Goal: Transaction & Acquisition: Purchase product/service

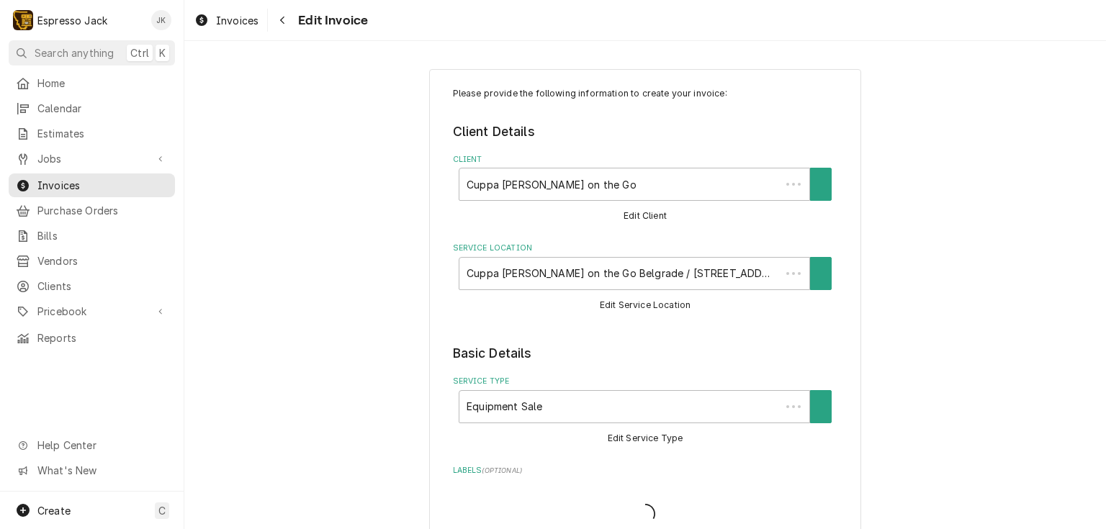
type textarea "x"
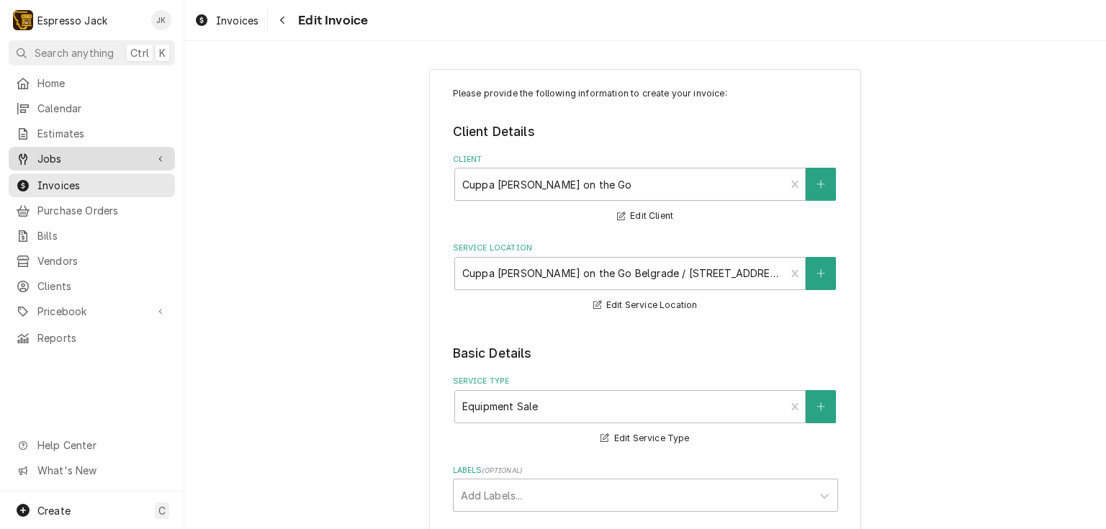
click at [86, 158] on span "Jobs" at bounding box center [91, 158] width 109 height 15
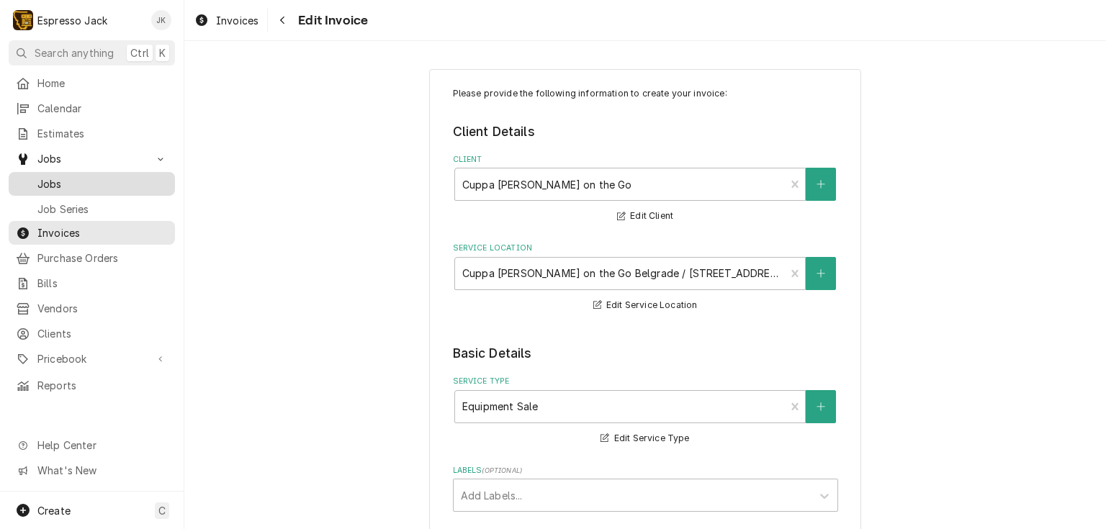
click at [56, 176] on span "Jobs" at bounding box center [102, 183] width 130 height 15
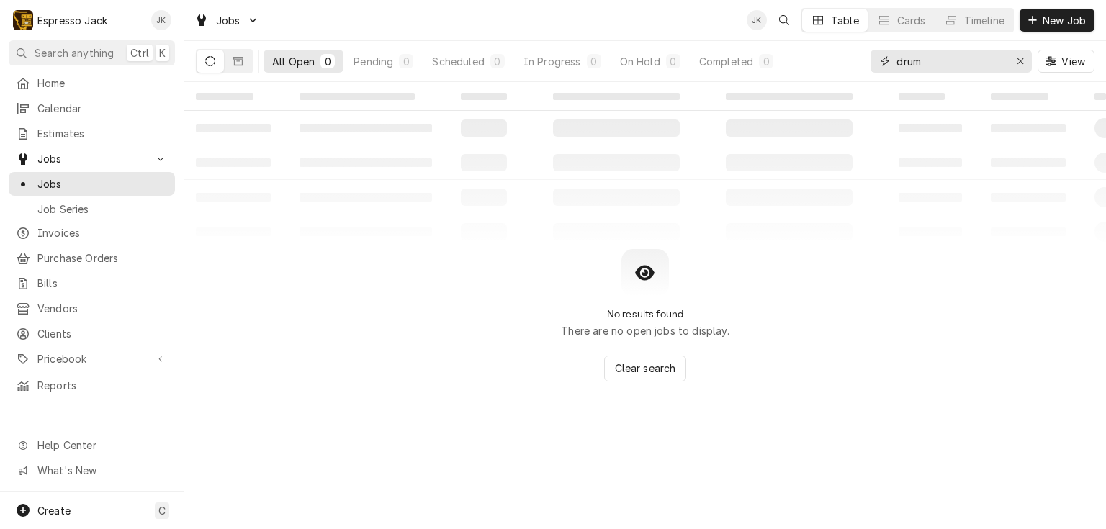
drag, startPoint x: 1022, startPoint y: 60, endPoint x: 1034, endPoint y: 112, distance: 53.1
click at [1022, 58] on icon "Erase input" at bounding box center [1020, 61] width 8 height 10
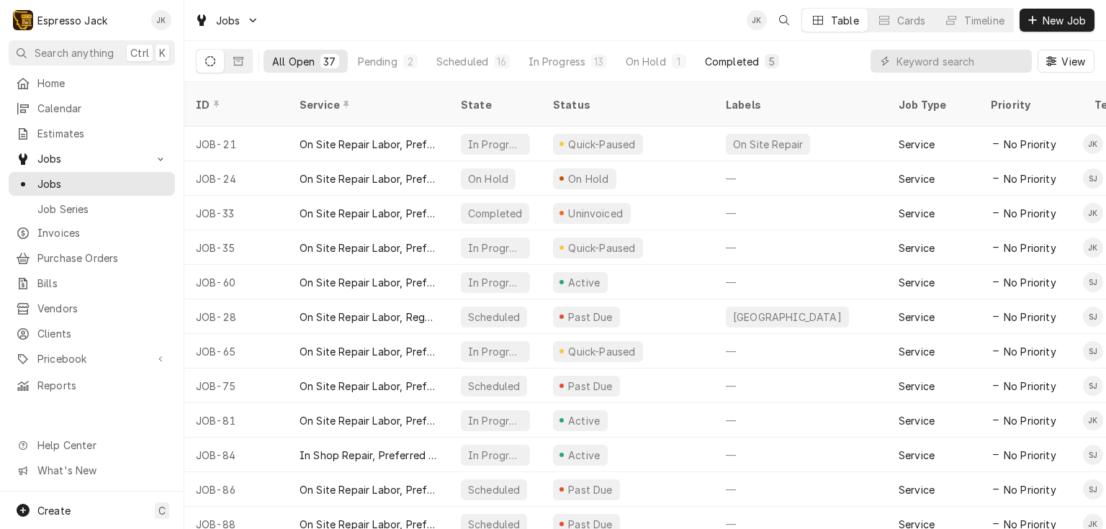
click at [711, 57] on div "Completed" at bounding box center [732, 61] width 54 height 15
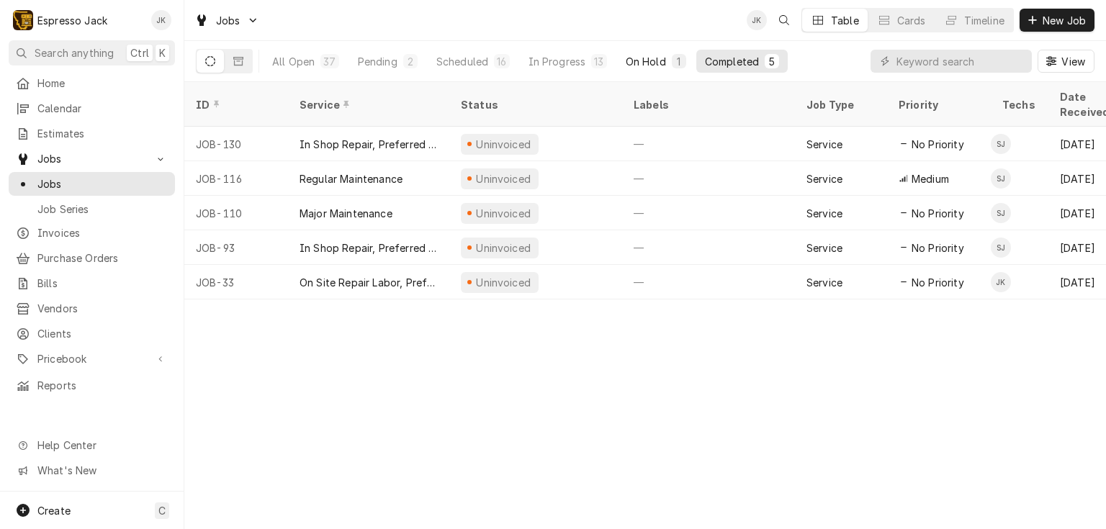
click at [647, 62] on div "On Hold" at bounding box center [646, 61] width 40 height 15
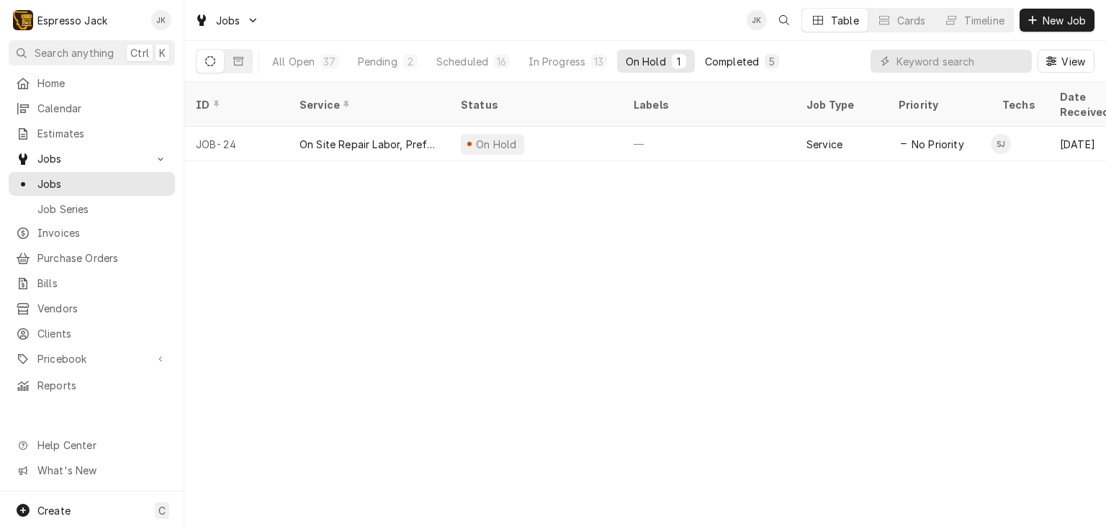
click at [731, 66] on div "Completed" at bounding box center [732, 61] width 54 height 15
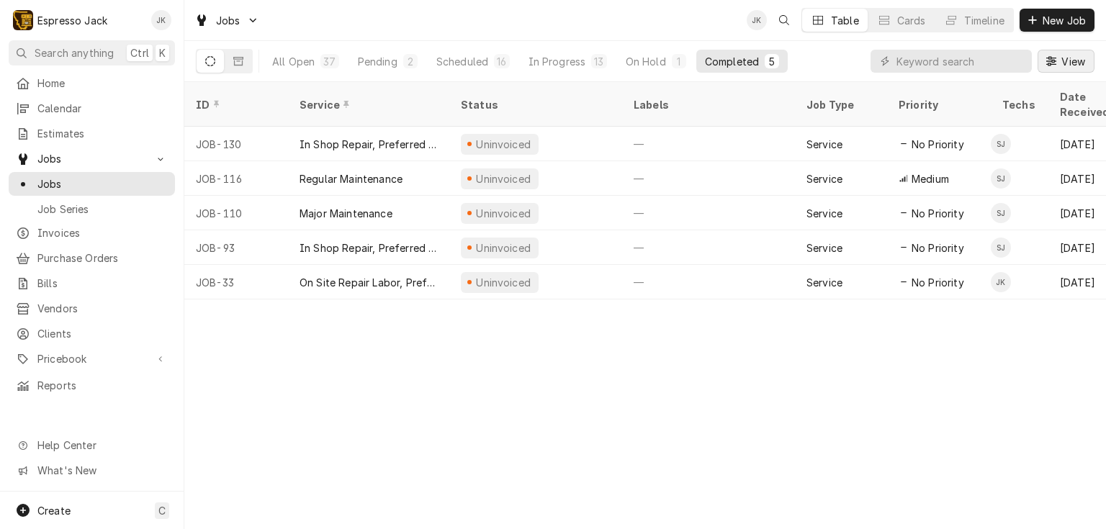
click at [1060, 66] on span "View" at bounding box center [1073, 61] width 30 height 15
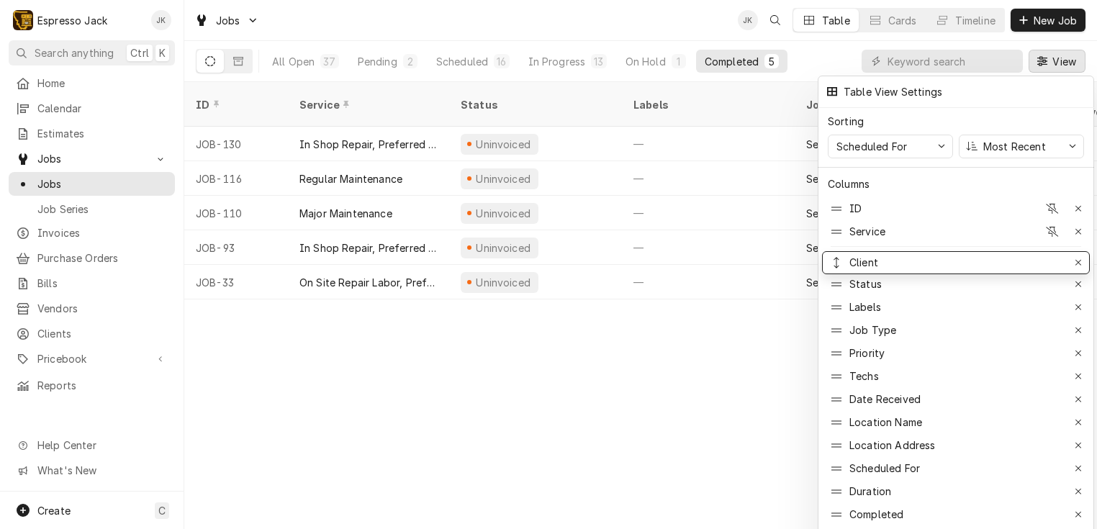
drag, startPoint x: 877, startPoint y: 391, endPoint x: 869, endPoint y: 255, distance: 136.3
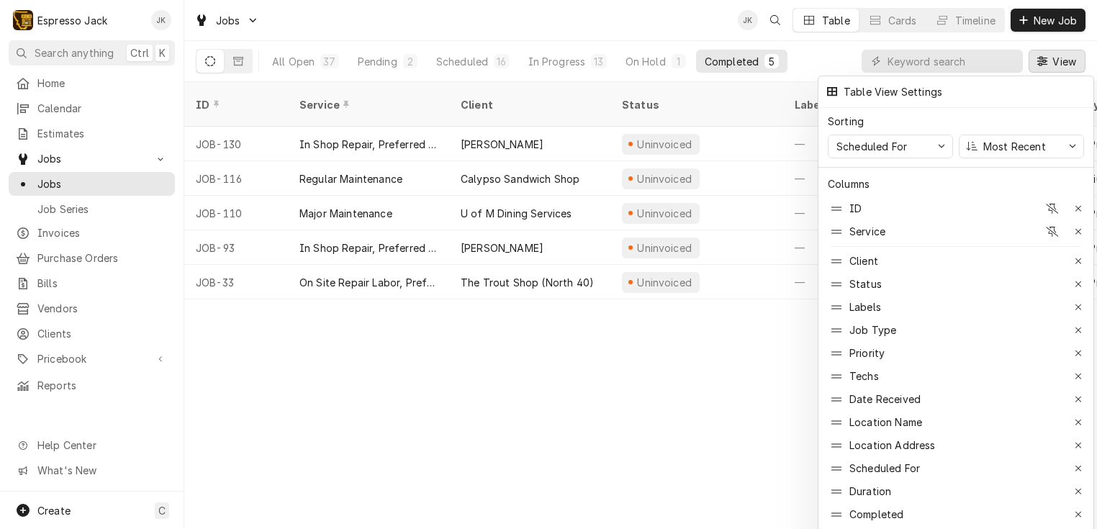
click at [671, 406] on div at bounding box center [548, 264] width 1097 height 529
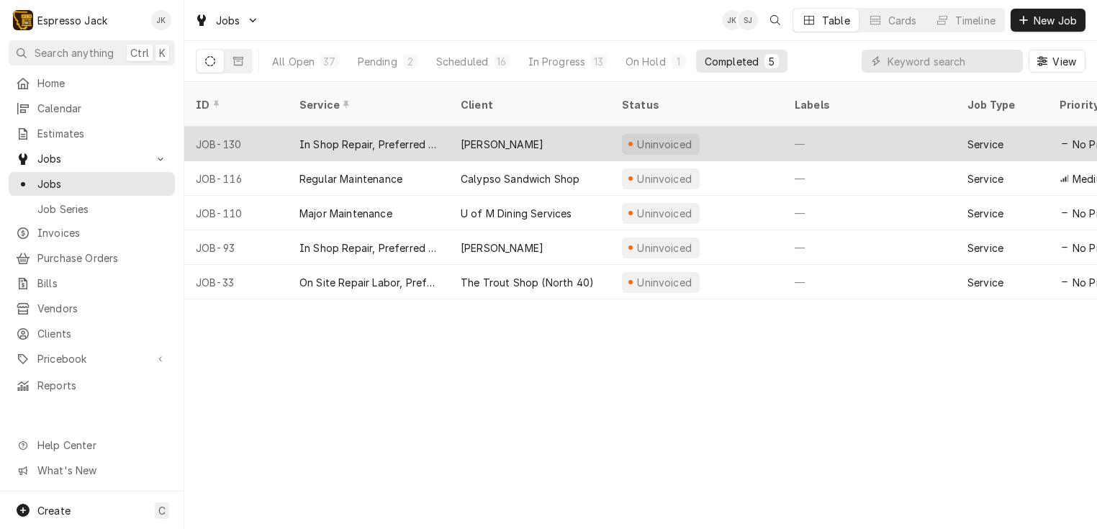
click at [503, 138] on div "[PERSON_NAME]" at bounding box center [529, 144] width 161 height 35
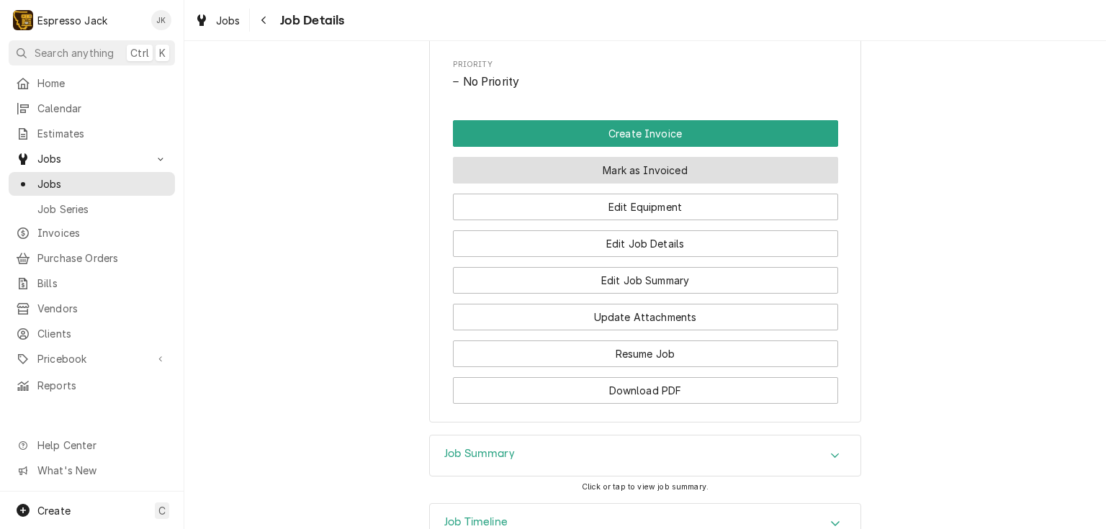
scroll to position [650, 0]
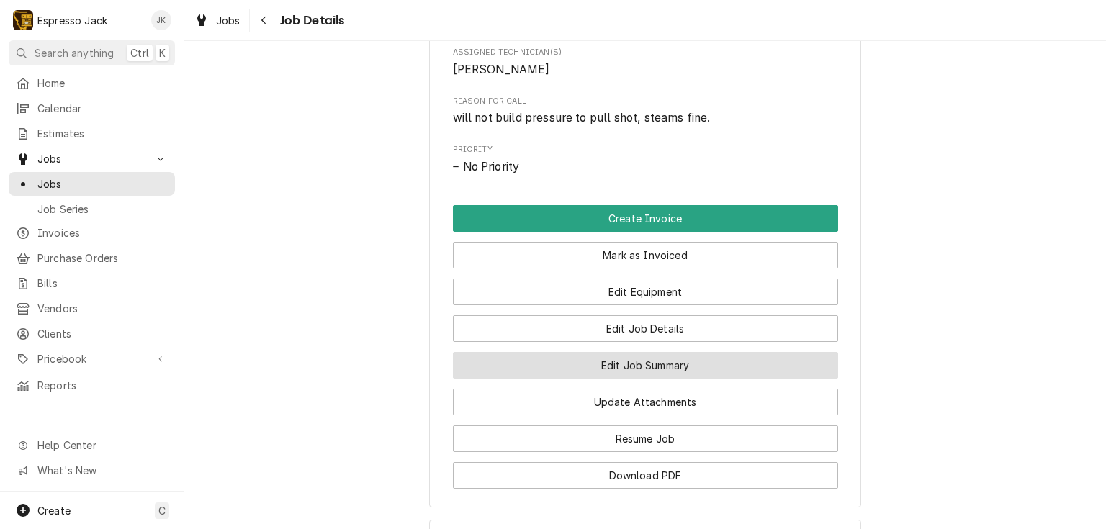
drag, startPoint x: 615, startPoint y: 397, endPoint x: 618, endPoint y: 386, distance: 11.2
click at [615, 394] on div "Update Attachments" at bounding box center [645, 397] width 385 height 37
click at [619, 379] on button "Edit Job Summary" at bounding box center [645, 365] width 385 height 27
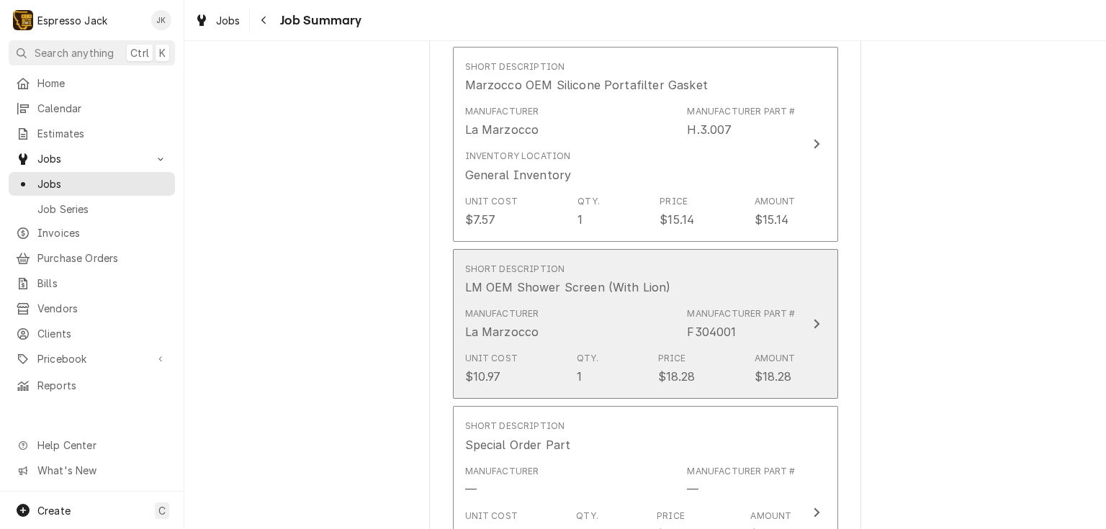
scroll to position [829, 0]
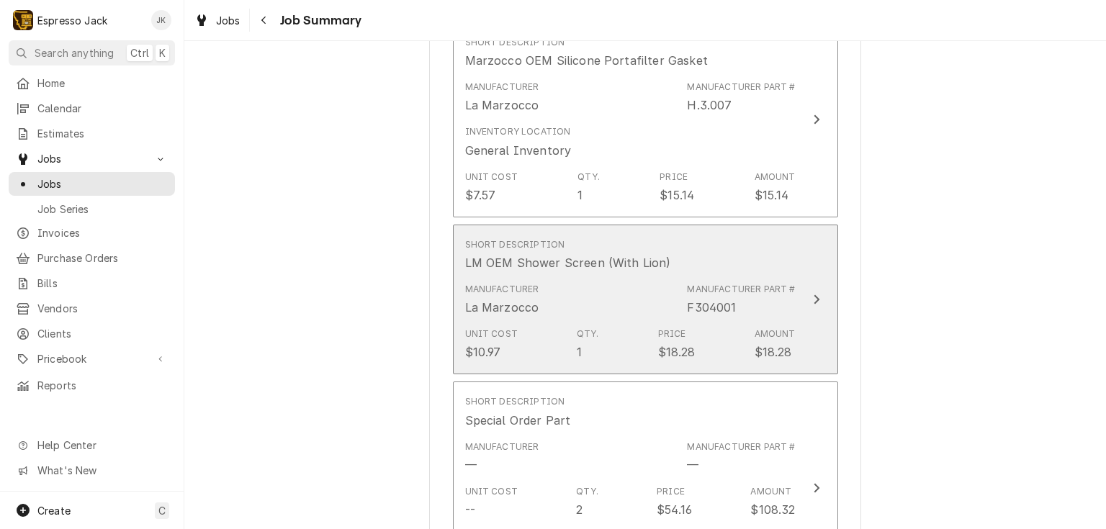
click at [688, 295] on div "Manufacturer Part # F304001" at bounding box center [741, 299] width 108 height 33
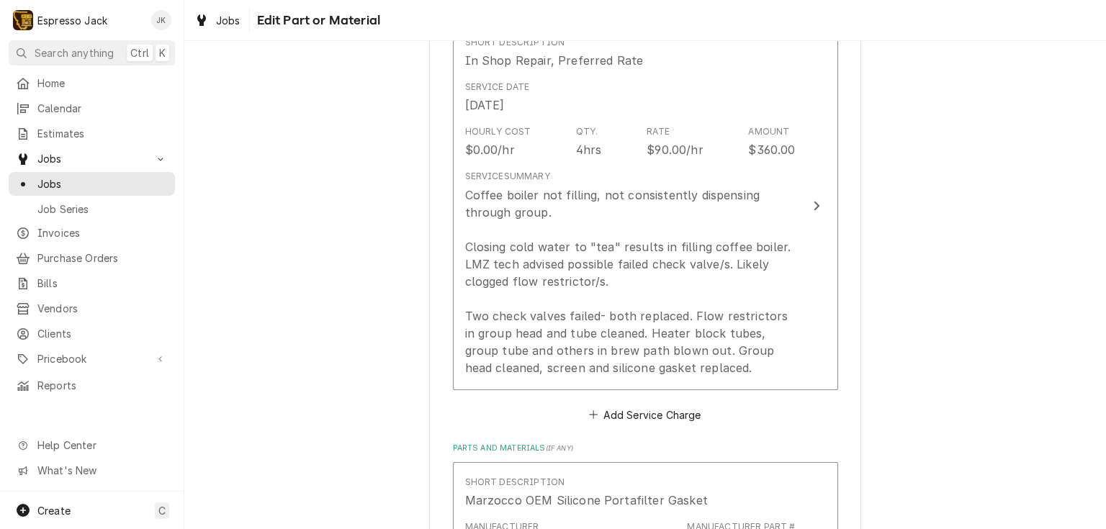
scroll to position [392, 0]
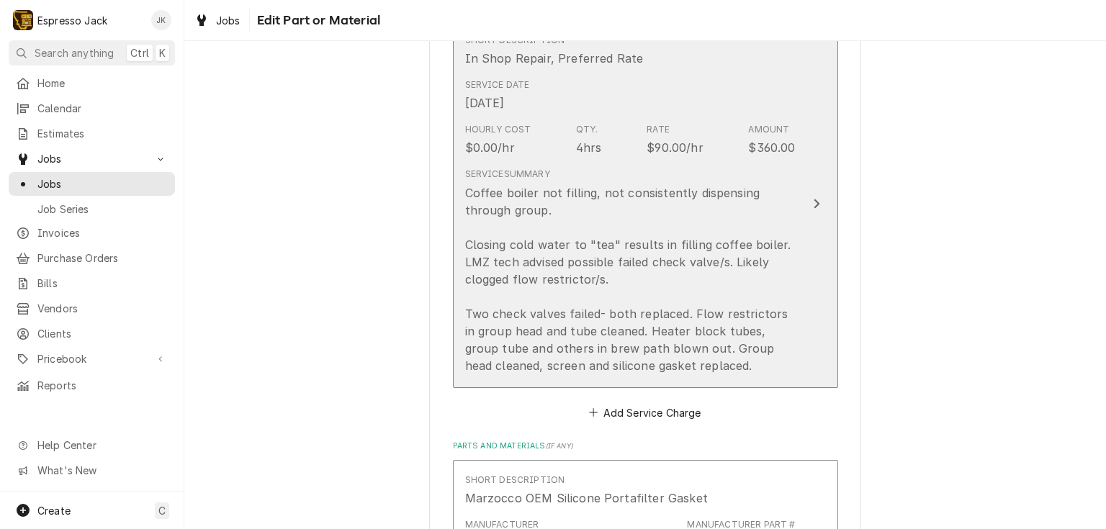
click at [742, 139] on div "Hourly Cost $0.00/hr Qty. 4hrs Rate $90.00/hr Amount $360.00" at bounding box center [630, 139] width 330 height 45
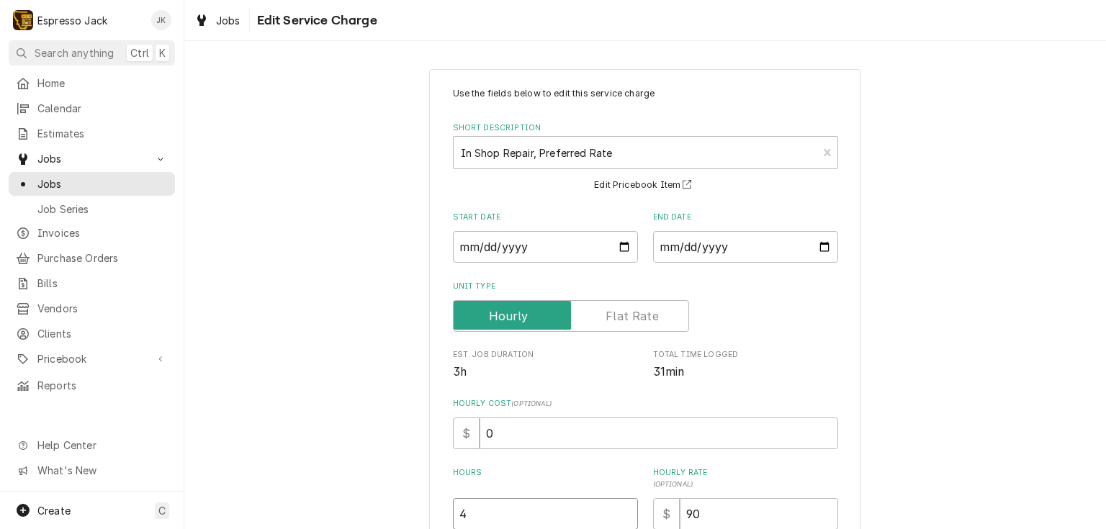
drag, startPoint x: 489, startPoint y: 508, endPoint x: 390, endPoint y: 495, distance: 100.3
click at [390, 495] on div "Use the fields below to edit this service charge Short Description In Shop Repa…" at bounding box center [644, 466] width 921 height 821
type textarea "x"
type input "3"
click at [362, 361] on div "Use the fields below to edit this service charge Short Description In Shop Repa…" at bounding box center [644, 466] width 921 height 821
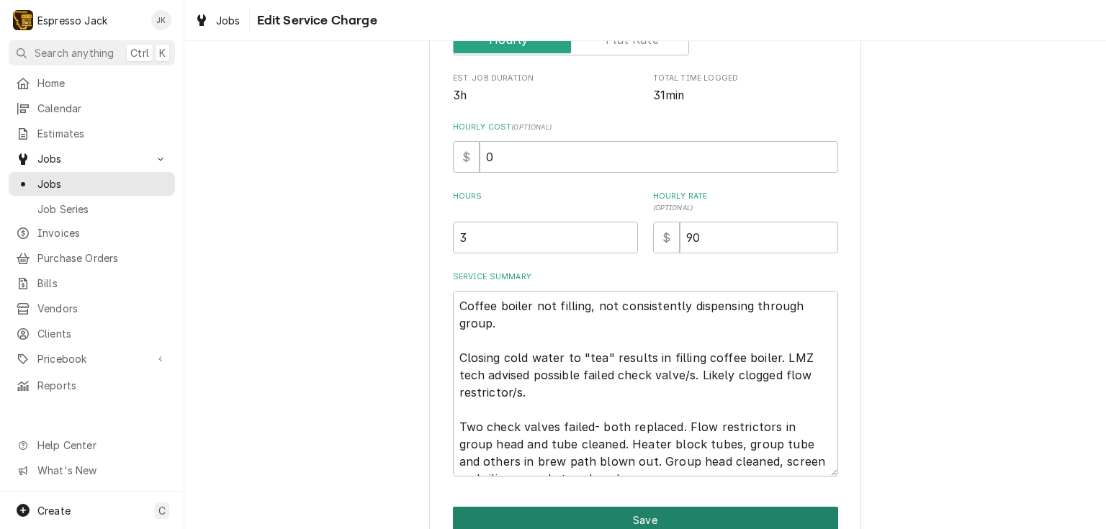
click at [547, 510] on button "Save" at bounding box center [645, 520] width 385 height 27
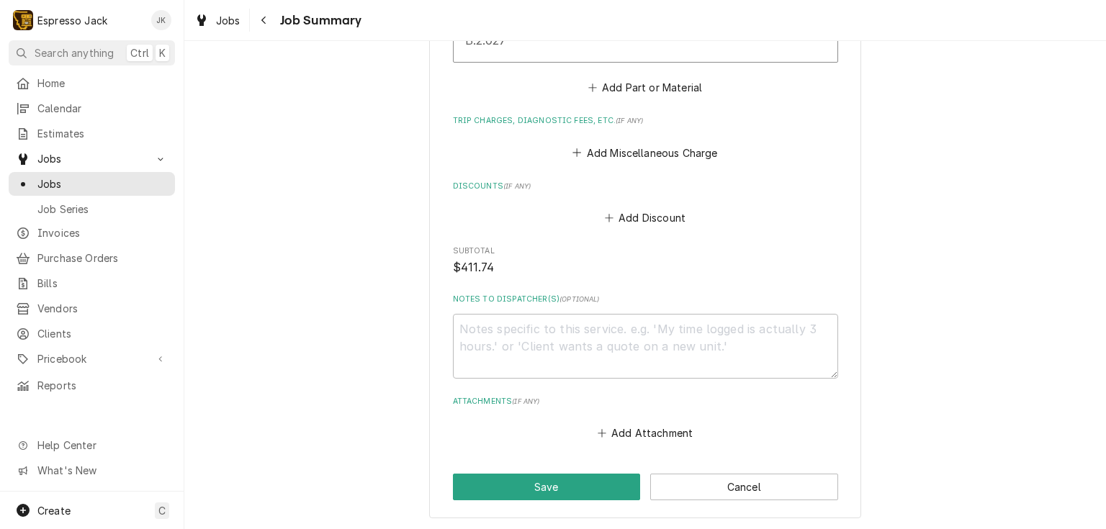
scroll to position [1428, 0]
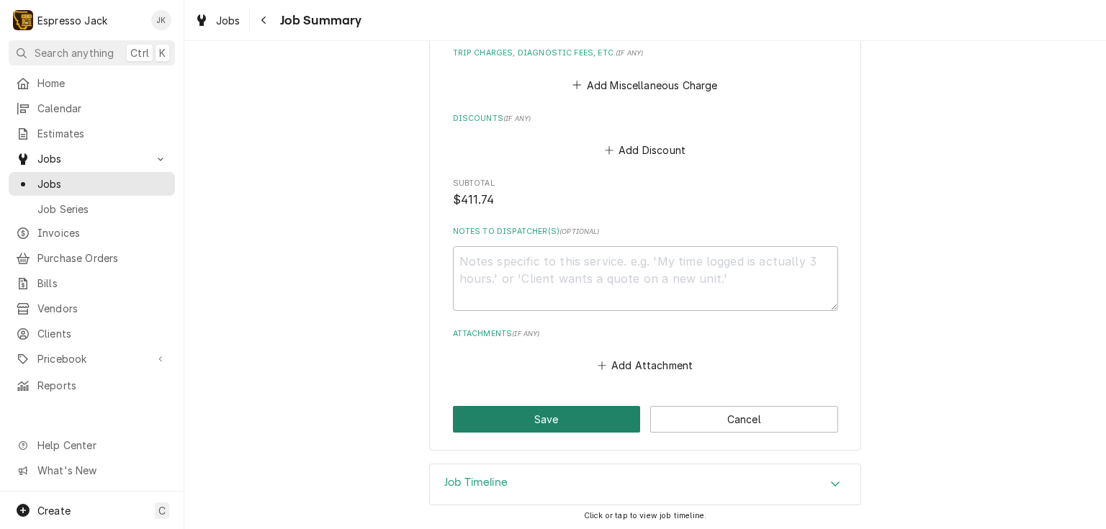
click at [526, 420] on button "Save" at bounding box center [547, 419] width 188 height 27
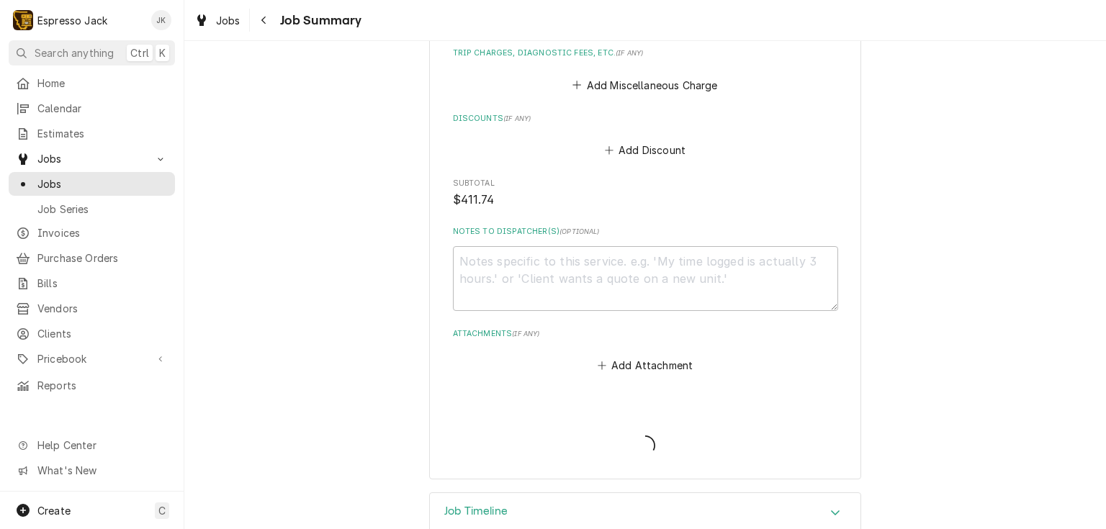
type textarea "x"
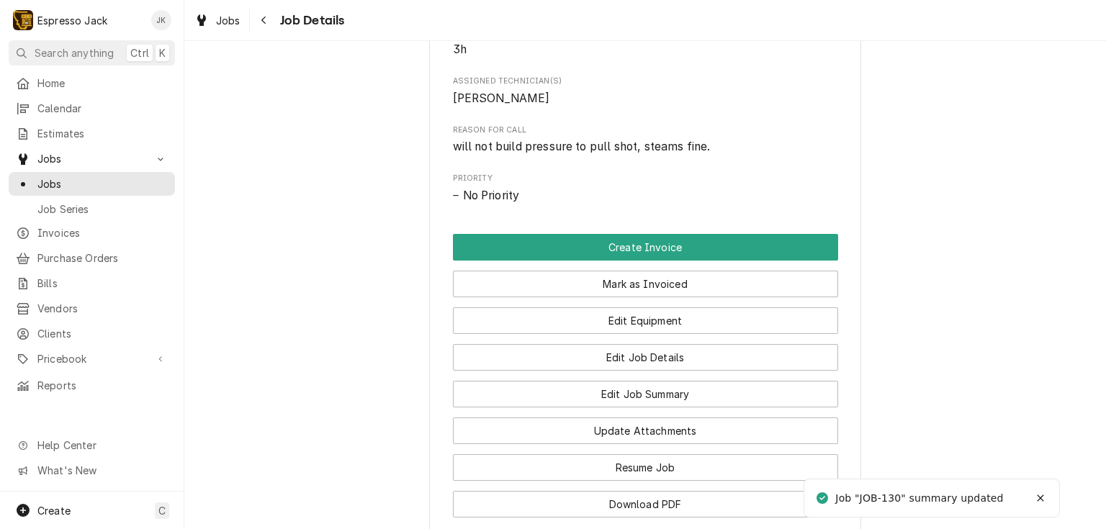
scroll to position [760, 0]
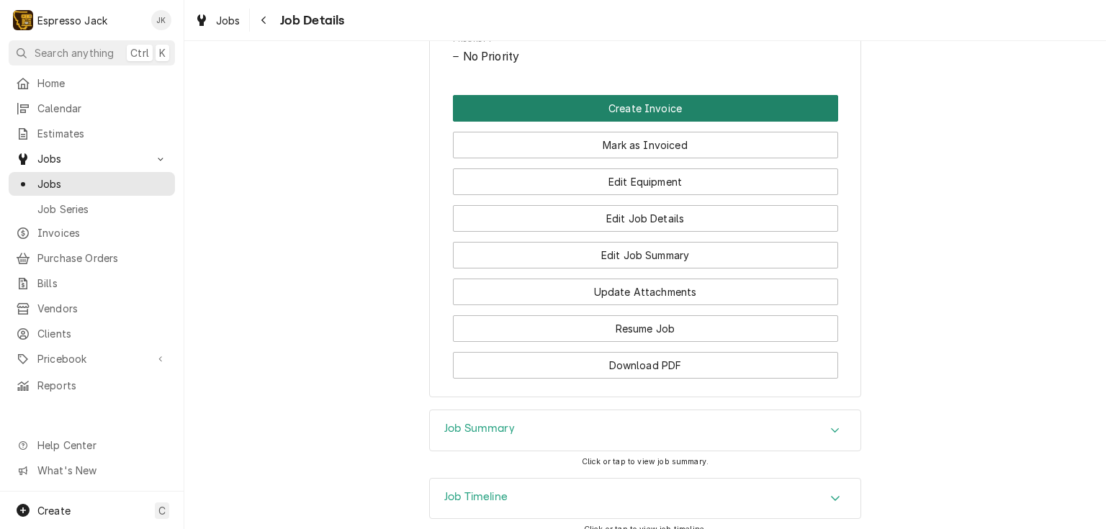
click at [719, 122] on button "Create Invoice" at bounding box center [645, 108] width 385 height 27
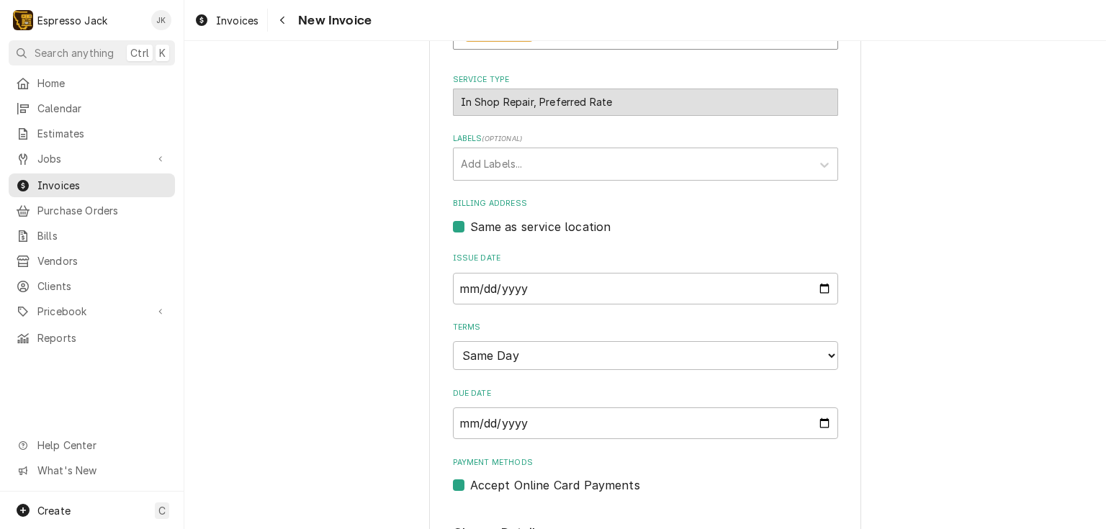
scroll to position [346, 0]
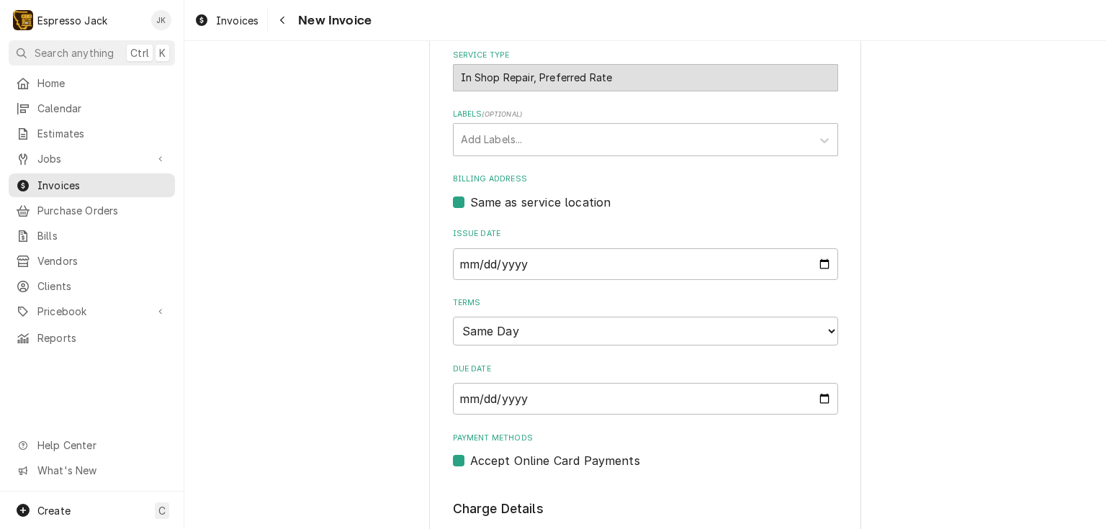
click at [501, 315] on div "Terms Choose payment terms... Same Day Net 7 Net 14 Net 21 Net 30 Net 45 Net 60…" at bounding box center [645, 321] width 385 height 48
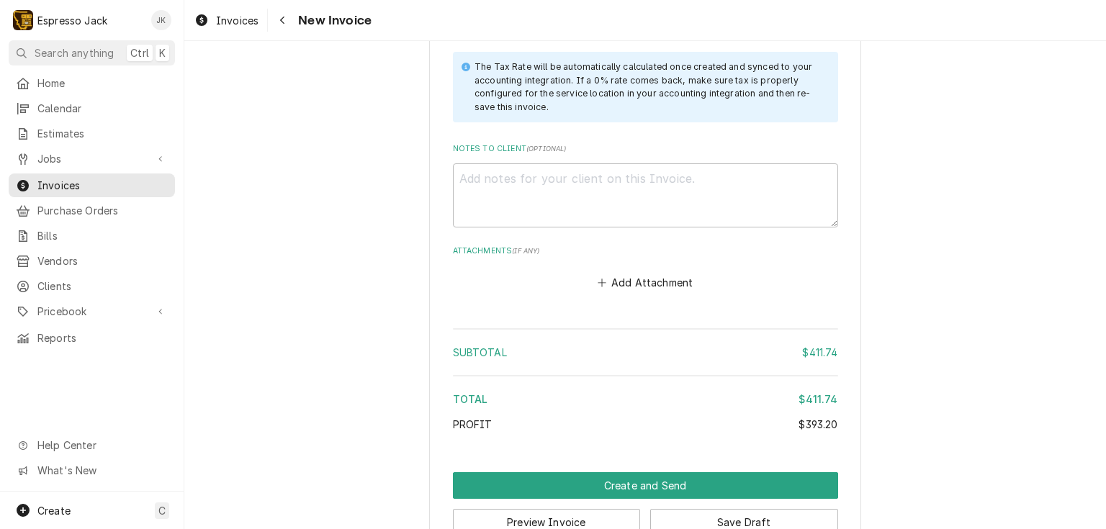
scroll to position [2073, 0]
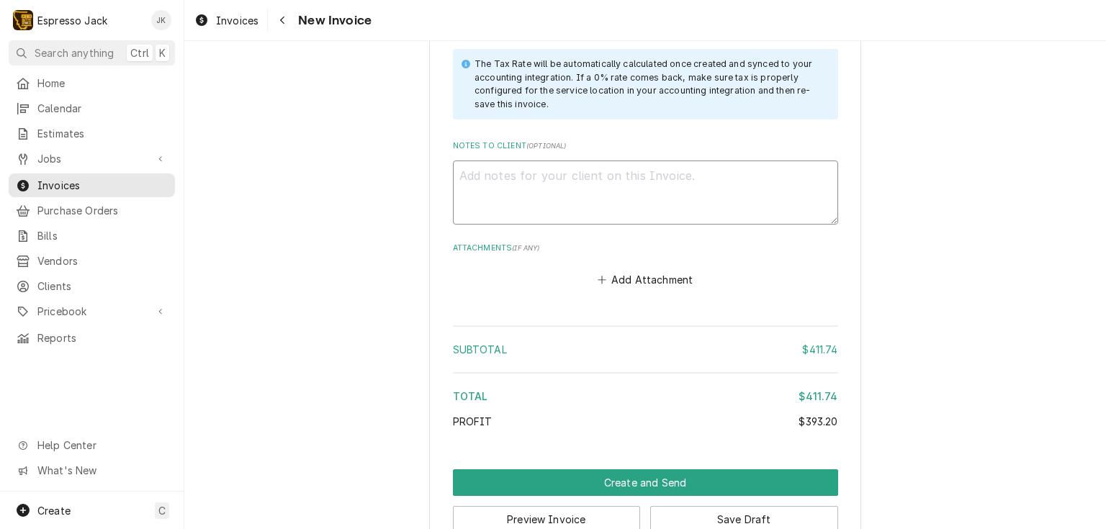
click at [509, 167] on textarea "Notes to Client ( optional )" at bounding box center [645, 193] width 385 height 65
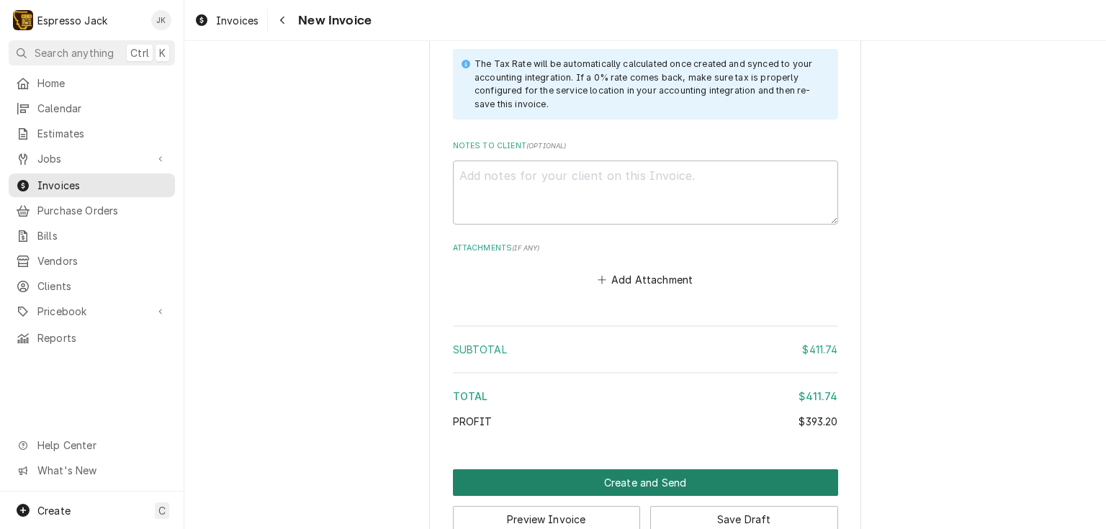
click at [564, 475] on button "Create and Send" at bounding box center [645, 482] width 385 height 27
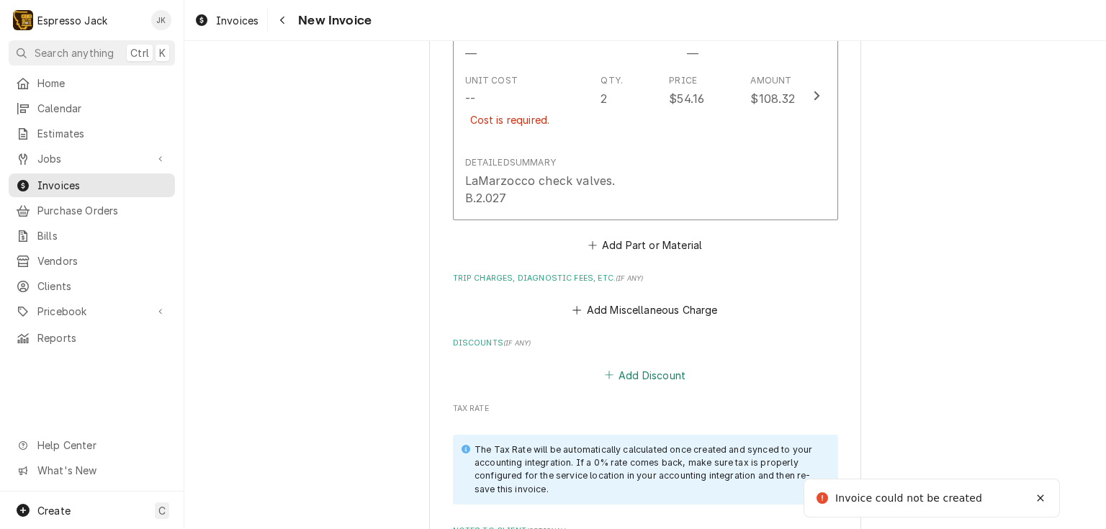
scroll to position [1550, 0]
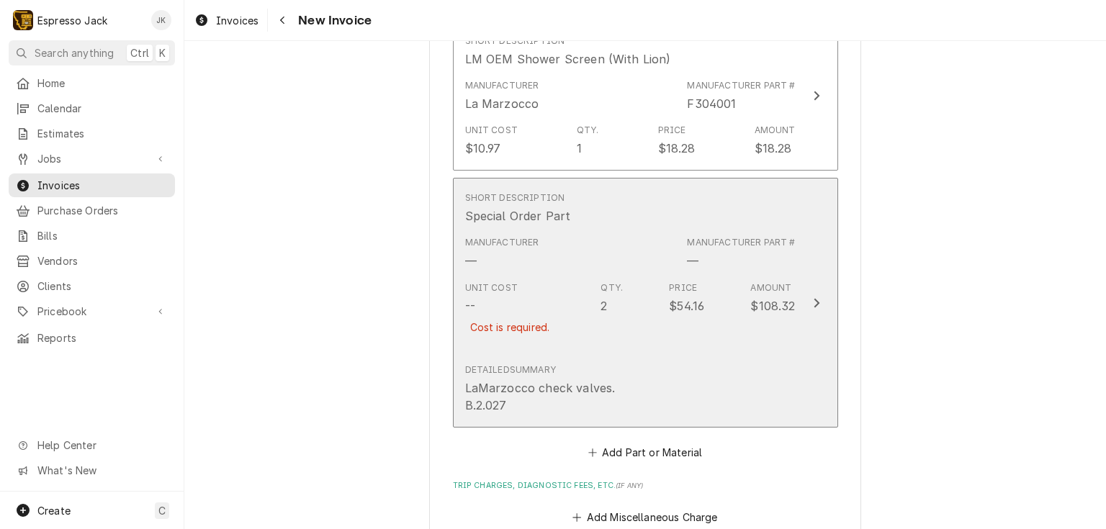
click at [649, 358] on div "Detailed Summary LaMarzocco check valves. B.2.027" at bounding box center [630, 389] width 330 height 62
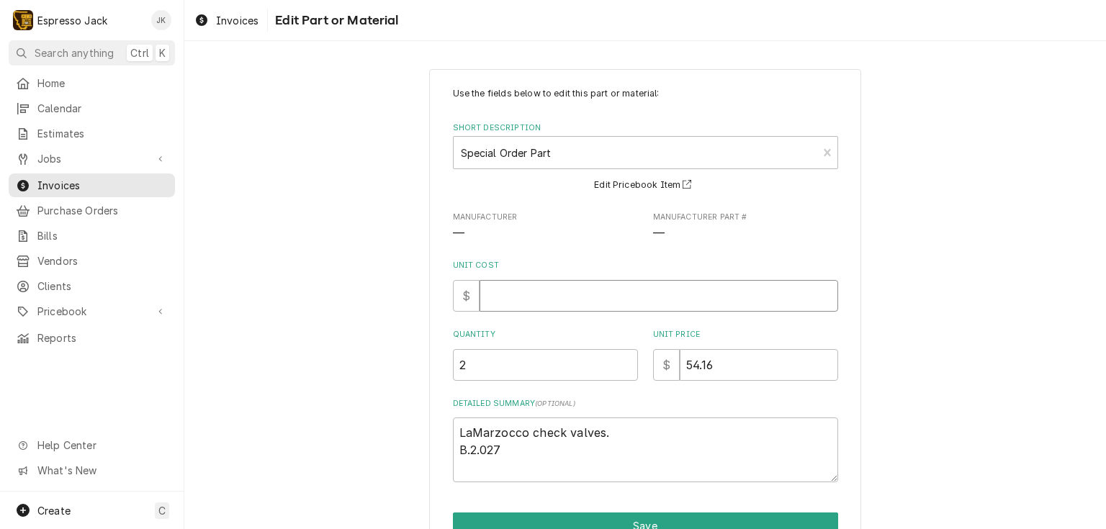
click at [587, 302] on input "Unit Cost" at bounding box center [658, 296] width 358 height 32
click at [495, 372] on input "2" at bounding box center [545, 365] width 185 height 32
click at [536, 294] on input "Unit Cost" at bounding box center [658, 296] width 358 height 32
paste input "32.496"
type textarea "x"
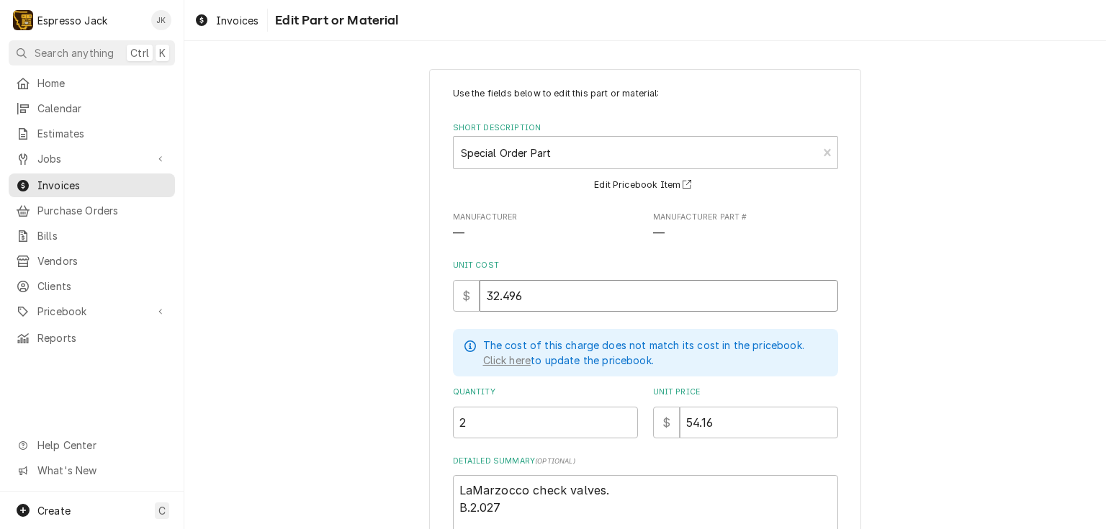
type input "32.496"
click at [942, 356] on div "Use the fields below to edit this part or material: Short Description Special O…" at bounding box center [644, 360] width 921 height 608
click at [527, 294] on input "32.496" at bounding box center [658, 296] width 358 height 32
type textarea "x"
type input "32.49"
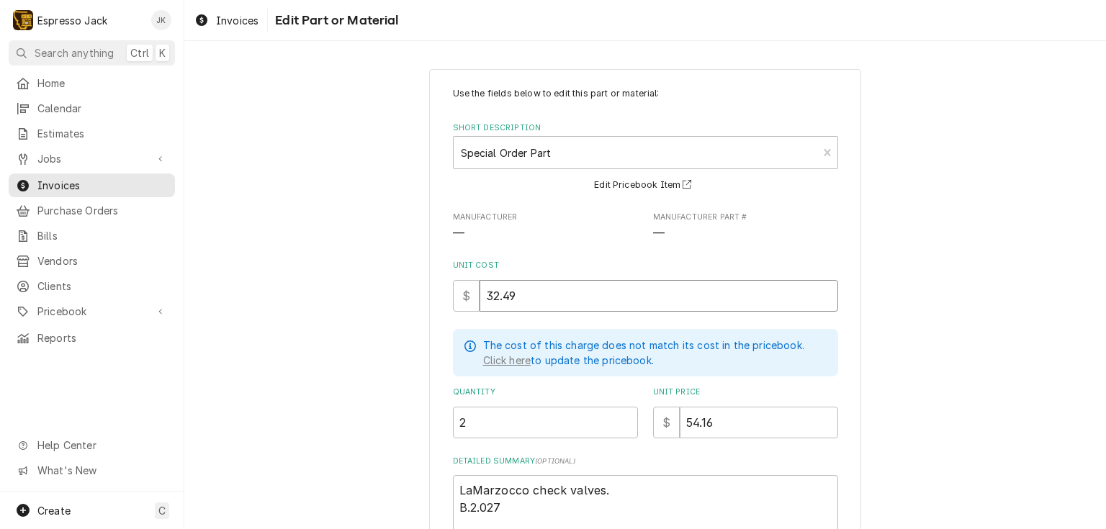
type textarea "x"
type input "32.4"
type textarea "x"
type input "32"
type textarea "x"
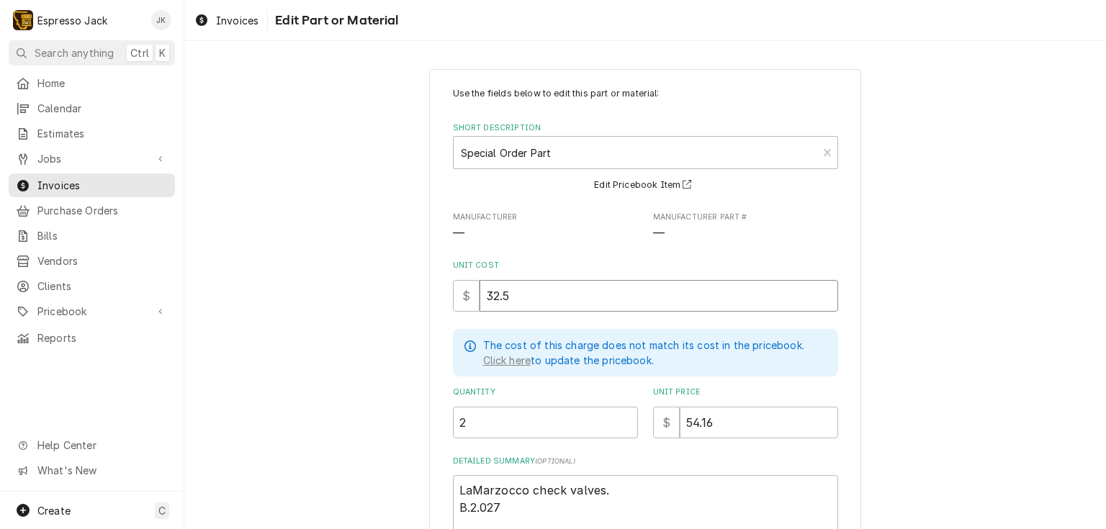
type input "32.5"
click at [1003, 313] on div "Use the fields below to edit this part or material: Short Description Special O…" at bounding box center [644, 360] width 921 height 608
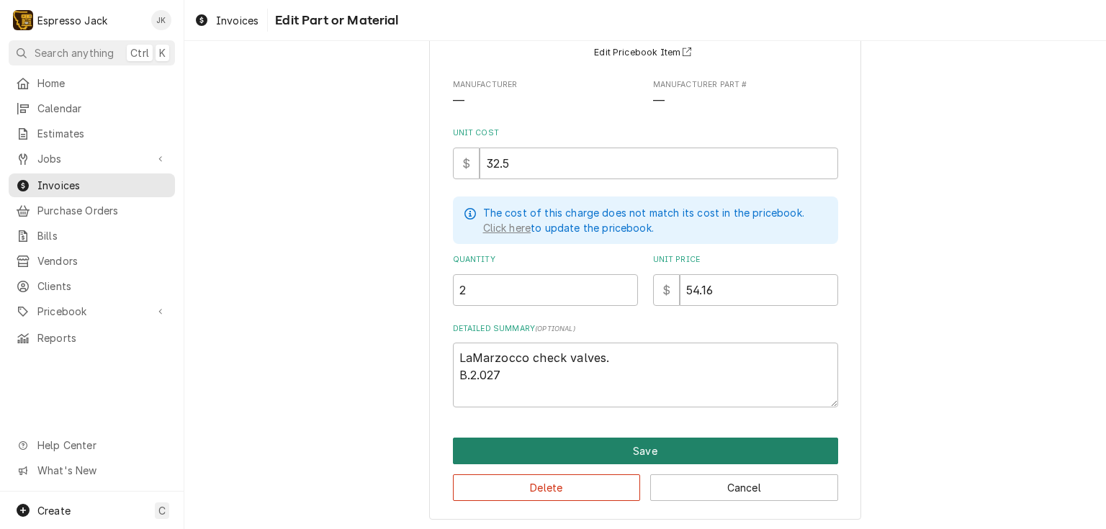
click at [586, 445] on button "Save" at bounding box center [645, 451] width 385 height 27
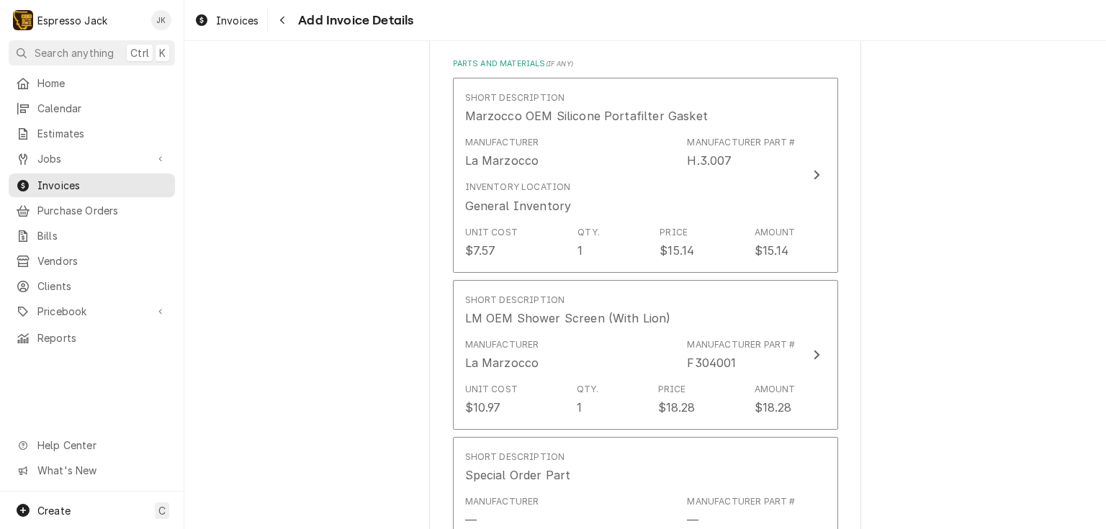
scroll to position [1463, 0]
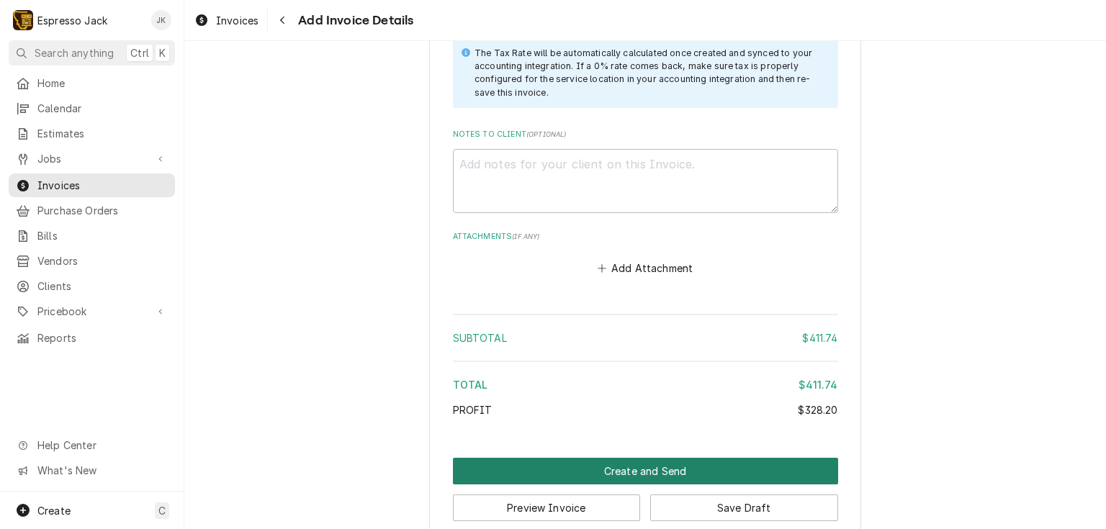
click at [661, 464] on button "Create and Send" at bounding box center [645, 471] width 385 height 27
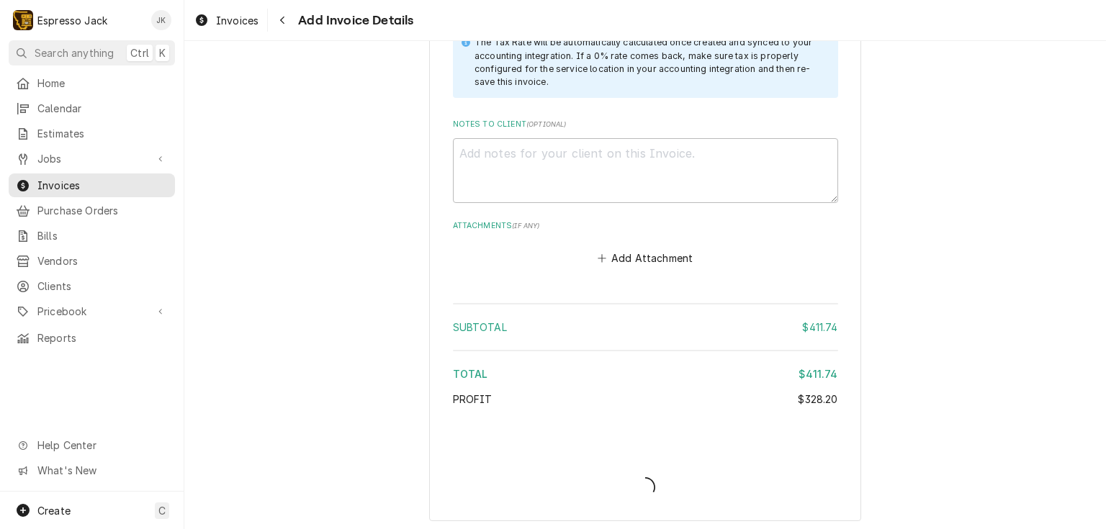
type textarea "x"
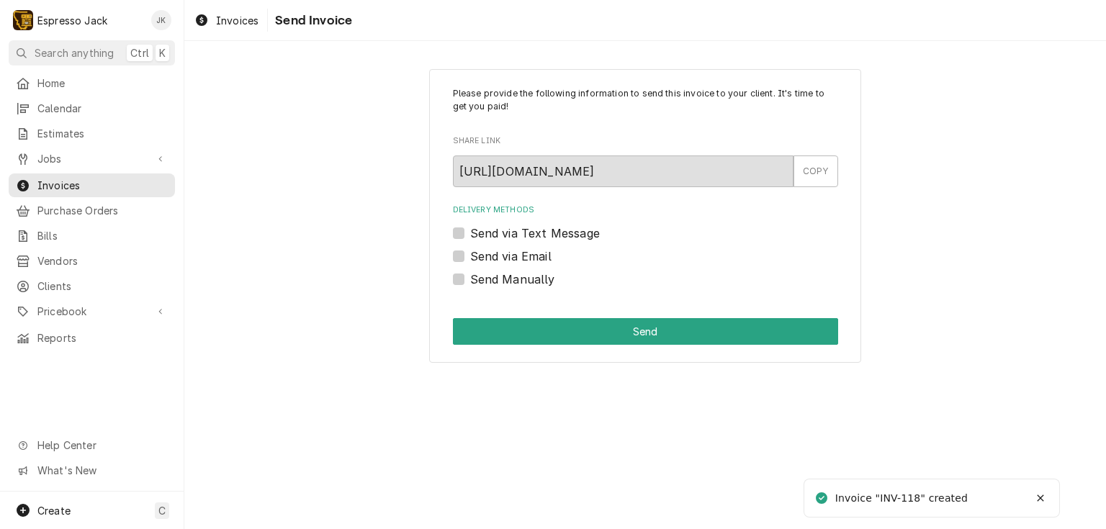
click at [475, 259] on label "Send via Email" at bounding box center [510, 256] width 81 height 17
click at [475, 259] on input "Send via Email" at bounding box center [662, 264] width 385 height 32
checkbox input "true"
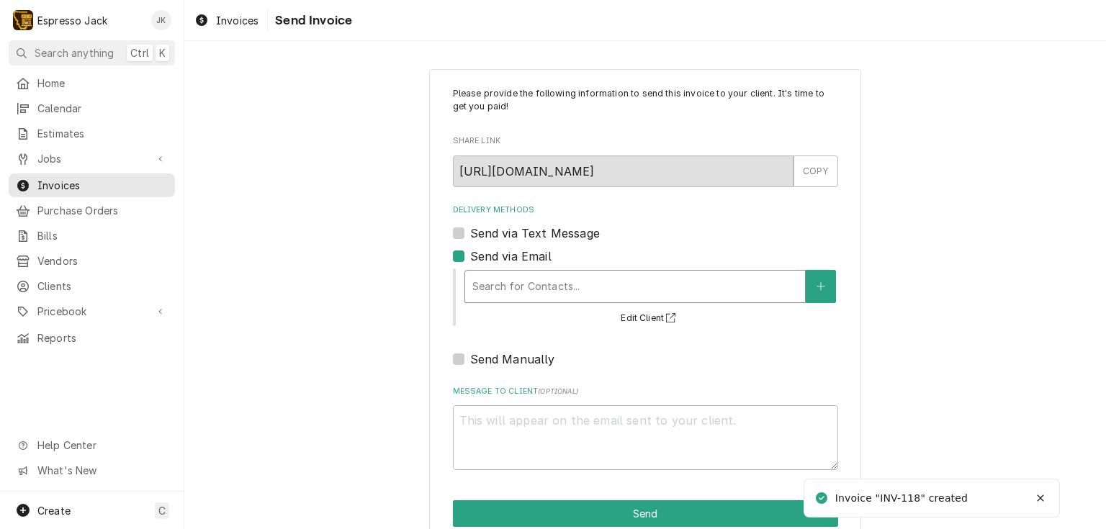
click at [524, 292] on div "Delivery Methods" at bounding box center [634, 287] width 325 height 26
paste input "[US_STATE][EMAIL_ADDRESS][DOMAIN_NAME]"
type textarea "x"
type input "[US_STATE][EMAIL_ADDRESS][DOMAIN_NAME]"
click at [633, 244] on div "Delivery Methods Send via Text Message Send via Email Use Up and Down to choose…" at bounding box center [645, 285] width 385 height 163
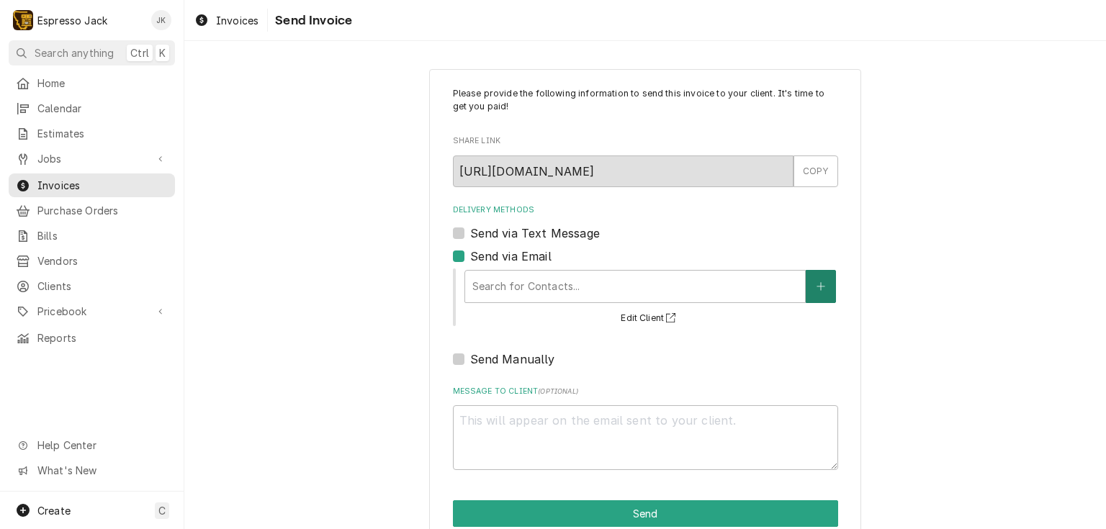
click at [822, 291] on button "Delivery Methods" at bounding box center [820, 286] width 30 height 33
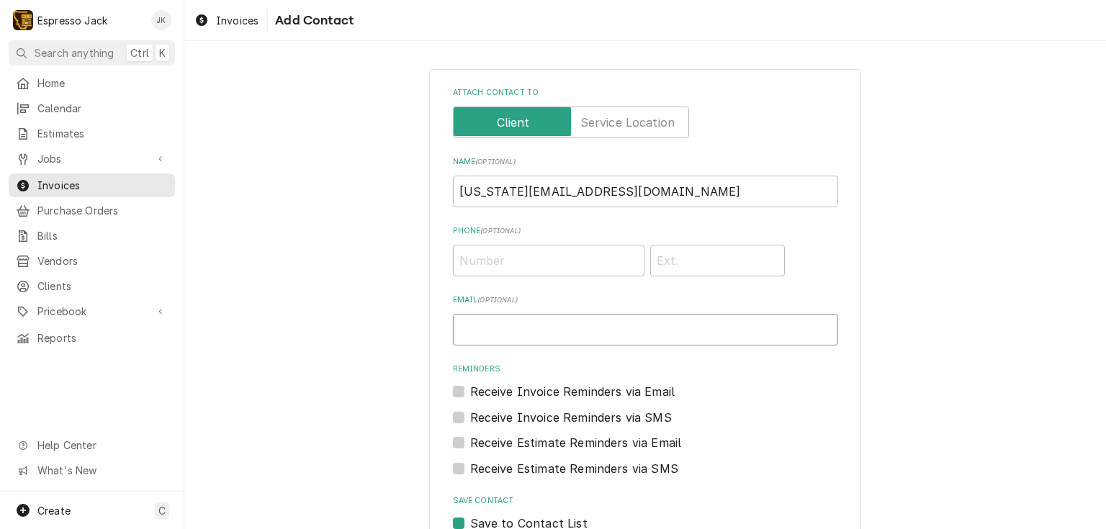
click at [572, 334] on input "Email ( optional )" at bounding box center [645, 330] width 385 height 32
paste input "[US_STATE][EMAIL_ADDRESS][DOMAIN_NAME]"
type input "[US_STATE][EMAIL_ADDRESS][DOMAIN_NAME]"
drag, startPoint x: 550, startPoint y: 196, endPoint x: 258, endPoint y: 167, distance: 292.9
click at [258, 167] on div "Attach contact to Name ( optional ) [US_STATE][EMAIL_ADDRESS][DOMAIN_NAME] Phon…" at bounding box center [644, 338] width 921 height 564
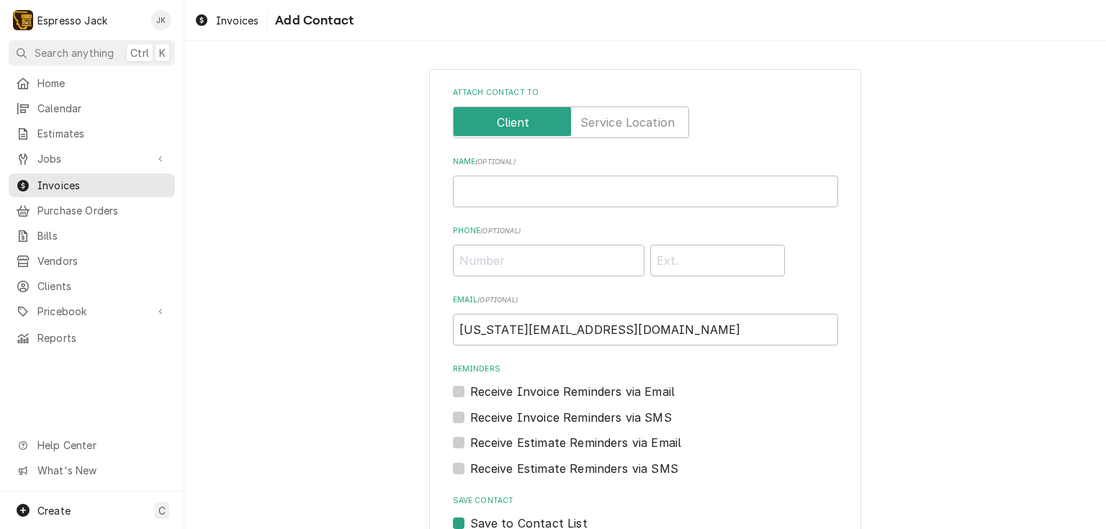
click at [470, 392] on label "Receive Invoice Reminders via Email" at bounding box center [572, 391] width 205 height 17
click at [470, 392] on input "Reminders" at bounding box center [662, 399] width 385 height 32
checkbox input "true"
click at [455, 434] on div "Receive Estimate Reminders via Email" at bounding box center [645, 442] width 385 height 17
click at [470, 446] on label "Receive Estimate Reminders via Email" at bounding box center [576, 442] width 212 height 17
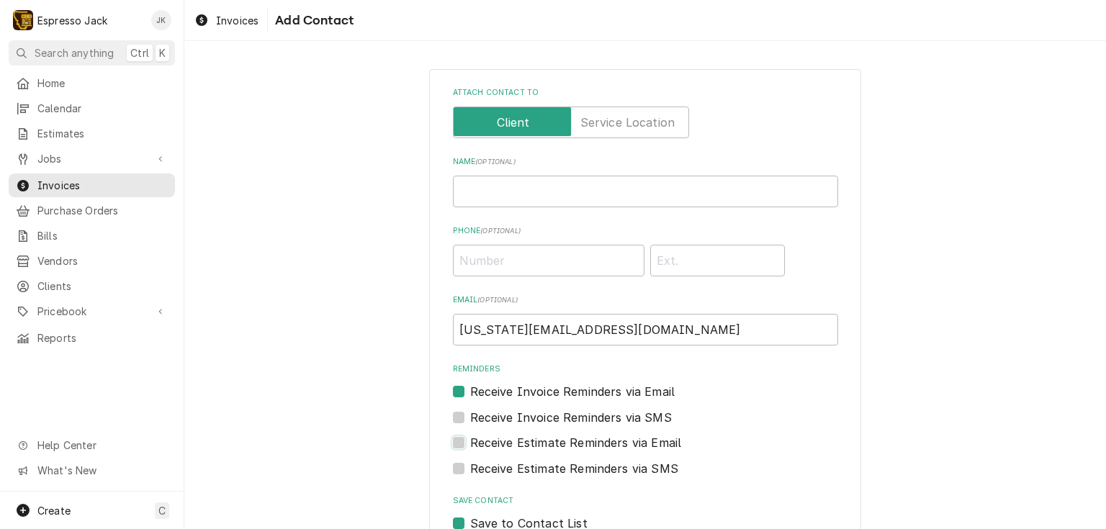
click at [470, 446] on input "Contact Edit Form" at bounding box center [662, 450] width 385 height 32
checkbox input "true"
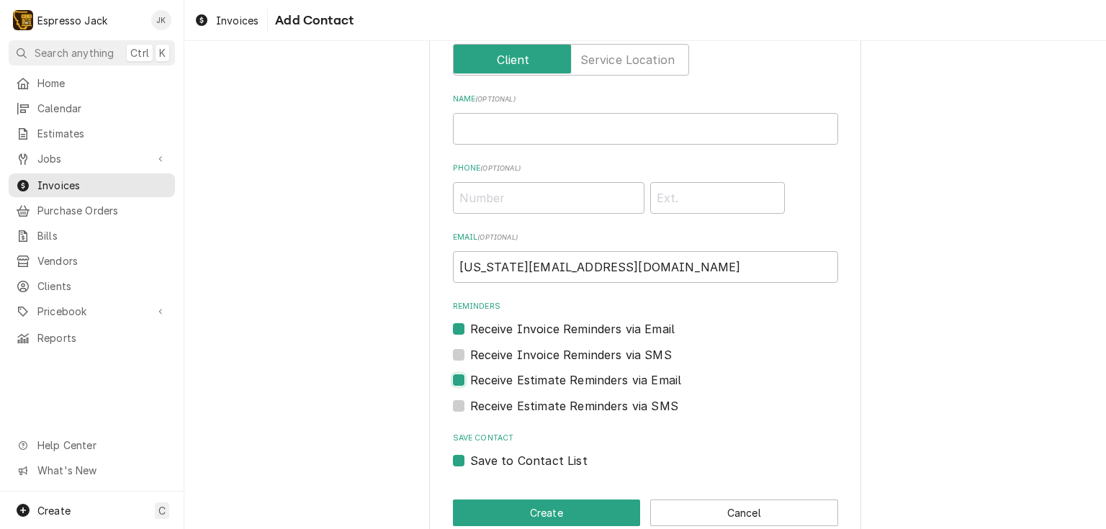
scroll to position [89, 0]
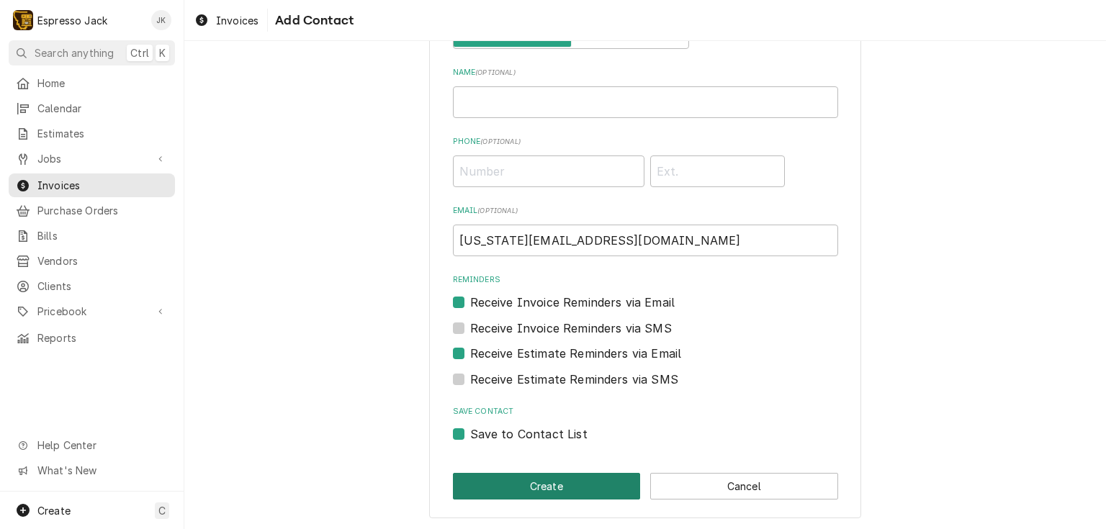
click at [487, 485] on button "Create" at bounding box center [547, 486] width 188 height 27
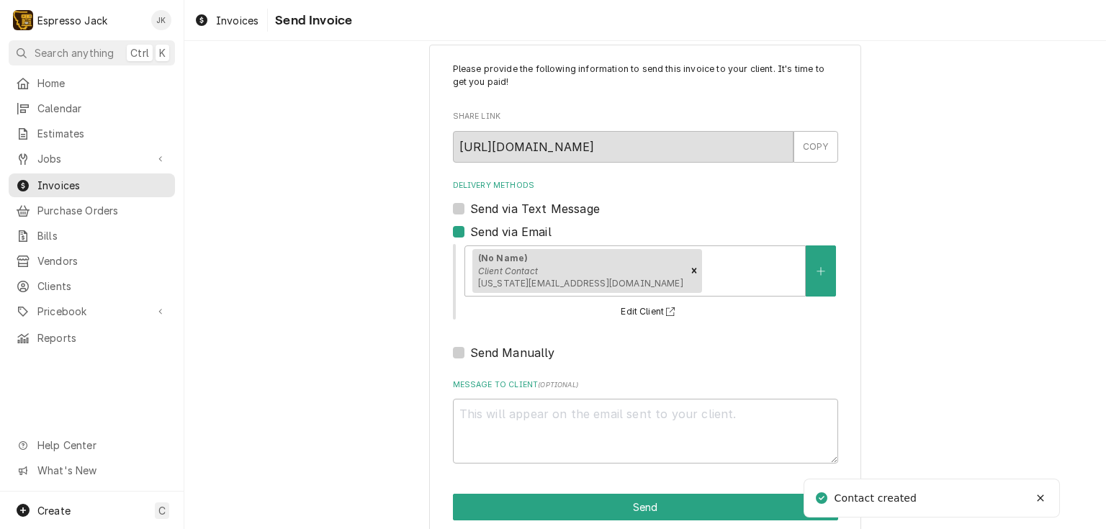
scroll to position [45, 0]
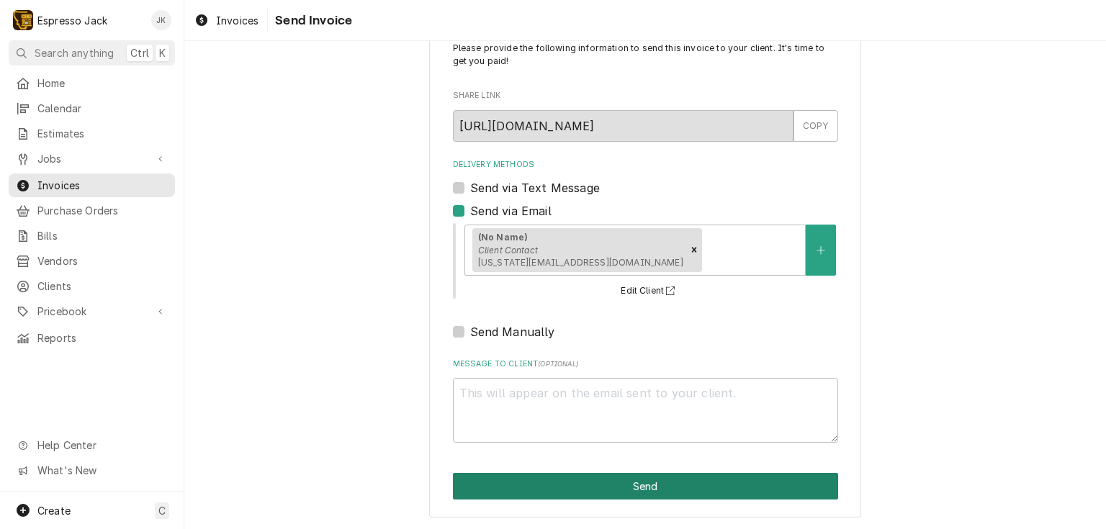
click at [547, 482] on button "Send" at bounding box center [645, 486] width 385 height 27
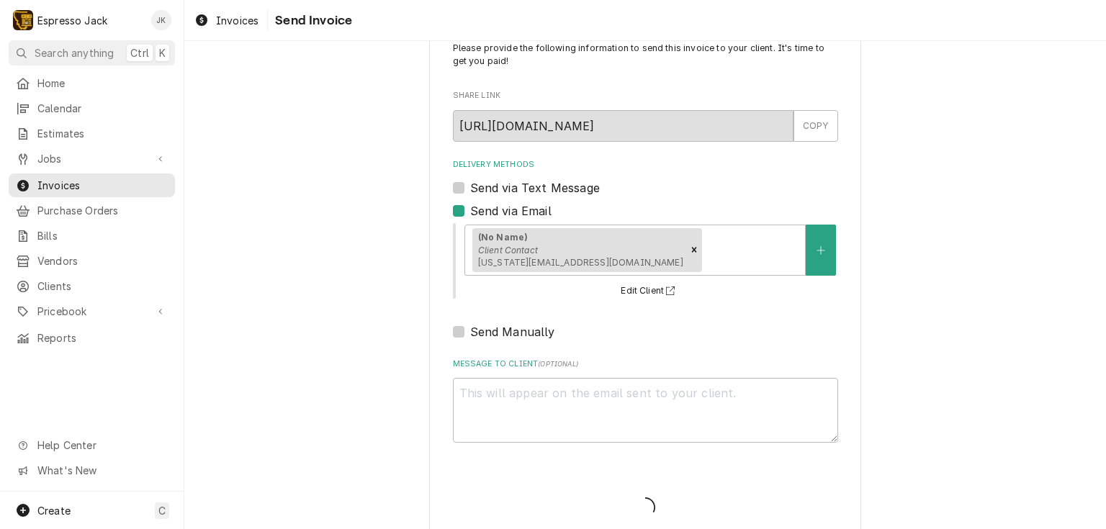
type textarea "x"
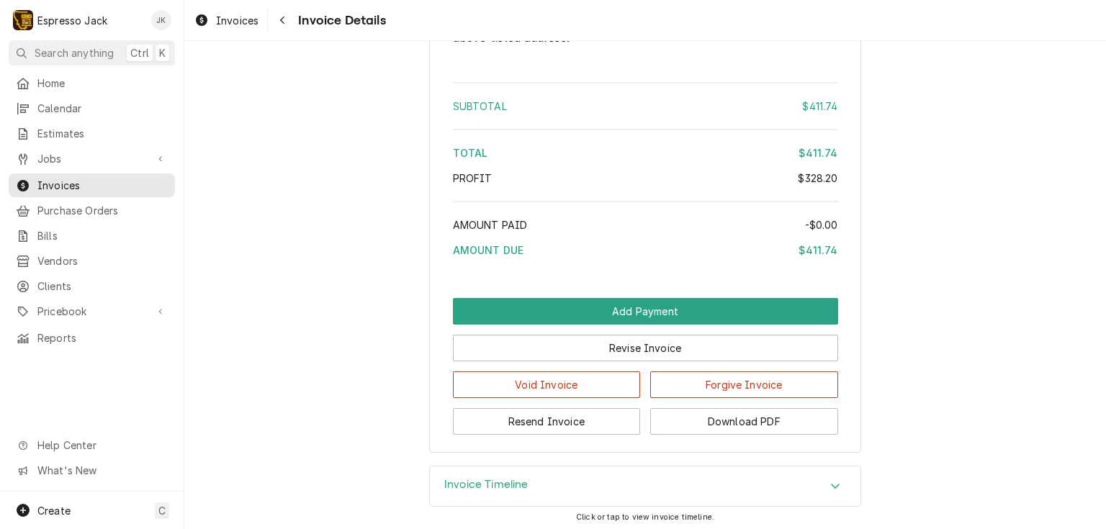
scroll to position [1909, 0]
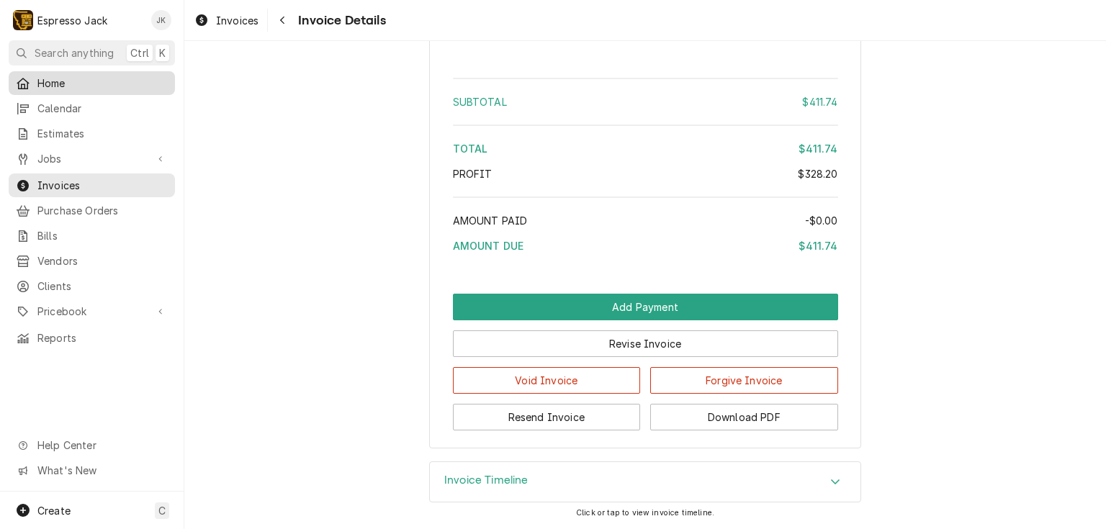
click at [74, 76] on span "Home" at bounding box center [102, 83] width 130 height 15
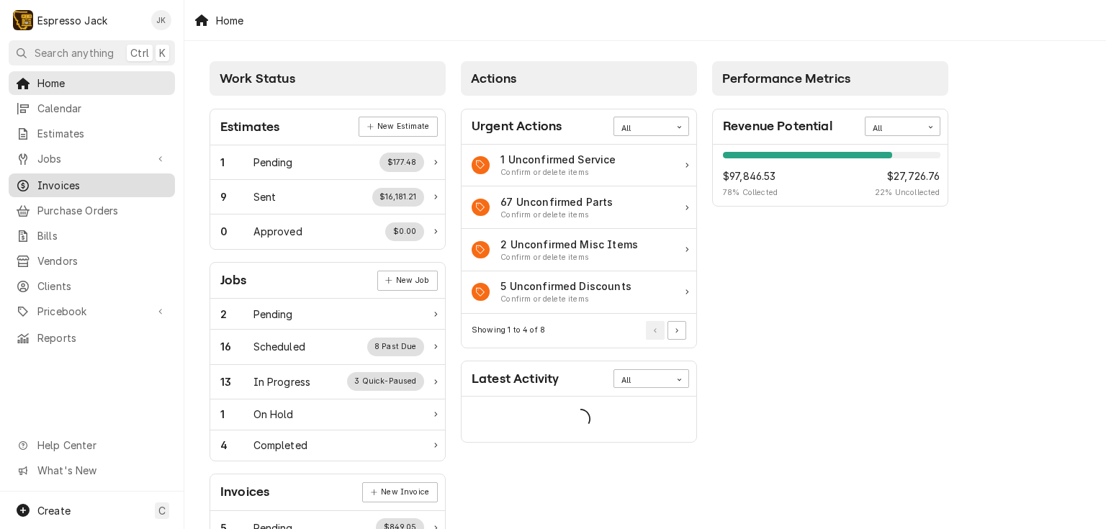
click at [79, 178] on span "Invoices" at bounding box center [102, 185] width 130 height 15
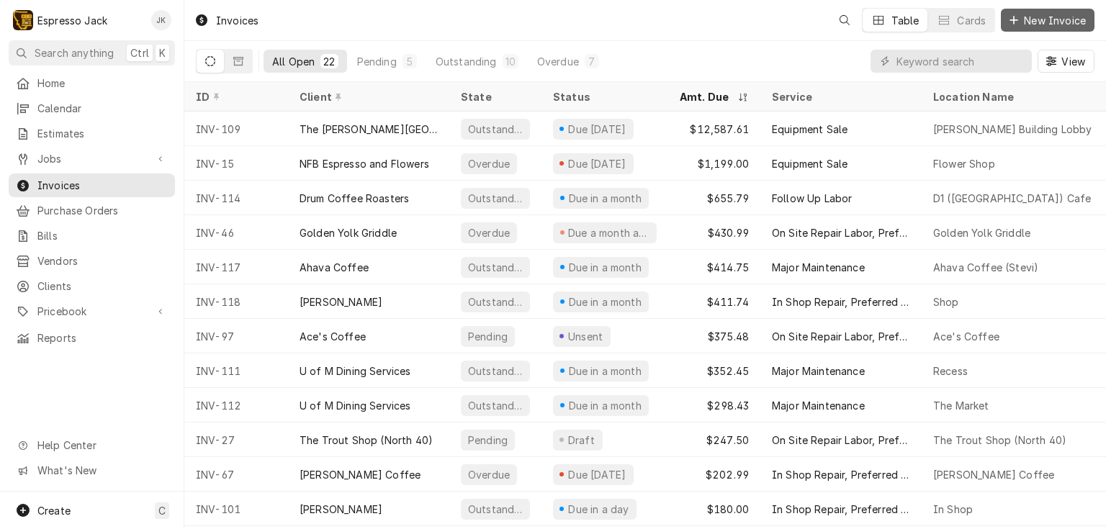
click at [1039, 25] on span "New Invoice" at bounding box center [1055, 20] width 68 height 15
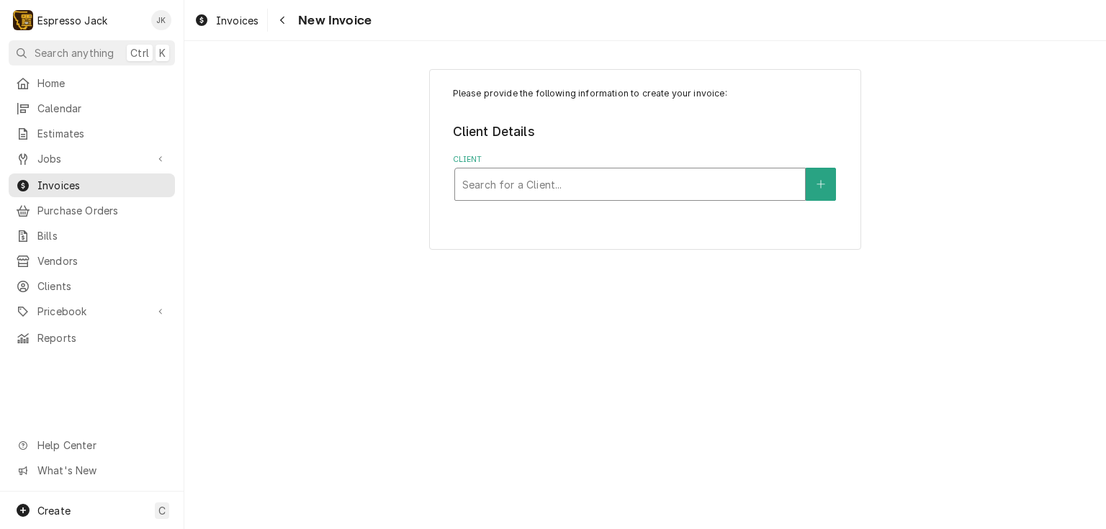
click at [592, 172] on div "Search for a Client..." at bounding box center [630, 184] width 350 height 32
type input "Clyde"
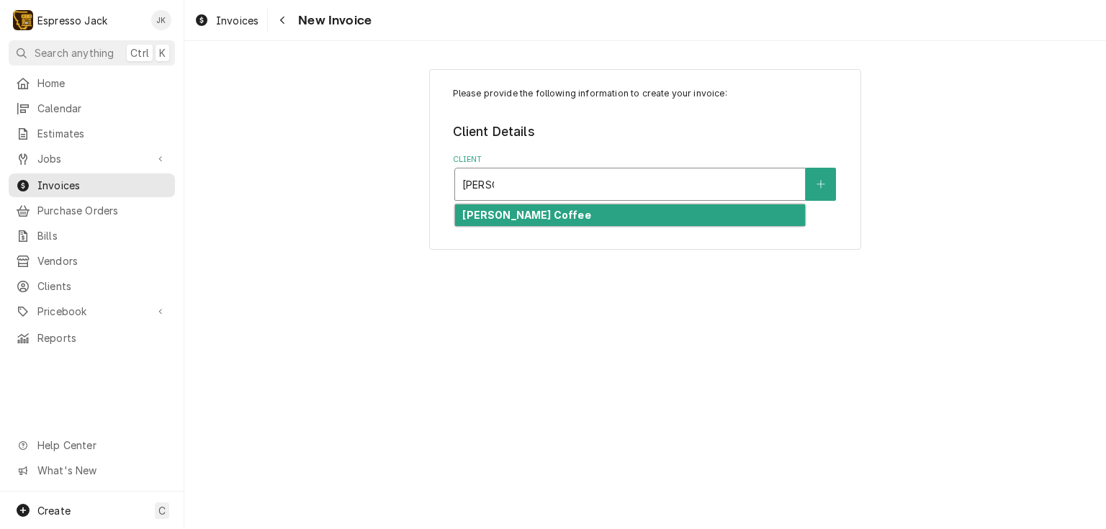
click at [645, 220] on div "[PERSON_NAME] Coffee" at bounding box center [630, 215] width 350 height 22
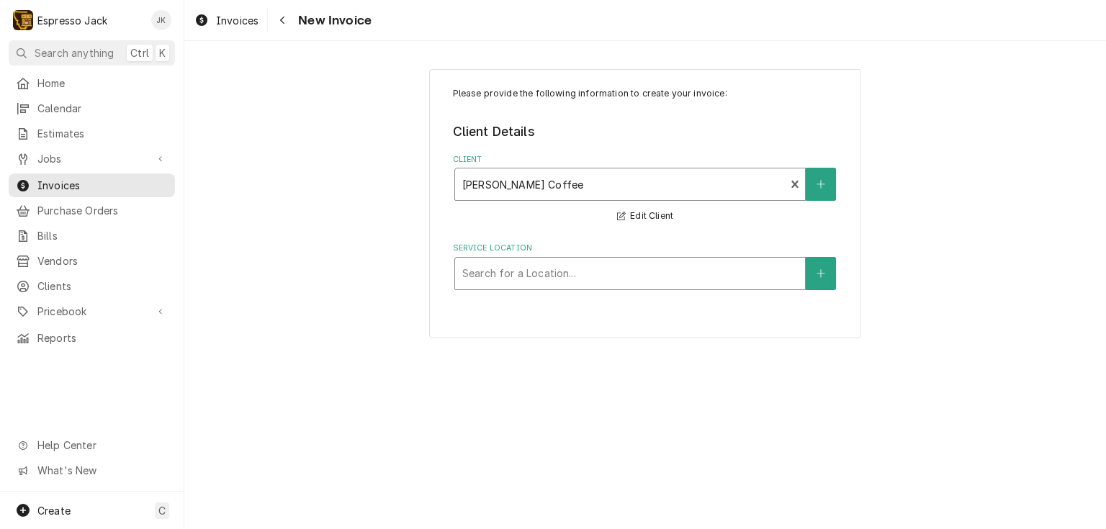
click at [653, 281] on div "Service Location" at bounding box center [629, 274] width 335 height 26
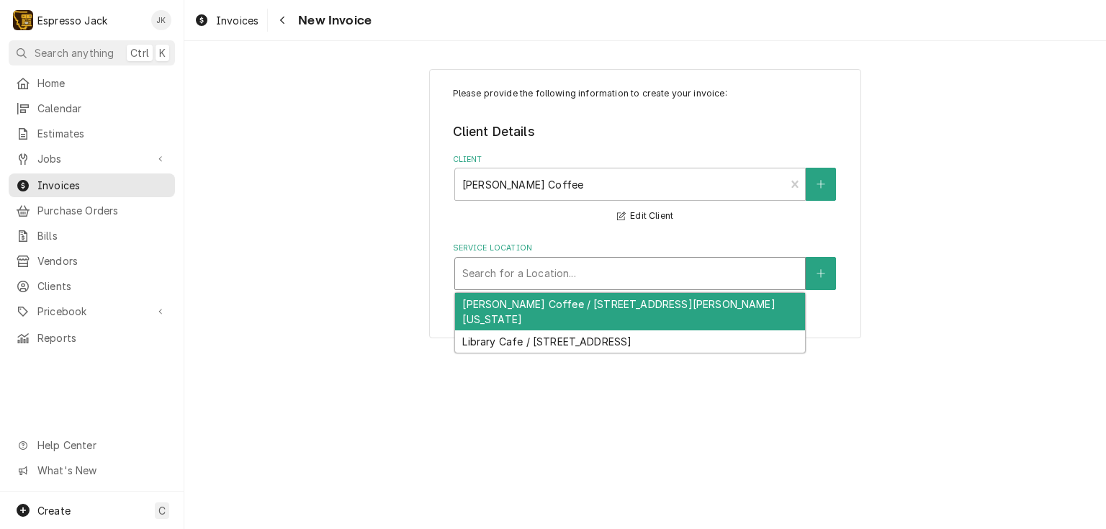
click at [638, 302] on div "Clyde Coffee / 741 S Higgins Ave Unit A, Missoula, Montana 59801" at bounding box center [630, 311] width 350 height 37
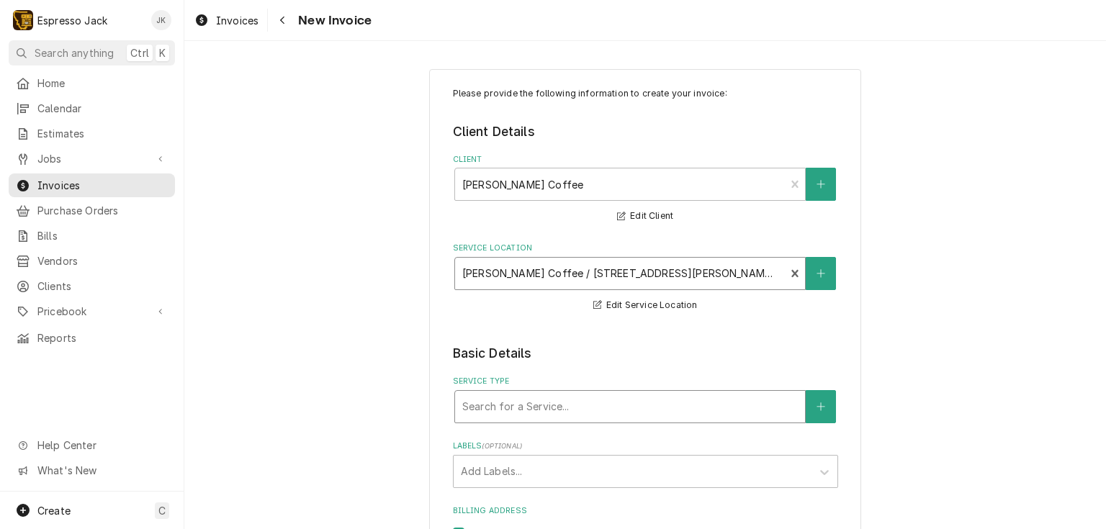
click at [567, 402] on div "Service Type" at bounding box center [629, 407] width 335 height 26
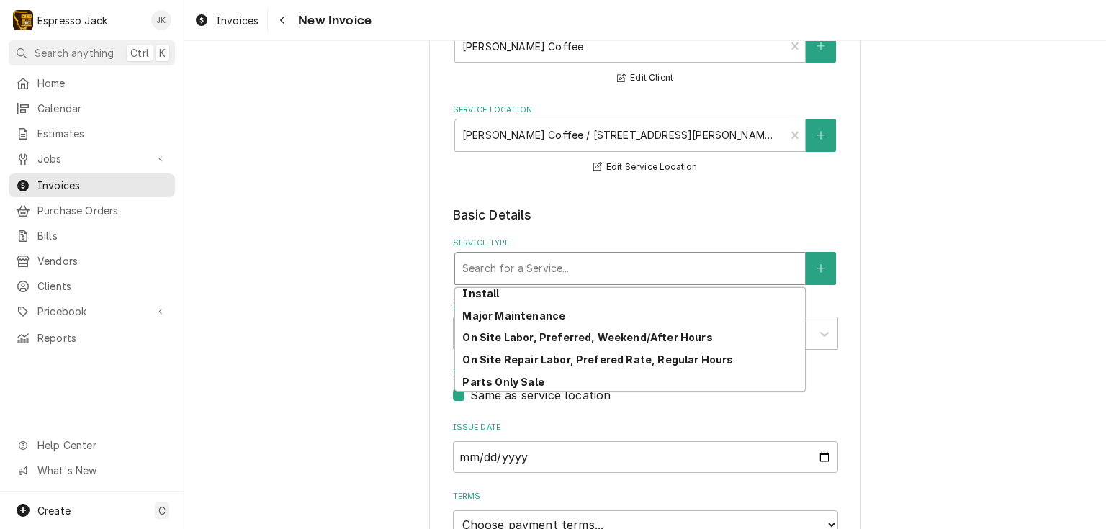
scroll to position [184, 0]
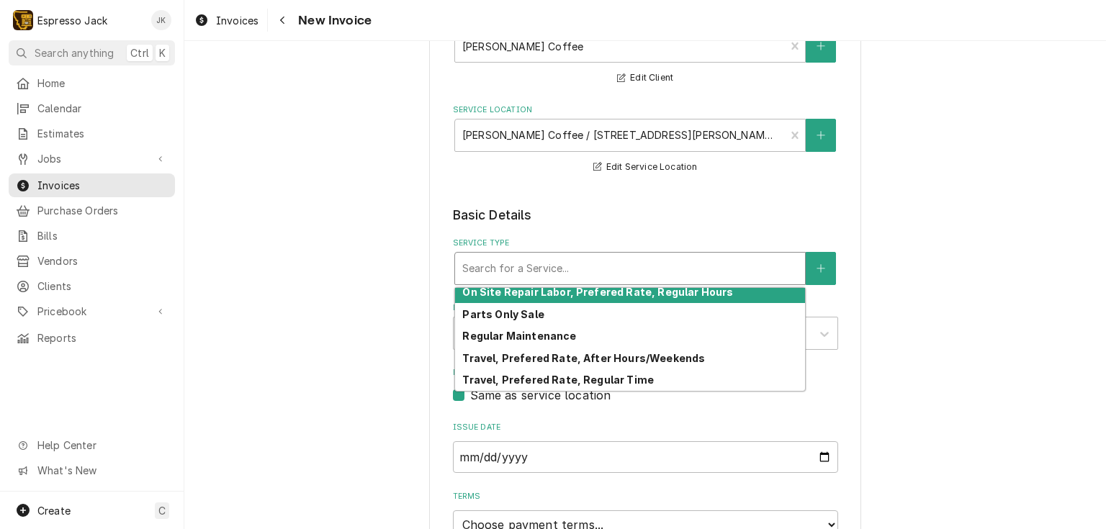
click at [605, 297] on div "On Site Repair Labor, Prefered Rate, Regular Hours" at bounding box center [630, 292] width 350 height 22
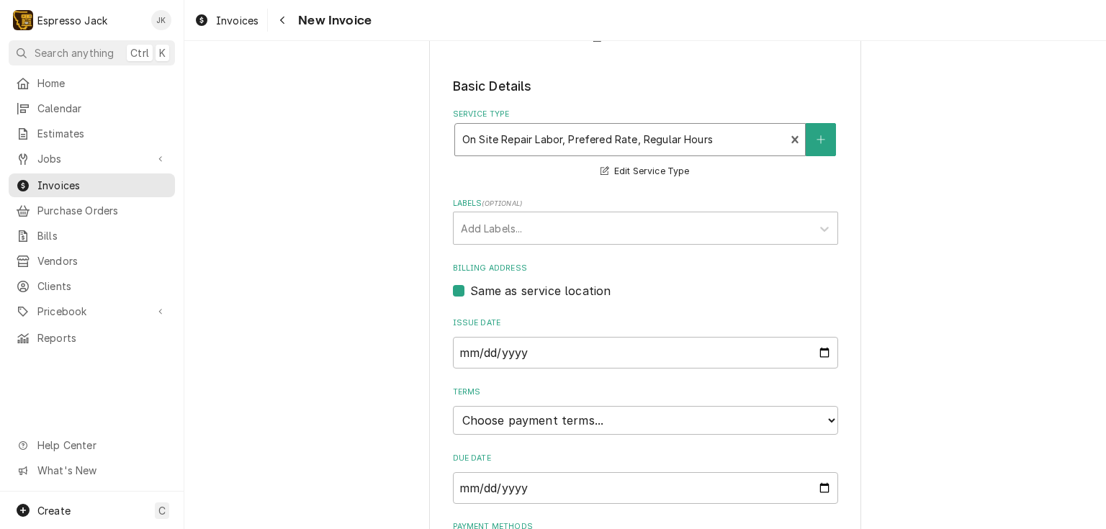
scroll to position [276, 0]
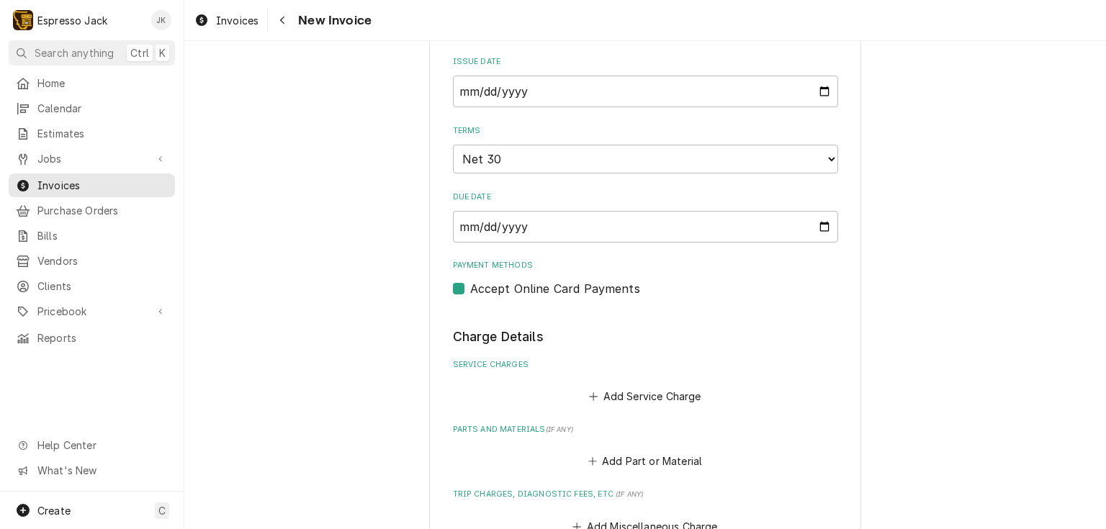
scroll to position [553, 0]
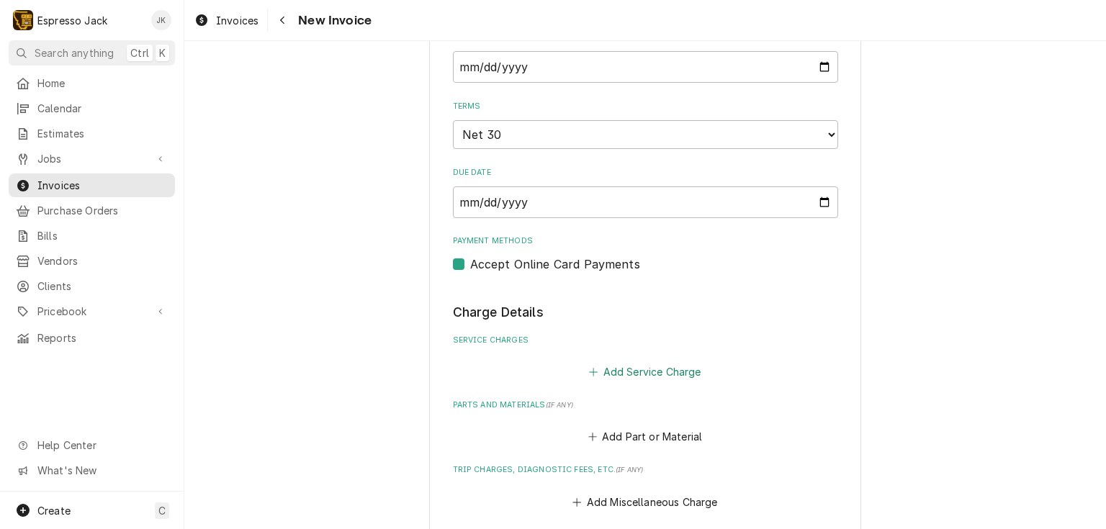
click at [674, 366] on button "Add Service Charge" at bounding box center [645, 372] width 117 height 20
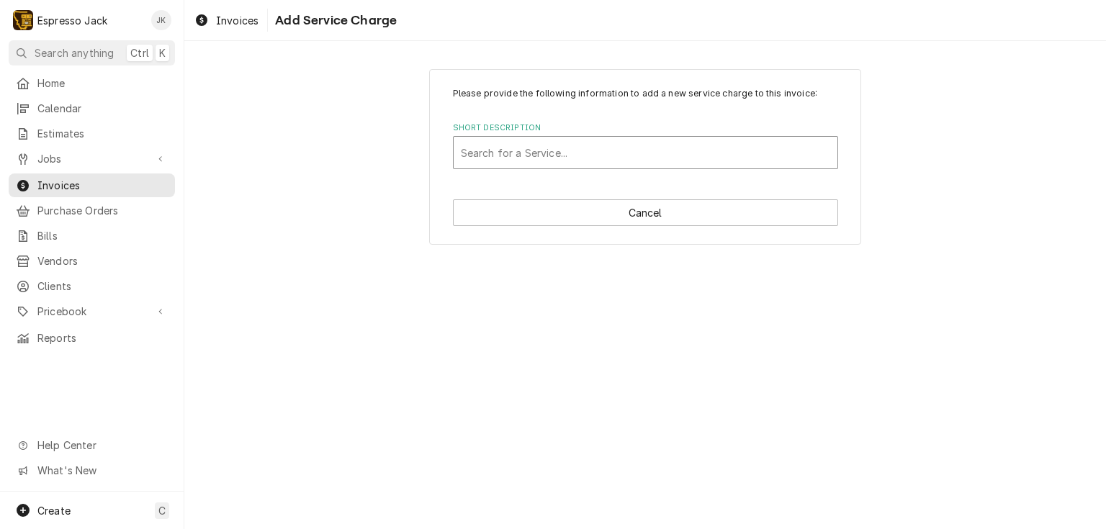
click at [564, 158] on div "Short Description" at bounding box center [645, 153] width 369 height 26
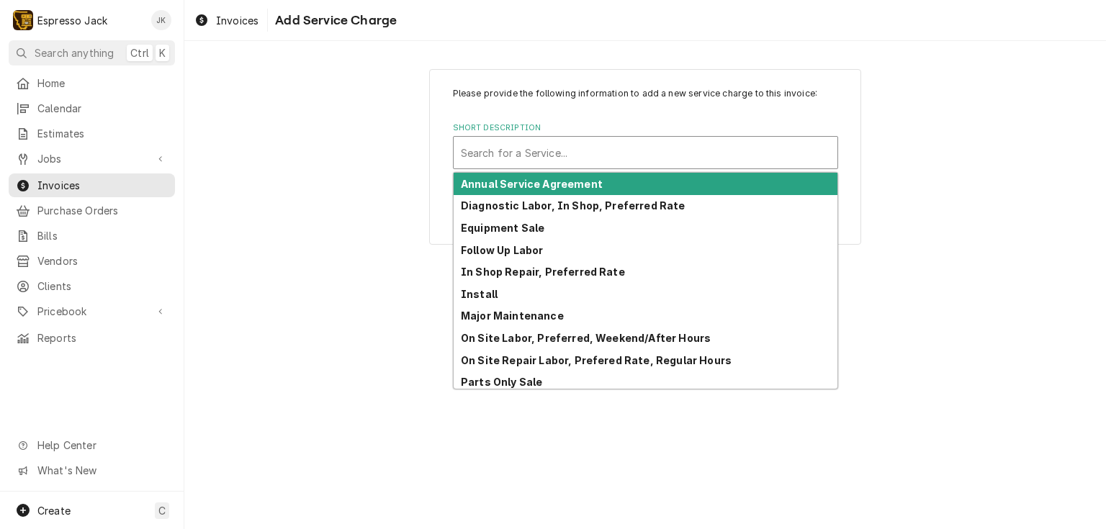
drag, startPoint x: 297, startPoint y: 155, endPoint x: 351, endPoint y: 168, distance: 56.4
click at [299, 155] on div "Please provide the following information to add a new service charge to this in…" at bounding box center [644, 156] width 921 height 201
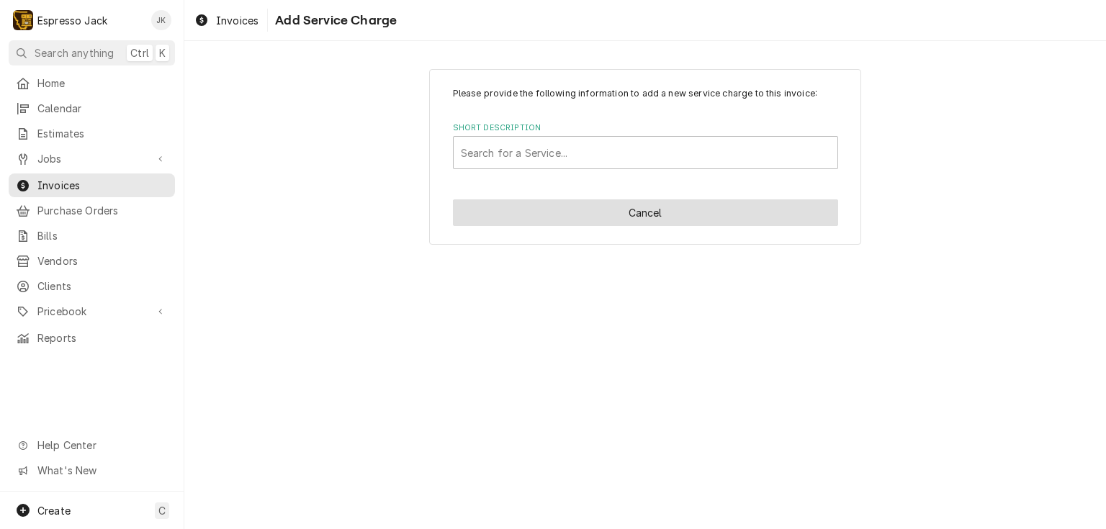
click at [540, 220] on button "Cancel" at bounding box center [645, 212] width 385 height 27
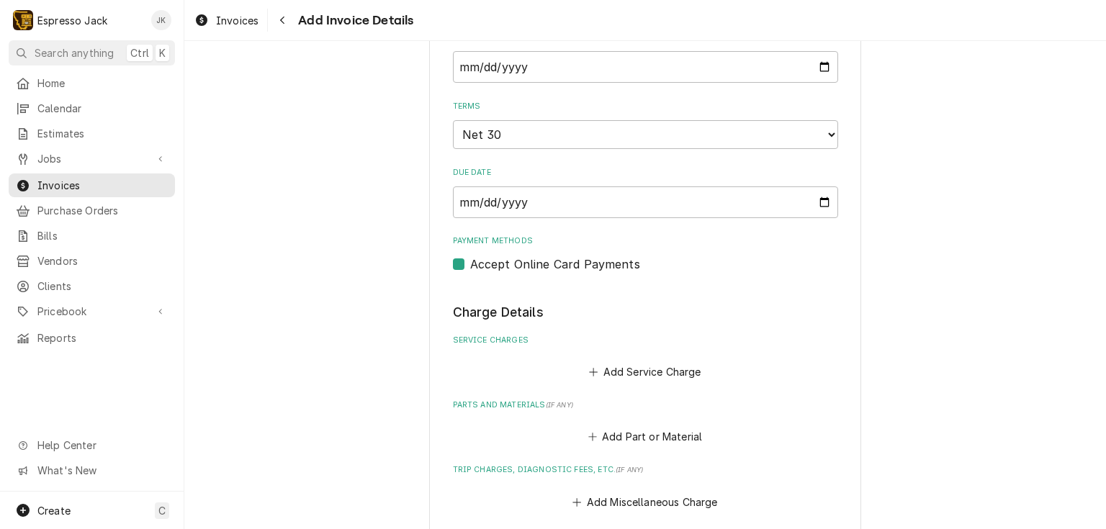
scroll to position [535, 0]
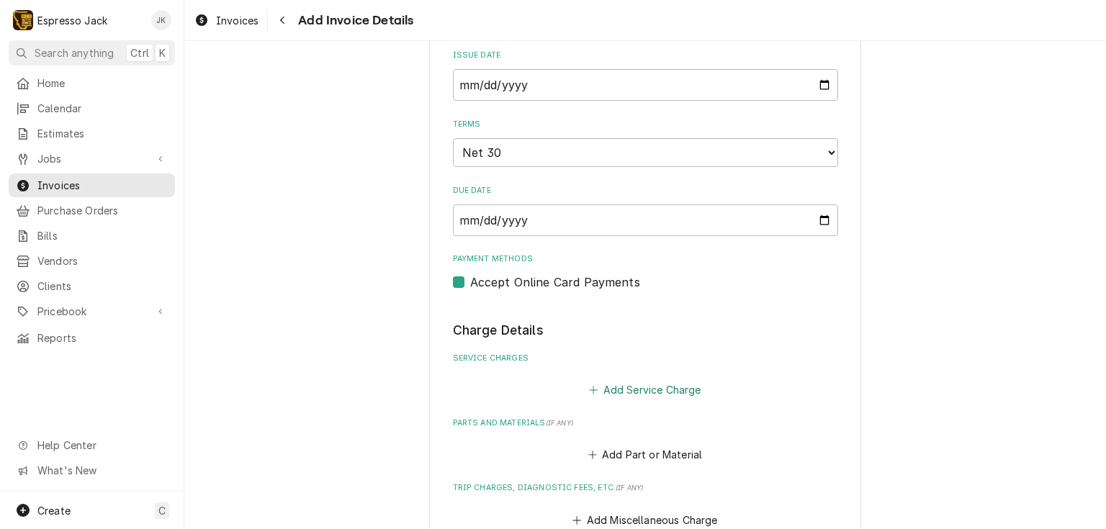
click at [625, 389] on button "Add Service Charge" at bounding box center [645, 390] width 117 height 20
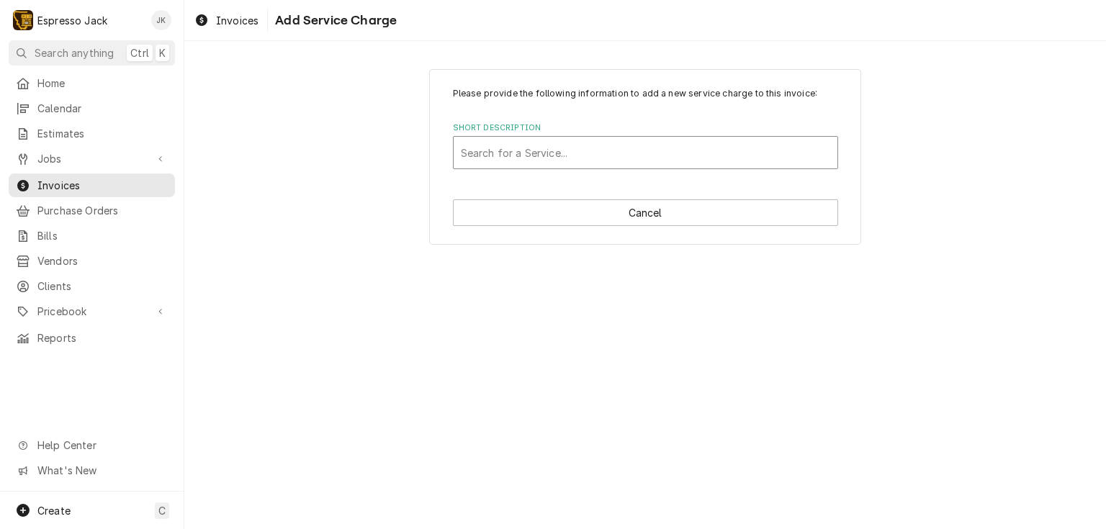
click at [613, 166] on div "Search for a Service..." at bounding box center [645, 153] width 384 height 32
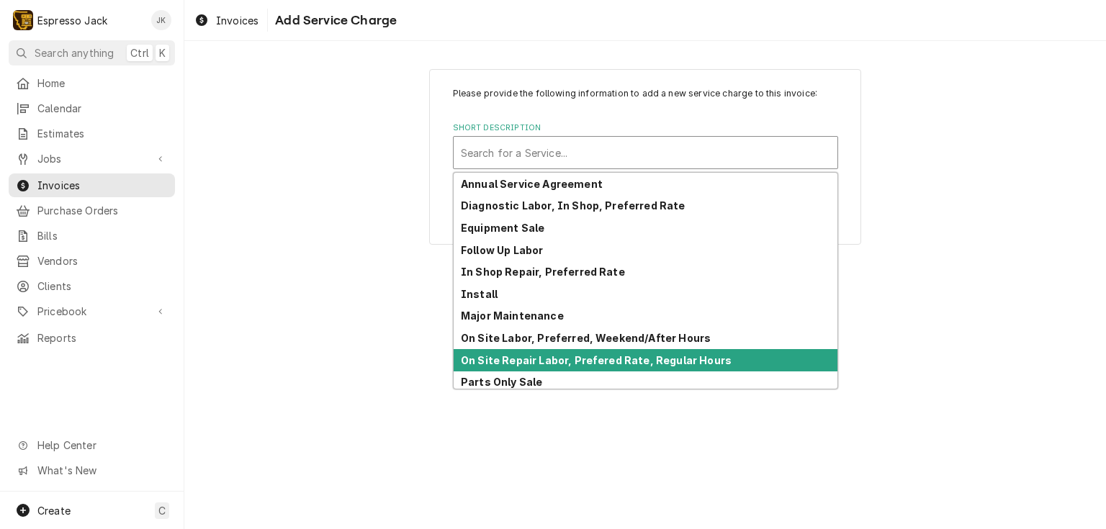
click at [576, 356] on strong "On Site Repair Labor, Prefered Rate, Regular Hours" at bounding box center [596, 360] width 271 height 12
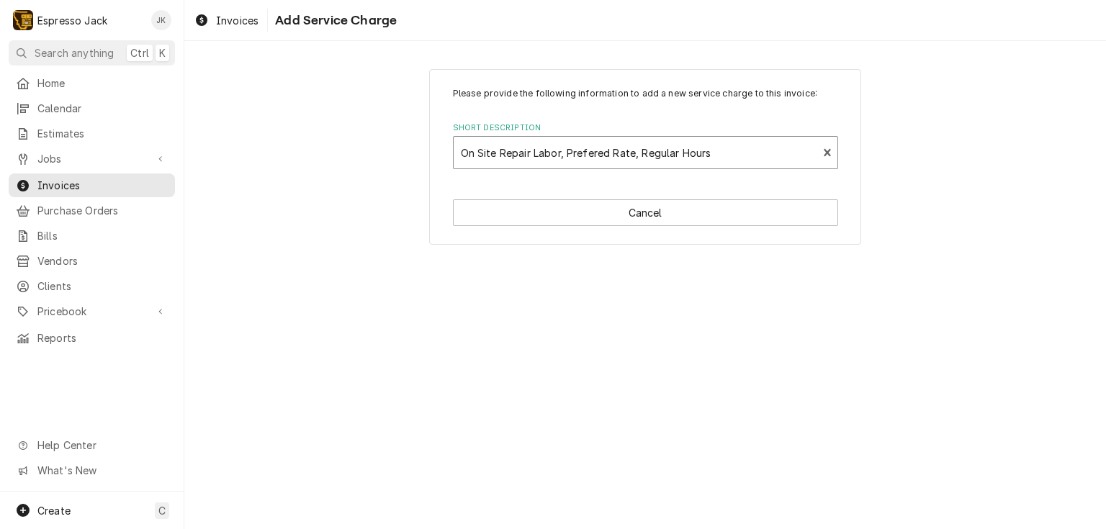
type textarea "x"
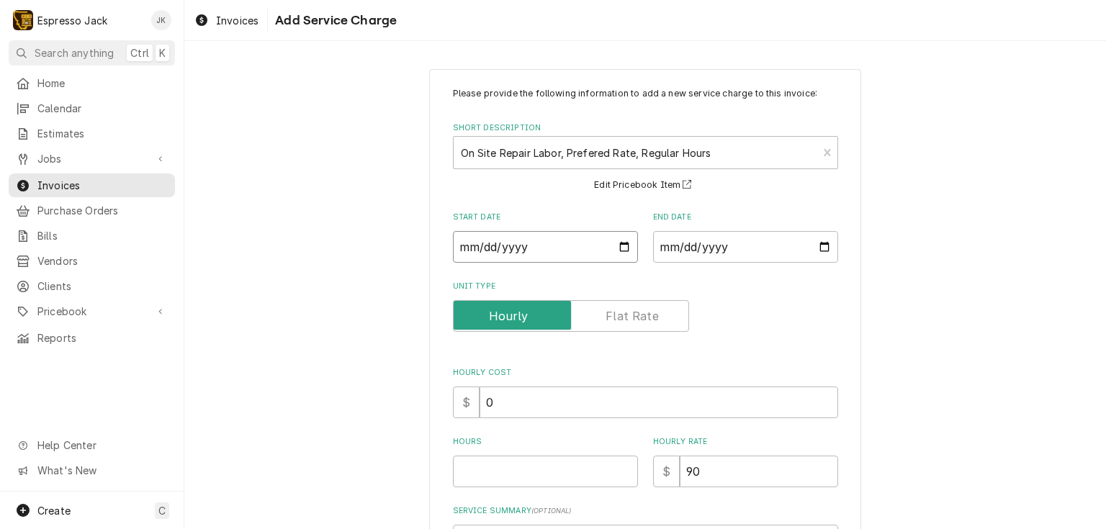
click at [613, 242] on input "Start Date" at bounding box center [545, 247] width 185 height 32
type input "2025-08-27"
type textarea "x"
click at [821, 245] on input "End Date" at bounding box center [745, 247] width 185 height 32
type input "2025-08-27"
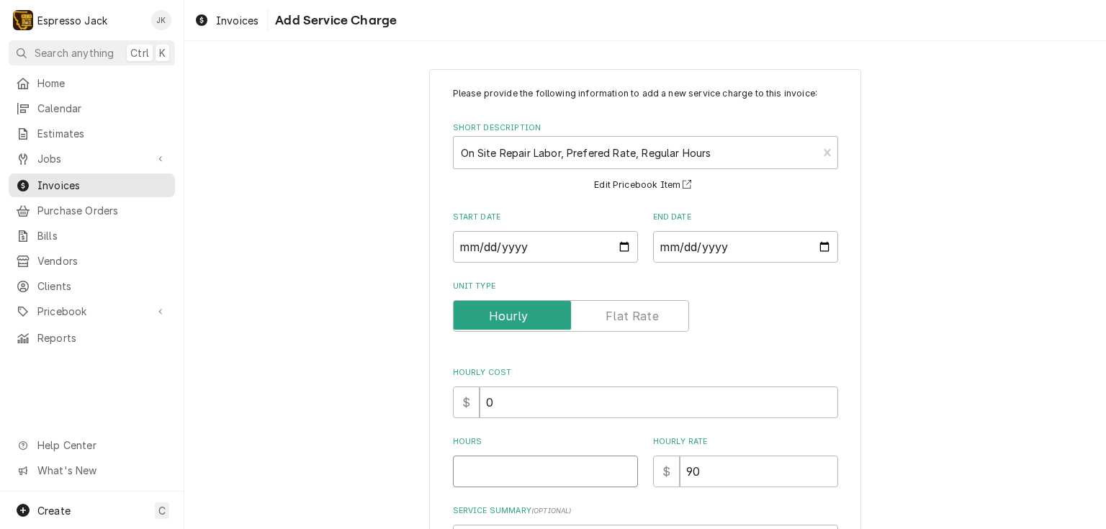
click at [544, 485] on input "Hours" at bounding box center [545, 472] width 185 height 32
click at [541, 469] on input "Hours" at bounding box center [545, 472] width 185 height 32
type textarea "x"
type input "2"
type textarea "x"
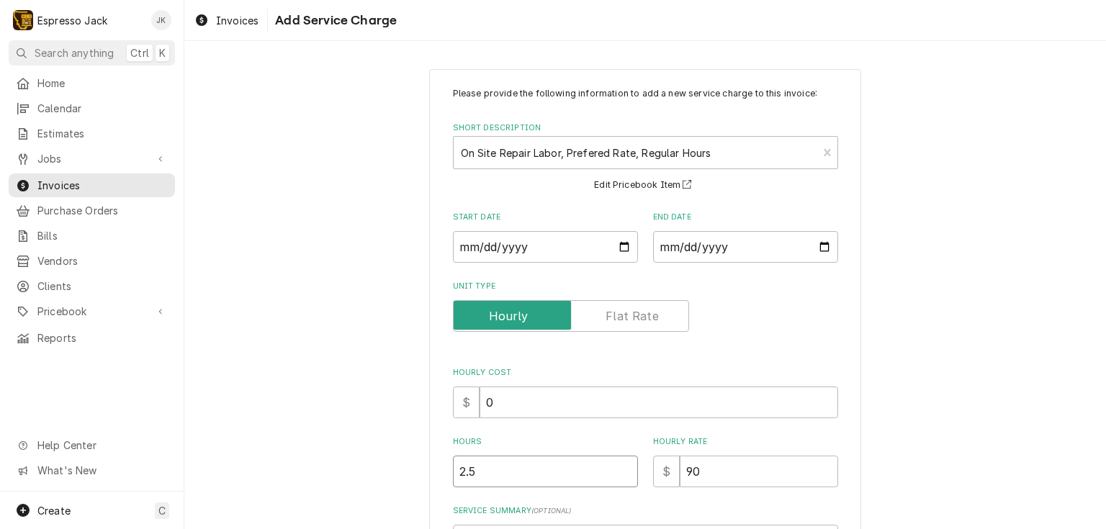
type input "2.5"
click at [398, 406] on div "Please provide the following information to add a new service charge to this in…" at bounding box center [644, 366] width 921 height 621
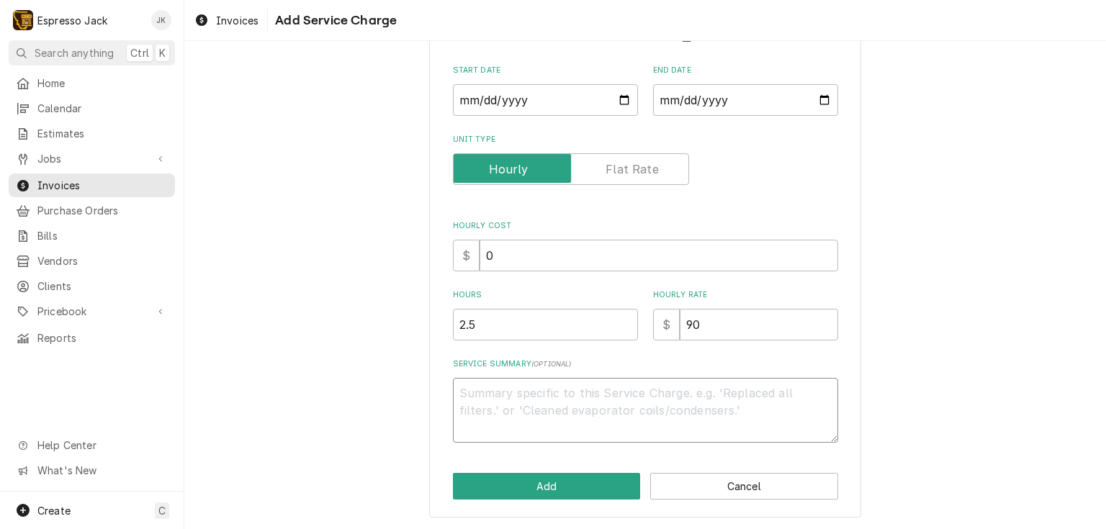
click at [532, 407] on textarea "Service Summary ( optional )" at bounding box center [645, 410] width 385 height 65
type textarea "x"
type textarea "P"
type textarea "x"
type textarea "Pe"
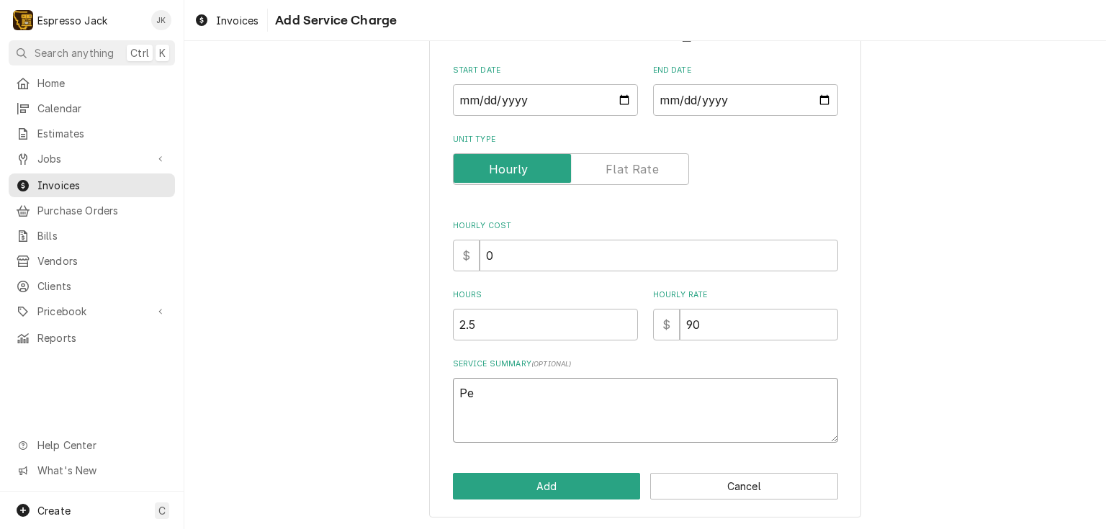
type textarea "x"
type textarea "Per"
type textarea "x"
type textarea "Perf"
type textarea "x"
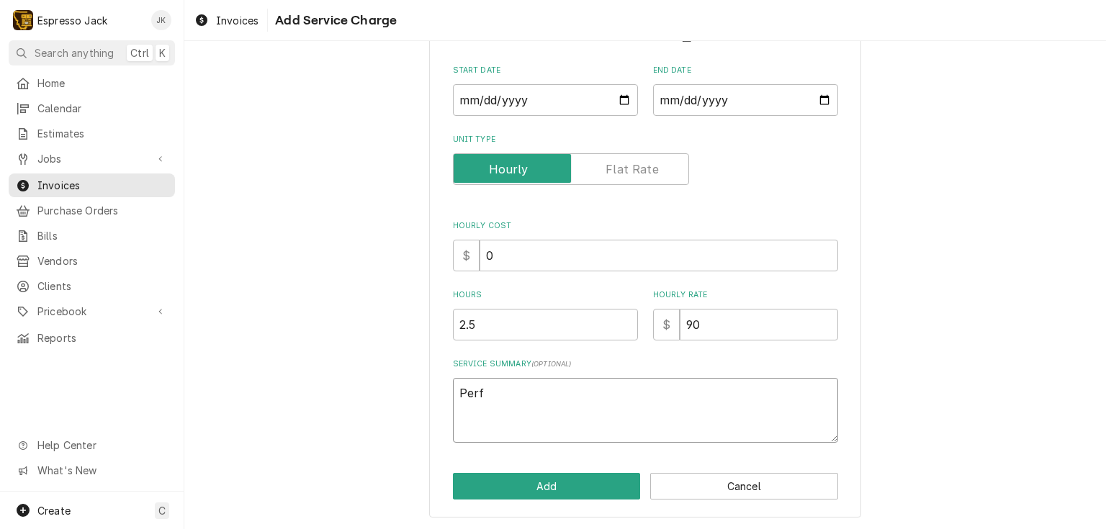
type textarea "Perfo"
type textarea "x"
type textarea "Perfor"
type textarea "x"
type textarea "Perform"
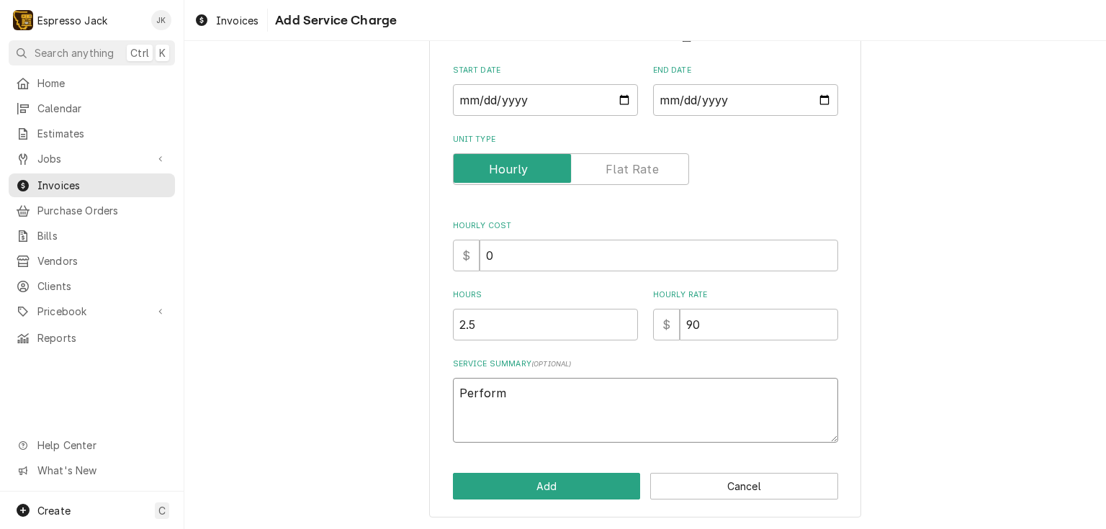
type textarea "x"
type textarea "Performe"
type textarea "x"
type textarea "Performed"
type textarea "x"
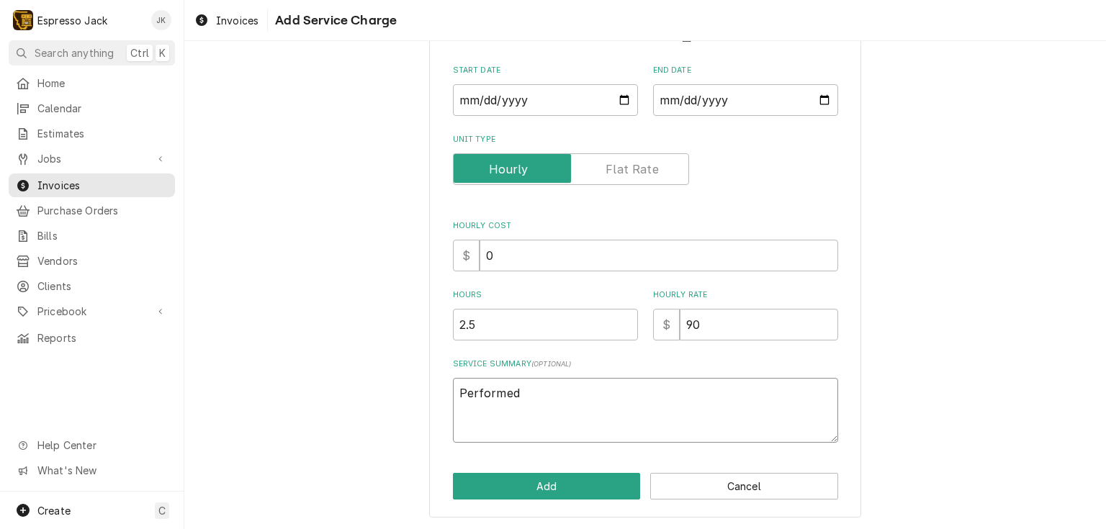
type textarea "Performed"
type textarea "x"
type textarea "Performed m"
type textarea "x"
type textarea "Performed ma"
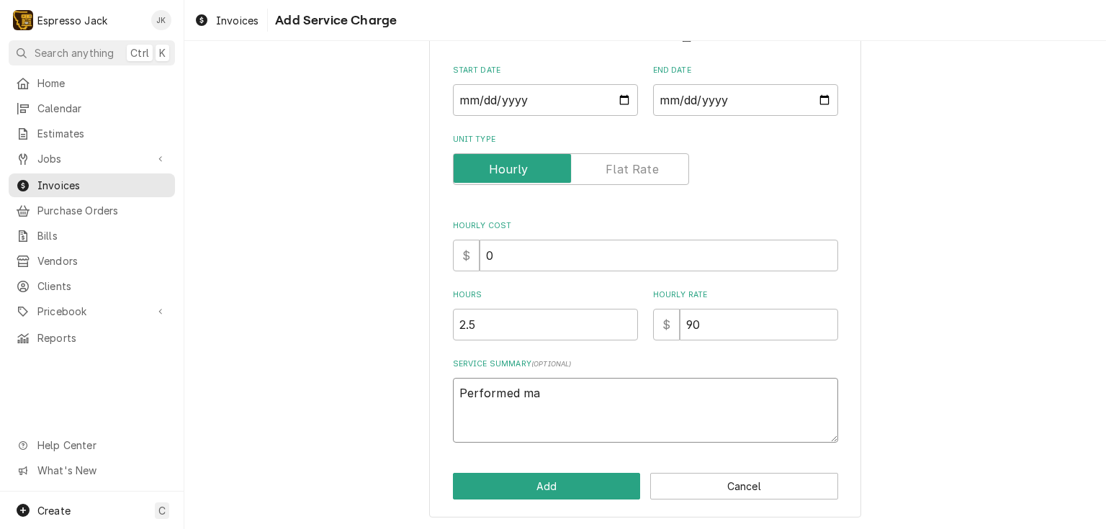
type textarea "x"
type textarea "Performed mai"
type textarea "x"
type textarea "Performed main"
type textarea "x"
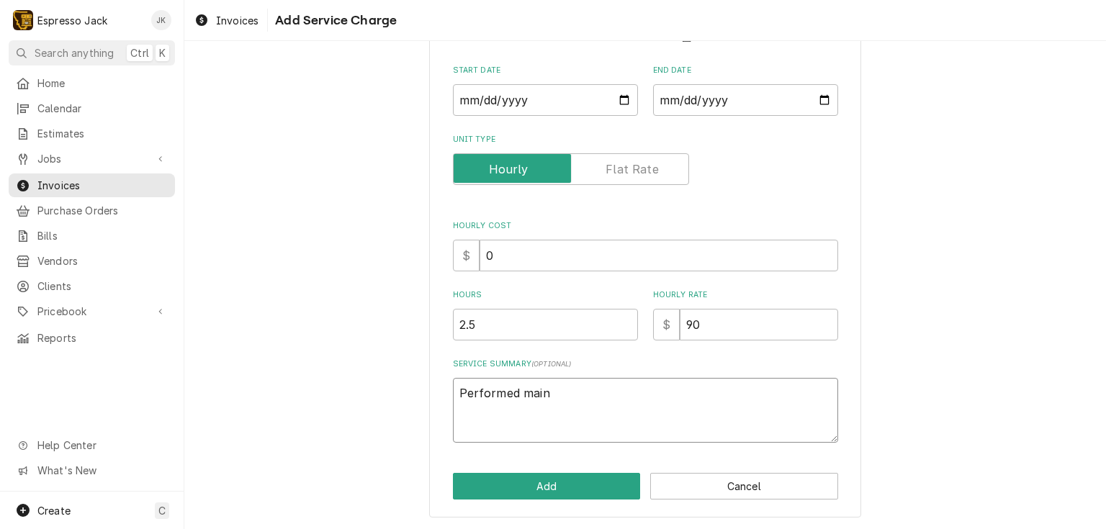
type textarea "Performed maint"
type textarea "x"
type textarea "Performed mainte"
type textarea "x"
type textarea "Performed mainten"
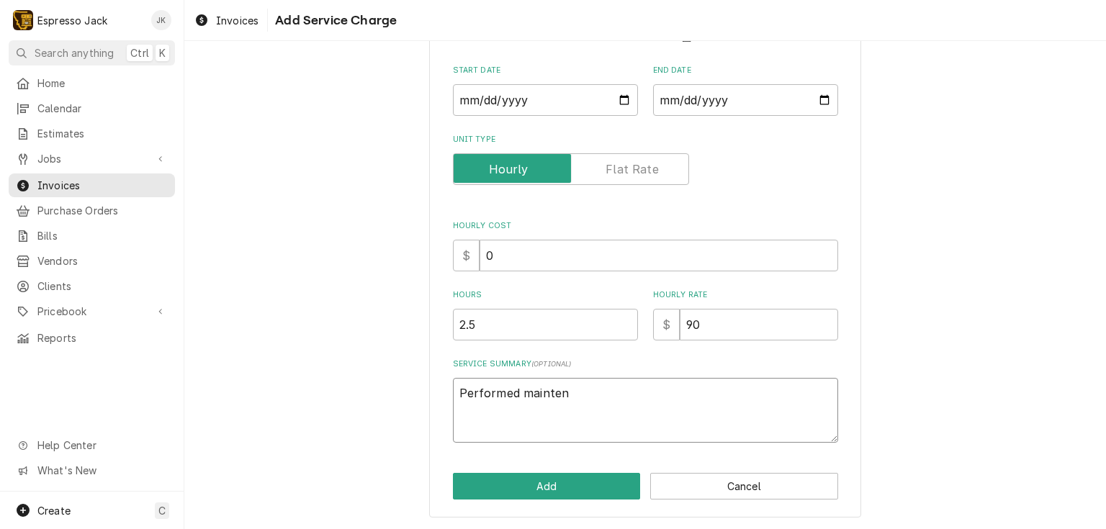
type textarea "x"
type textarea "Performed maintena"
type textarea "x"
type textarea "Performed maintenan"
type textarea "x"
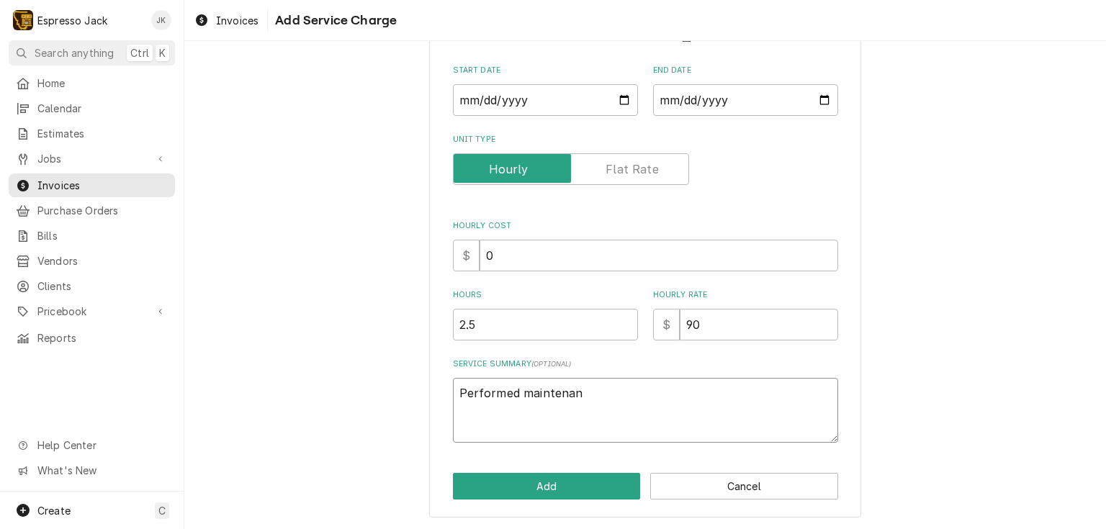
type textarea "Performed maintenanc"
type textarea "x"
type textarea "Performed maintenance"
type textarea "x"
type textarea "Performed maintenance"
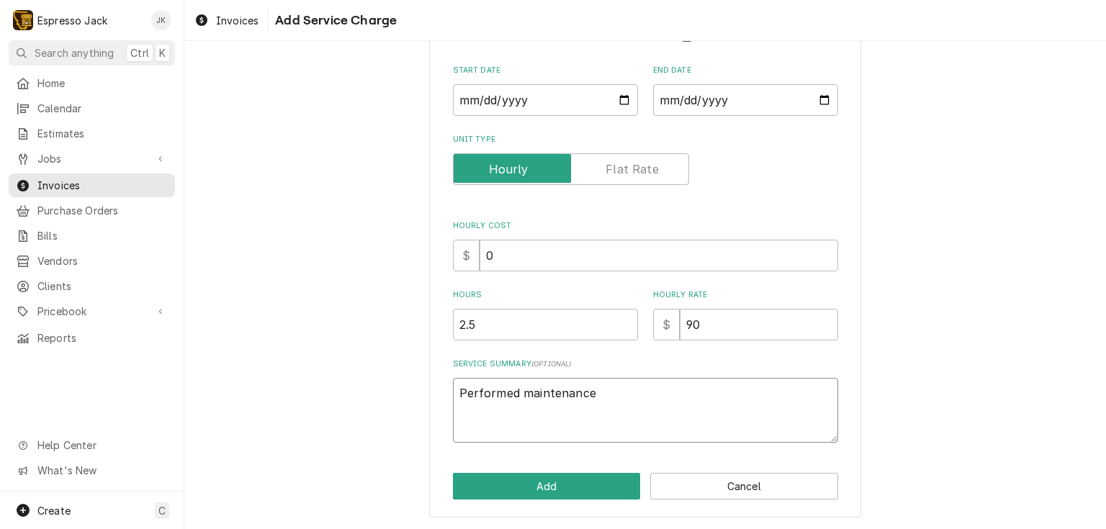
type textarea "x"
type textarea "Performed maintenance o"
type textarea "x"
type textarea "Performed maintenance on"
type textarea "x"
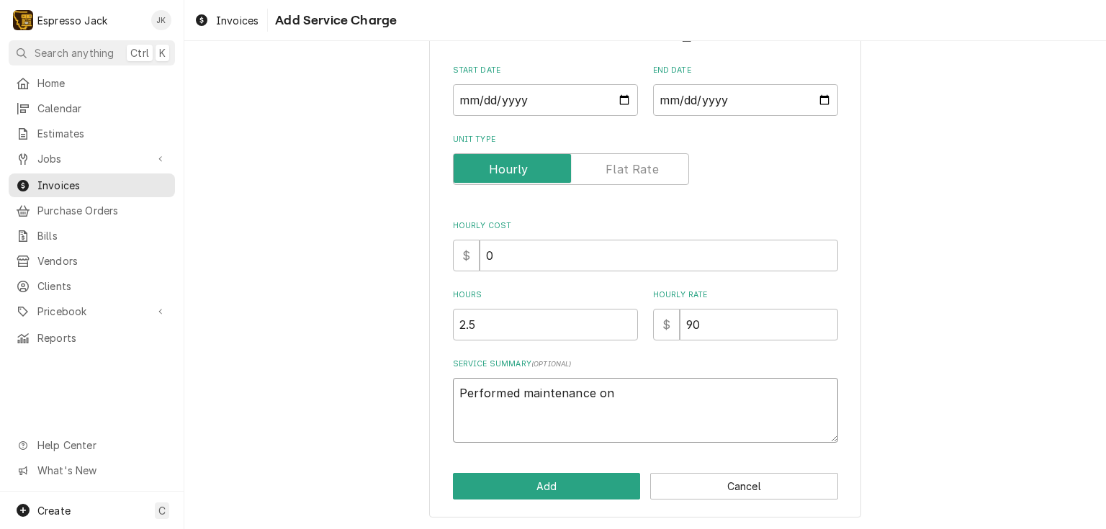
type textarea "Performed maintenance on"
type textarea "x"
type textarea "Performed maintenance on S"
type textarea "x"
type textarea "Performed maintenance on Sn"
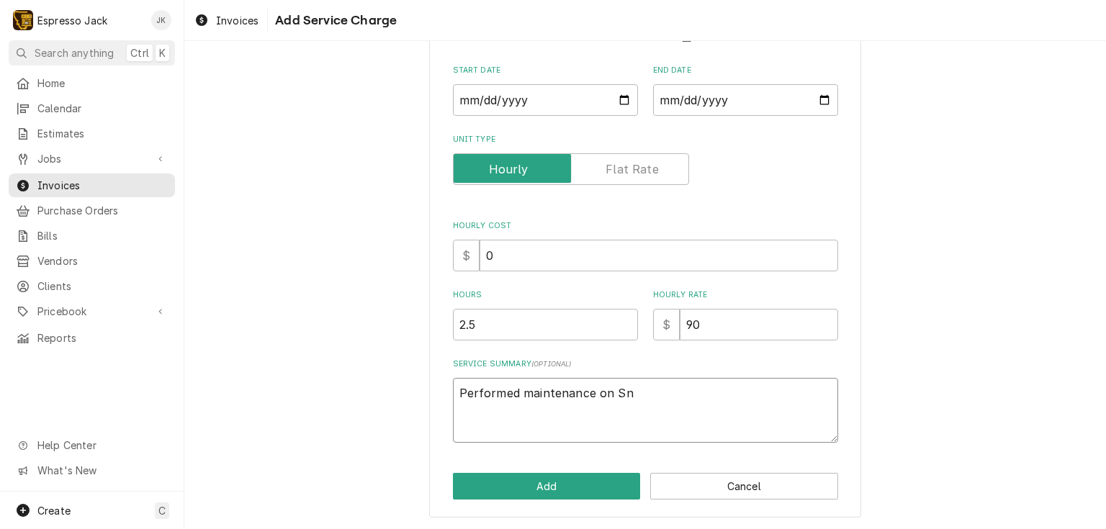
type textarea "x"
type textarea "Performed maintenance on Sny"
type textarea "x"
type textarea "Performed maintenance on Snye"
type textarea "x"
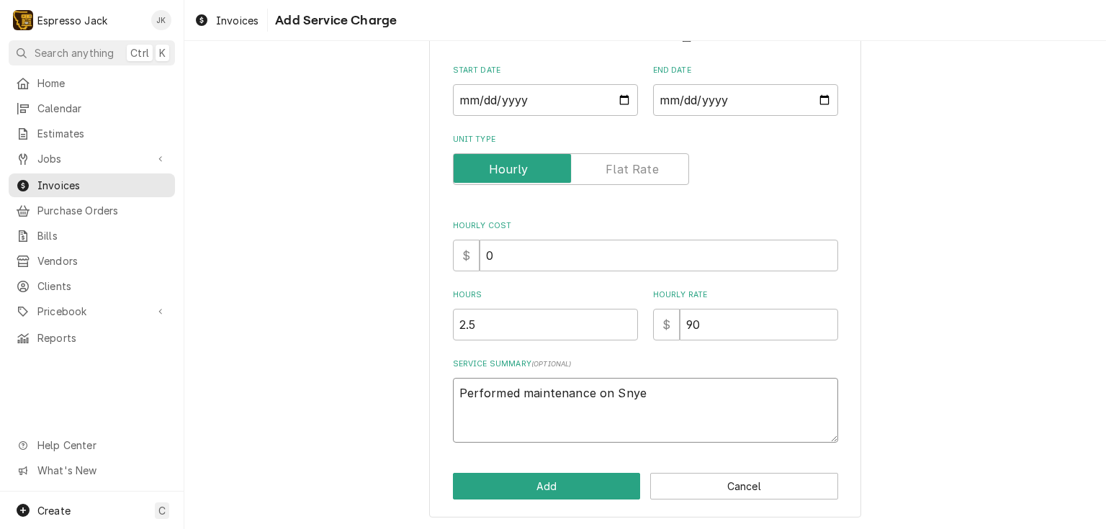
type textarea "Performed maintenance on Snyes"
type textarea "x"
type textarea "Performed maintenance on Snye"
type textarea "x"
type textarea "Performed maintenance on Sny"
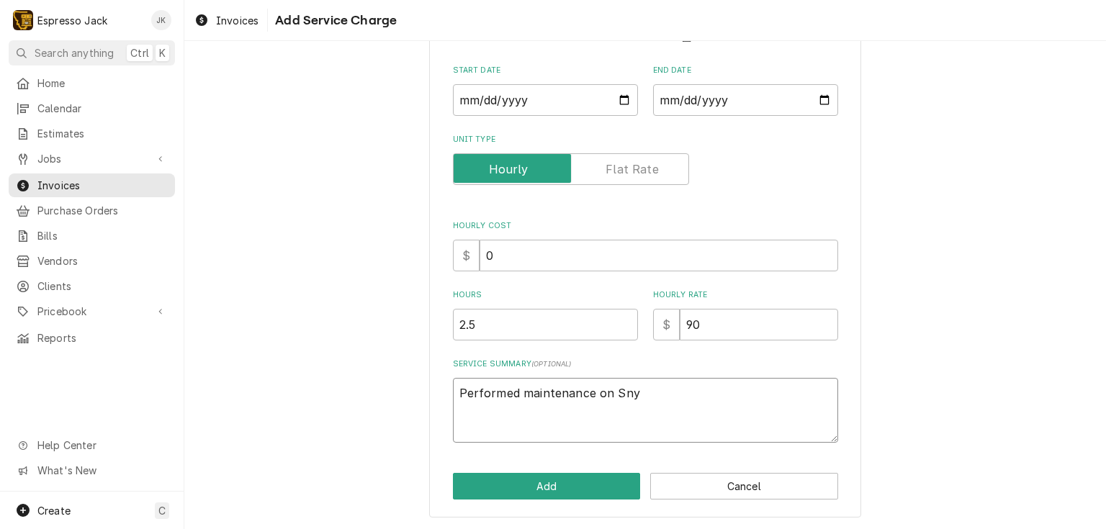
type textarea "x"
type textarea "Performed maintenance on Sn"
type textarea "x"
type textarea "Performed maintenance on S"
type textarea "x"
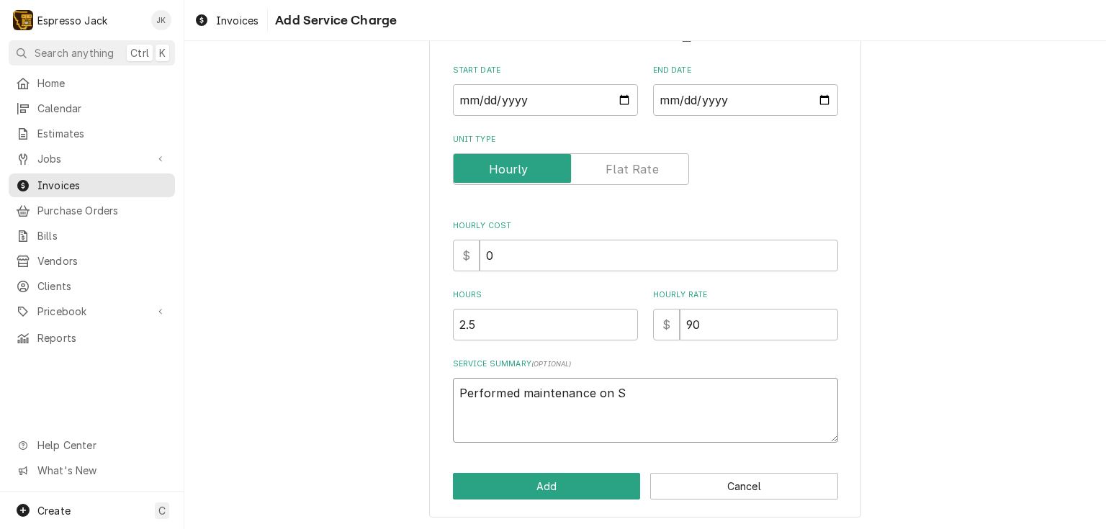
type textarea "Performed maintenance on Sy"
type textarea "x"
type textarea "Performed maintenance on Syn"
type textarea "x"
type textarea "Performed maintenance on Syne"
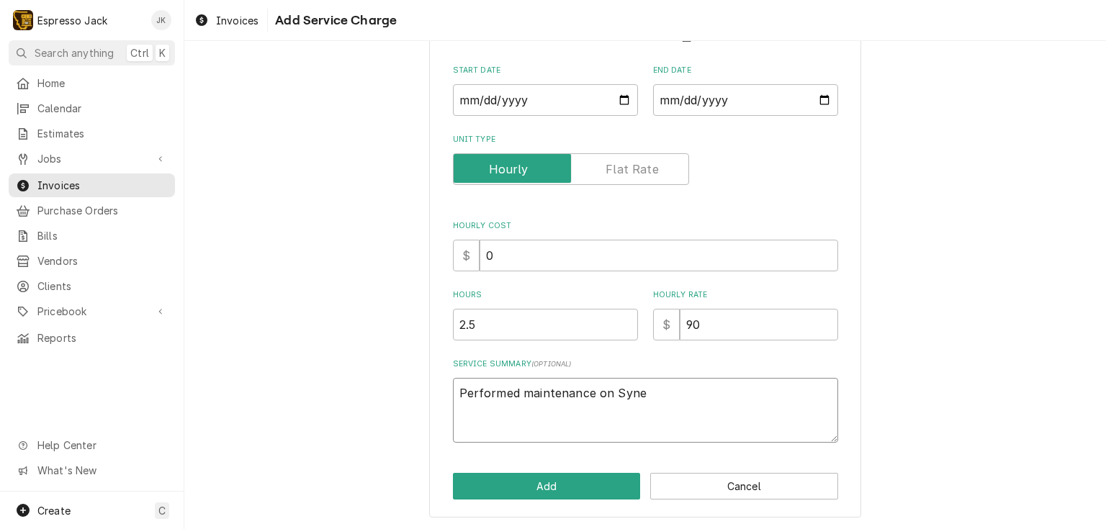
type textarea "x"
type textarea "Performed maintenance on Synes"
type textarea "x"
type textarea "Performed maintenance on Syness"
type textarea "x"
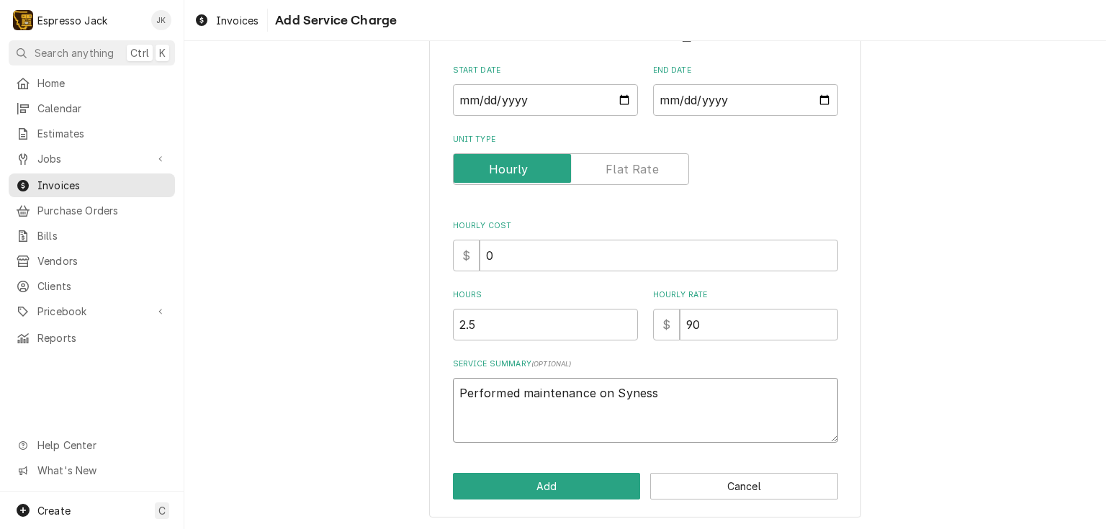
type textarea "Performed maintenance on Synesso"
type textarea "x"
type textarea "Performed maintenance on Synesso"
type textarea "x"
type textarea "Performed maintenance on Synesso S"
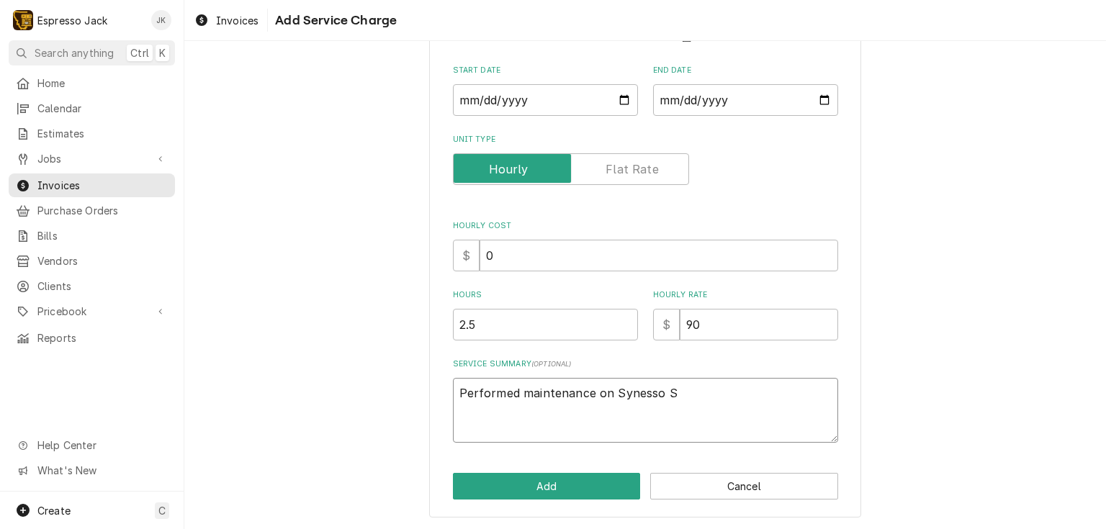
type textarea "x"
type textarea "Performed maintenance on Synesso S2"
type textarea "x"
type textarea "Performed maintenance on Synesso S"
type textarea "x"
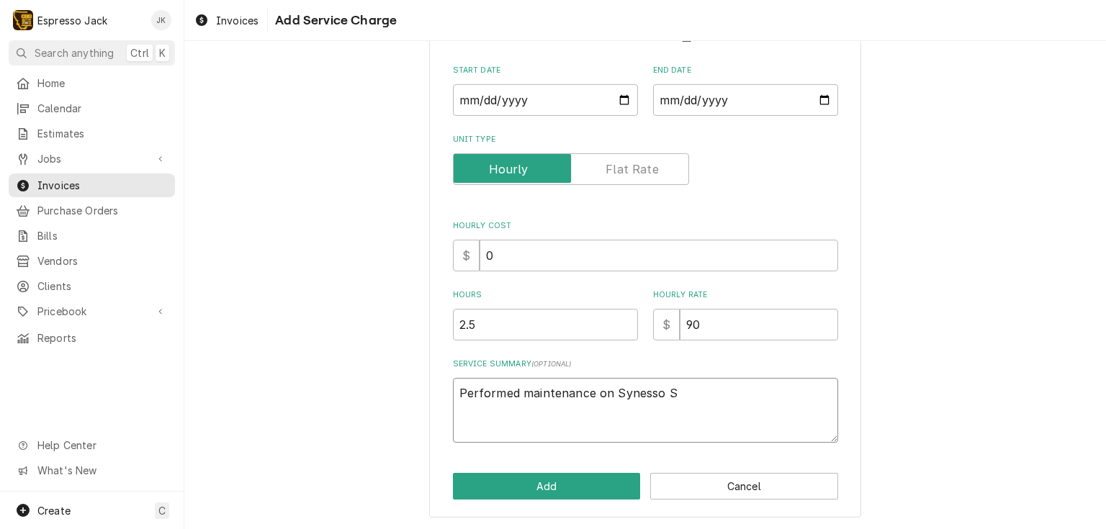
type textarea "Performed maintenance on Synesso S3"
type textarea "x"
type textarea "Performed maintenance on Synesso S30"
type textarea "x"
type textarea "Performed maintenance on Synesso S300"
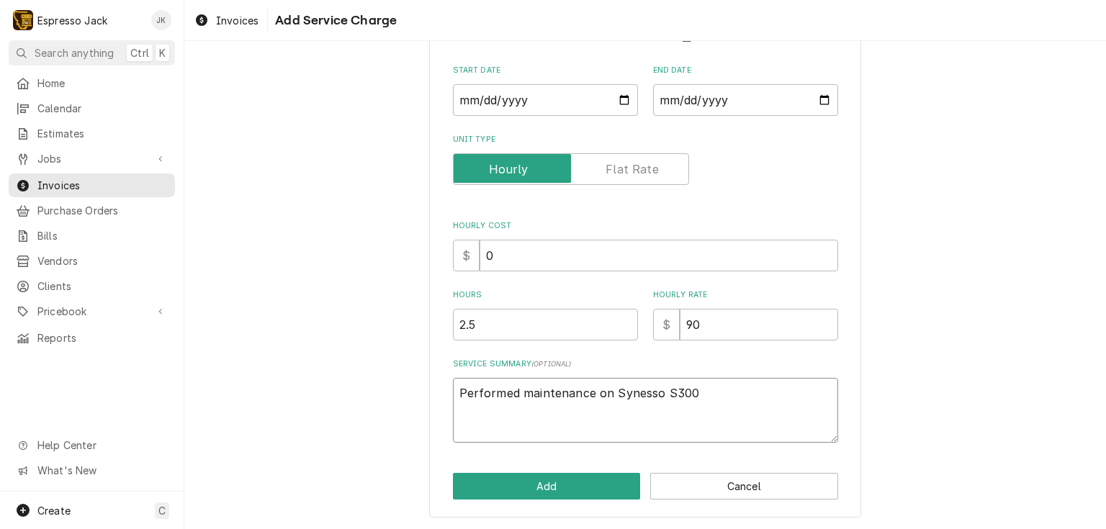
type textarea "x"
type textarea "Performed maintenance on Synesso S300."
type textarea "x"
type textarea "Performed maintenance on Synesso S300"
type textarea "x"
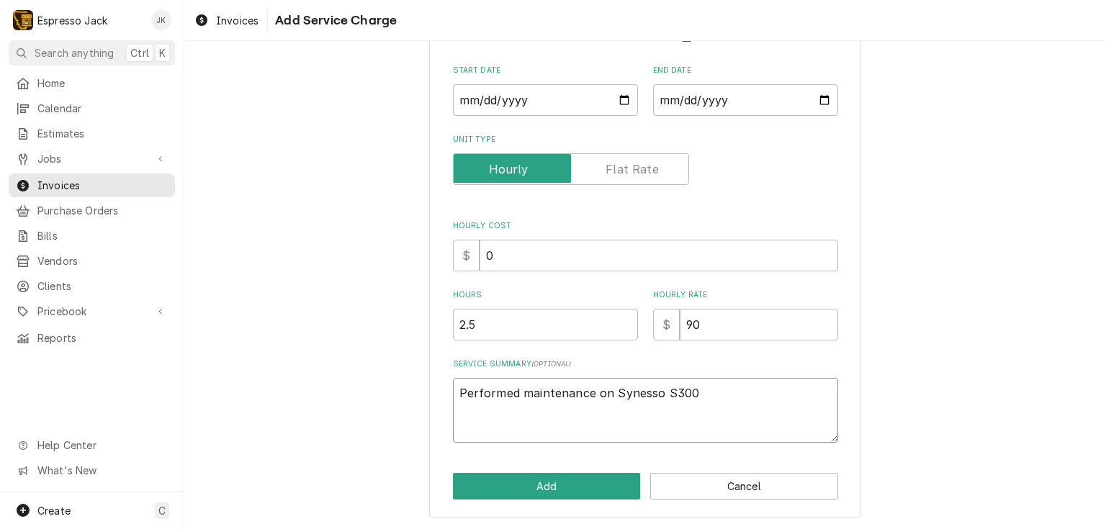
type textarea "Performed maintenance on Synesso S300:"
type textarea "x"
type textarea "Performed maintenance on Synesso S300:"
type textarea "x"
type textarea "Performed maintenance on Synesso S300: c"
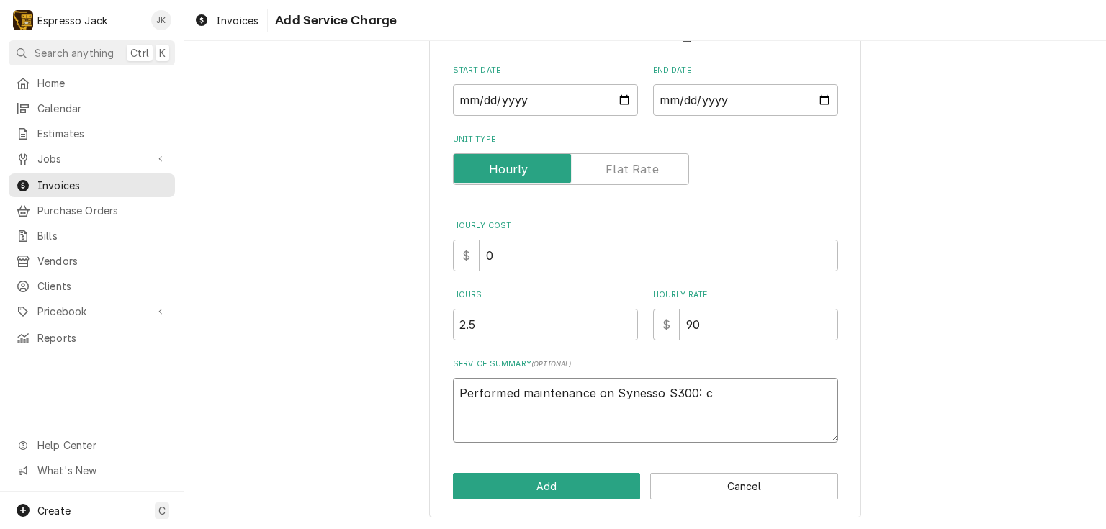
type textarea "x"
type textarea "Performed maintenance on Synesso S300: ch"
type textarea "x"
type textarea "Performed maintenance on Synesso S300: cha"
type textarea "x"
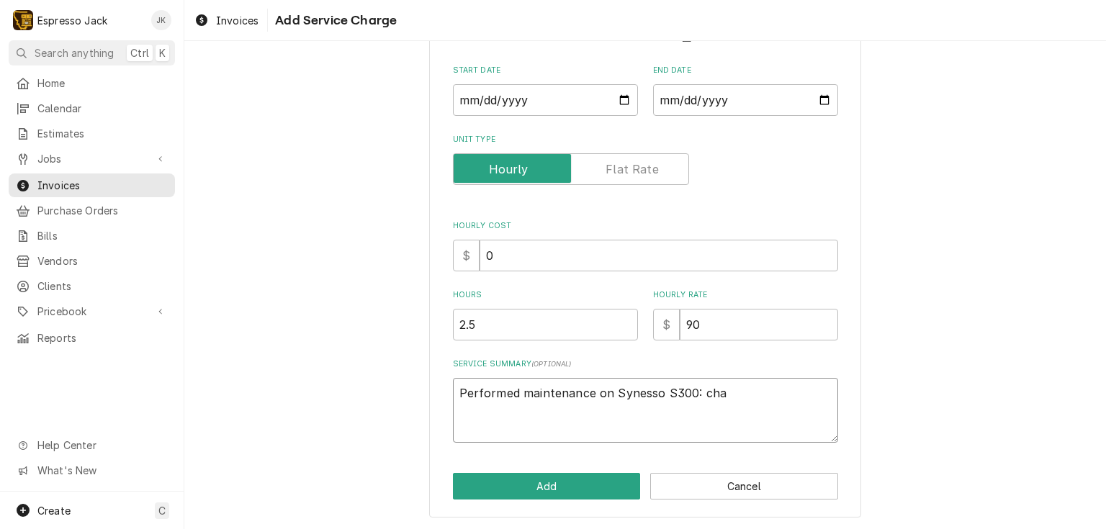
type textarea "Performed maintenance on Synesso S300: chan"
type textarea "x"
type textarea "Performed maintenance on Synesso S300: chang"
type textarea "x"
type textarea "Performed maintenance on Synesso S300: change"
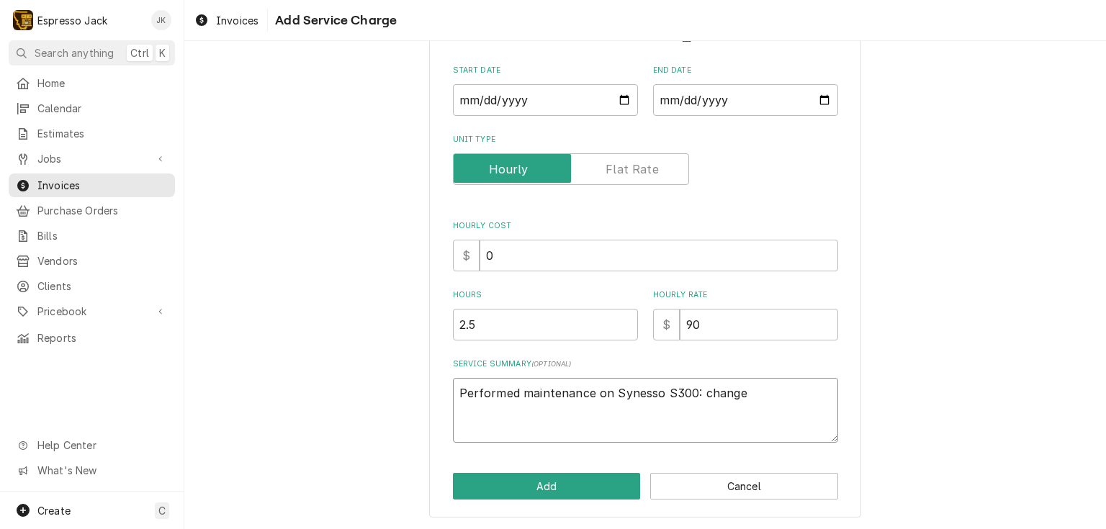
type textarea "x"
type textarea "Performed maintenance on Synesso S300: changed"
type textarea "x"
type textarea "Performed maintenance on Synesso S300: changed c"
type textarea "x"
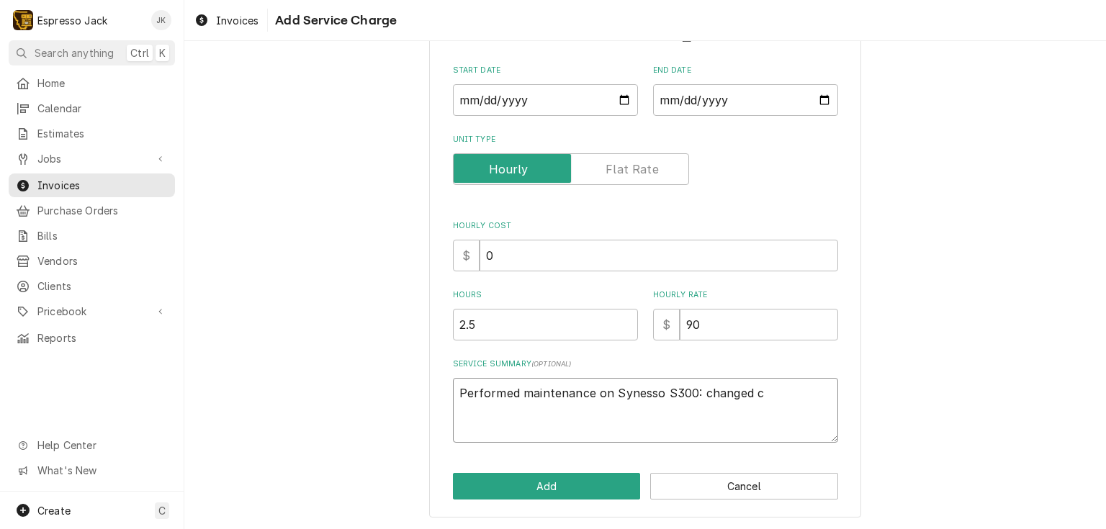
type textarea "Performed maintenance on Synesso S300: changed"
type textarea "x"
type textarea "Performed maintenance on Synesso S300: changed s"
type textarea "x"
type textarea "Performed maintenance on Synesso S300: changed sc"
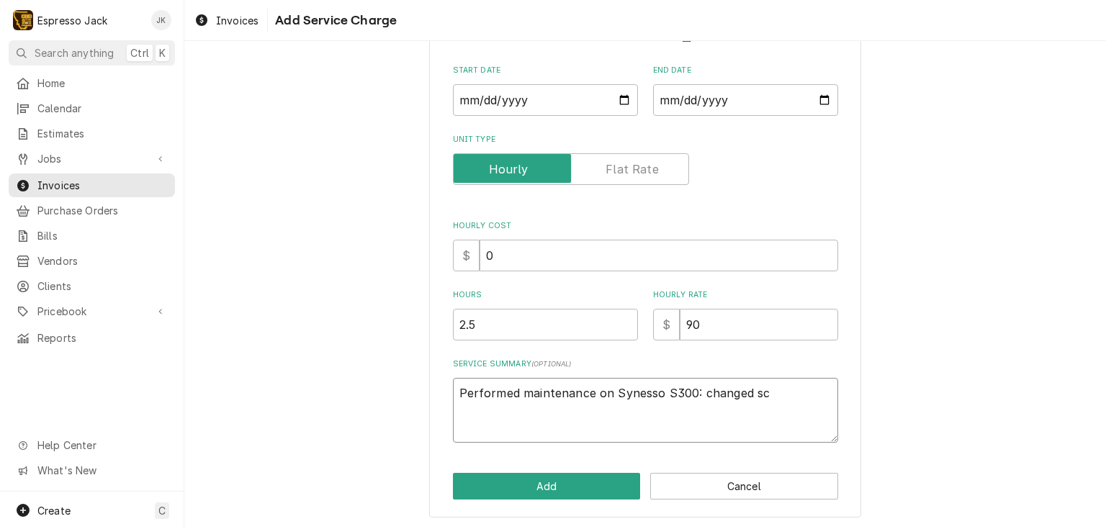
type textarea "x"
type textarea "Performed maintenance on Synesso S300: changed scr"
type textarea "x"
type textarea "Performed maintenance on Synesso S300: changed scre"
type textarea "x"
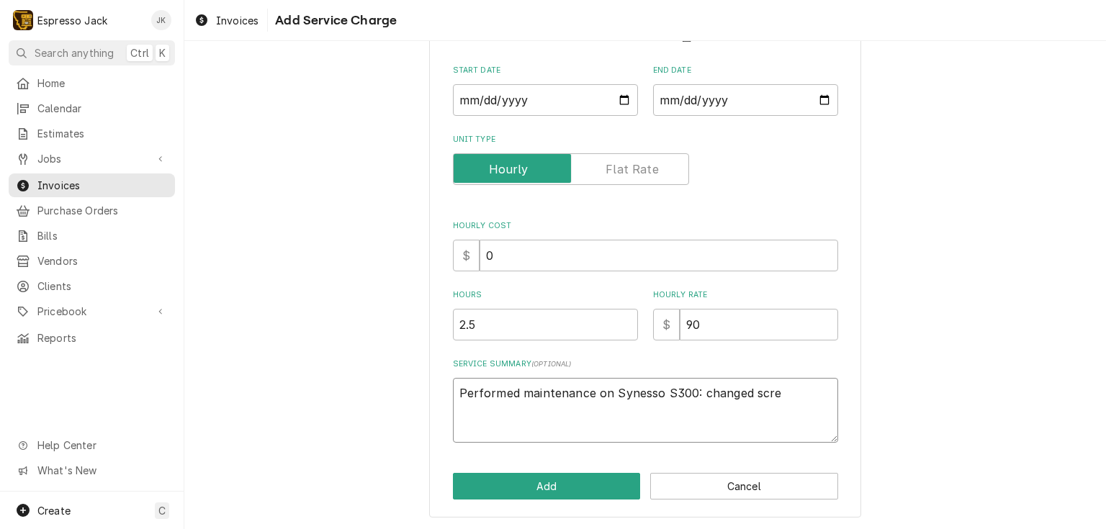
type textarea "Performed maintenance on Synesso S300: changed scree"
type textarea "x"
type textarea "Performed maintenance on Synesso S300: changed screen"
type textarea "x"
type textarea "Performed maintenance on Synesso S300: changed screens"
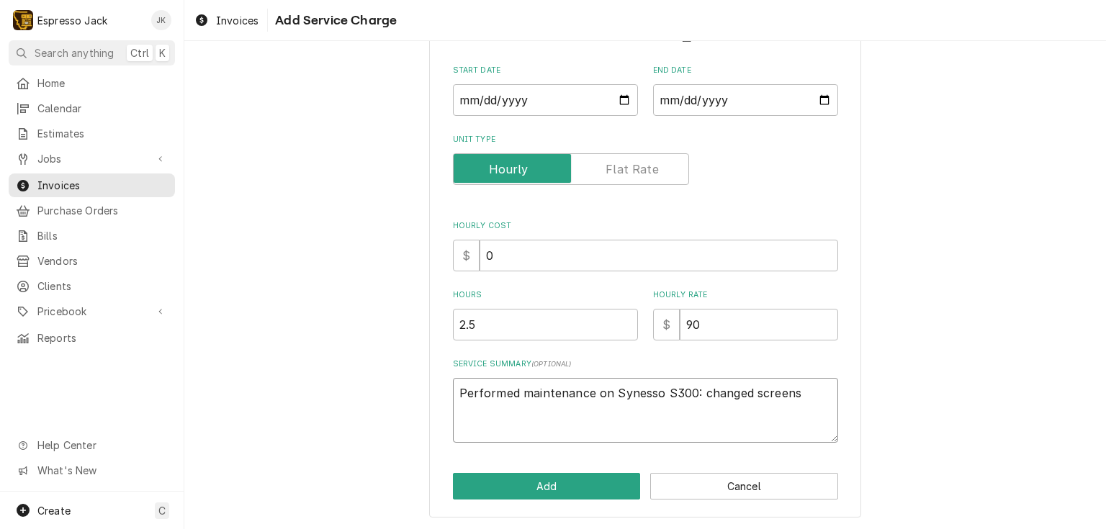
type textarea "x"
type textarea "Performed maintenance on Synesso S300: changed screens,"
type textarea "x"
type textarea "Performed maintenance on Synesso S300: changed screens,"
type textarea "x"
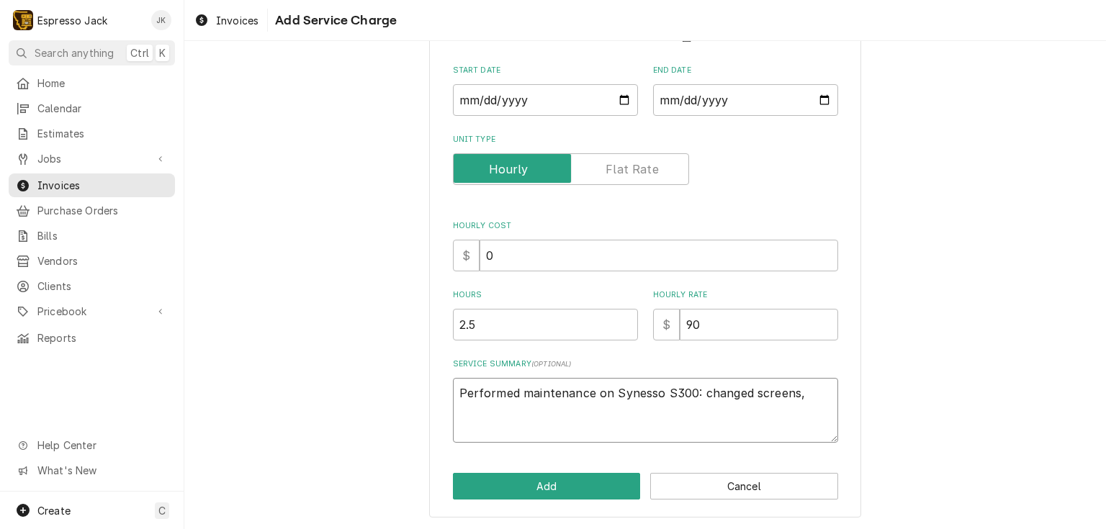
type textarea "Performed maintenance on Synesso S300: changed screens, g"
type textarea "x"
type textarea "Performed maintenance on Synesso S300: changed screens, ga"
type textarea "x"
type textarea "Performed maintenance on Synesso S300: changed screens, gas"
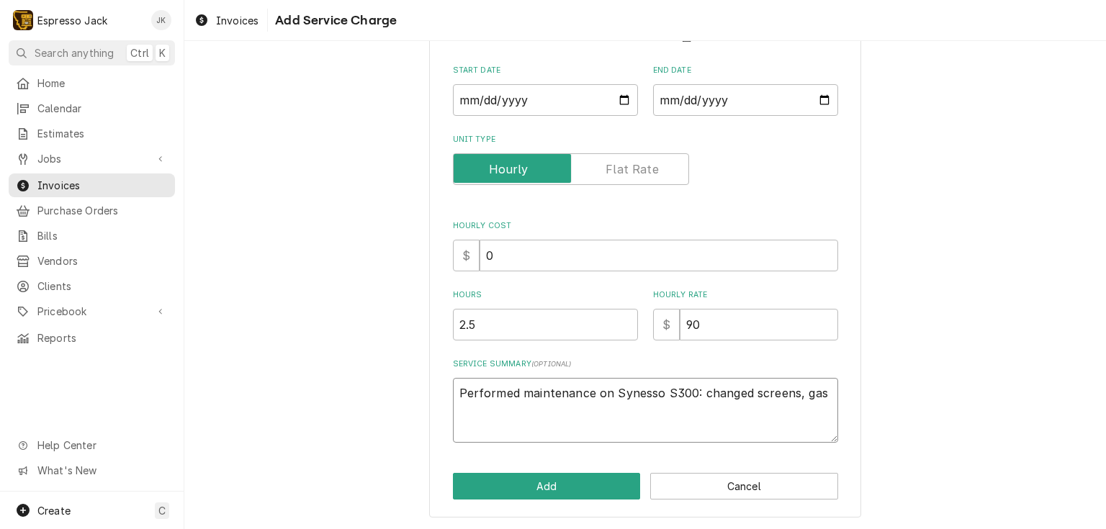
type textarea "x"
type textarea "Performed maintenance on Synesso S300: changed screens, gask"
type textarea "x"
type textarea "Performed maintenance on Synesso S300: changed screens, gaske"
type textarea "x"
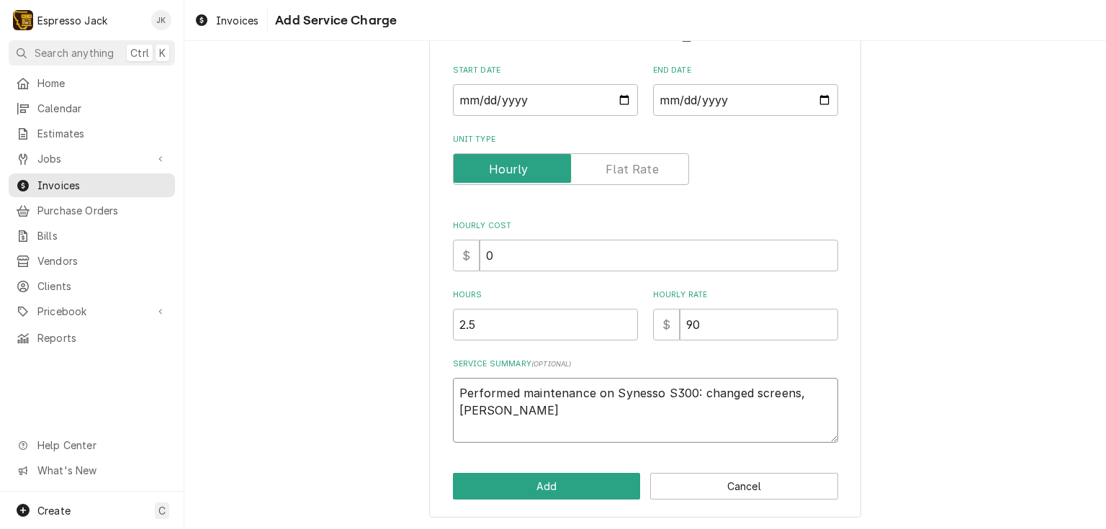
type textarea "Performed maintenance on Synesso S300: changed screens, gasket"
type textarea "x"
type textarea "Performed maintenance on Synesso S300: changed screens, gaskets"
type textarea "x"
type textarea "Performed maintenance on Synesso S300: changed screens, gaskets"
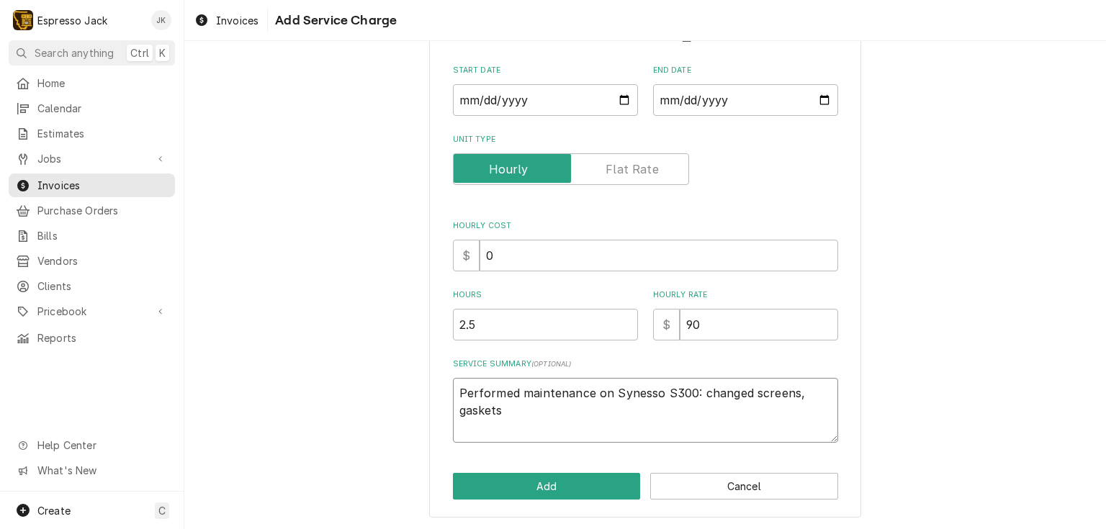
type textarea "x"
type textarea "Performed maintenance on Synesso S300: changed screens, gaskets"
type textarea "x"
type textarea "Performed maintenance on Synesso S300: changed screens, gasket"
type textarea "x"
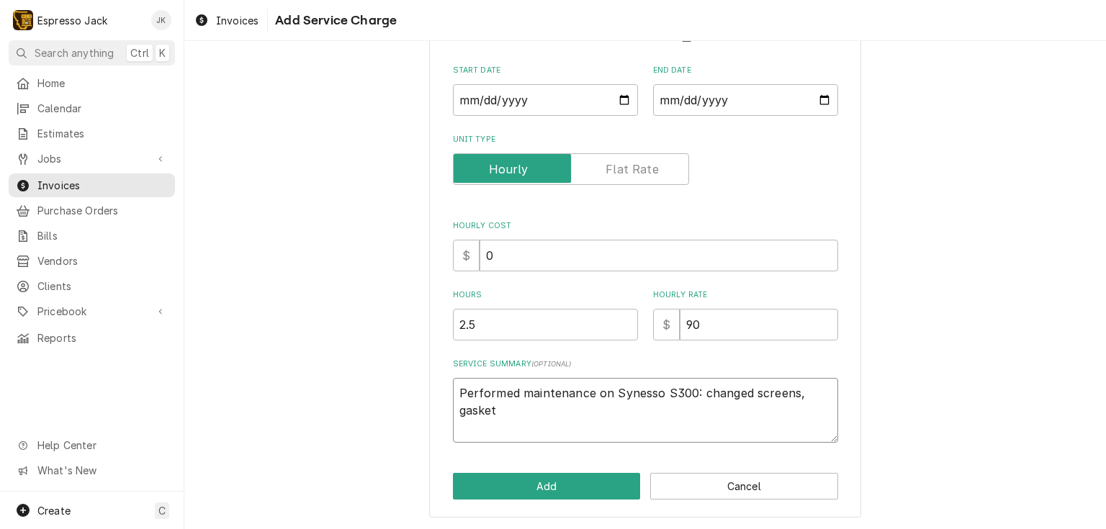
type textarea "Performed maintenance on Synesso S300: changed screens, gaske"
type textarea "x"
type textarea "Performed maintenance on Synesso S300: changed screens, gask"
type textarea "x"
type textarea "Performed maintenance on Synesso S300: changed screens, gas"
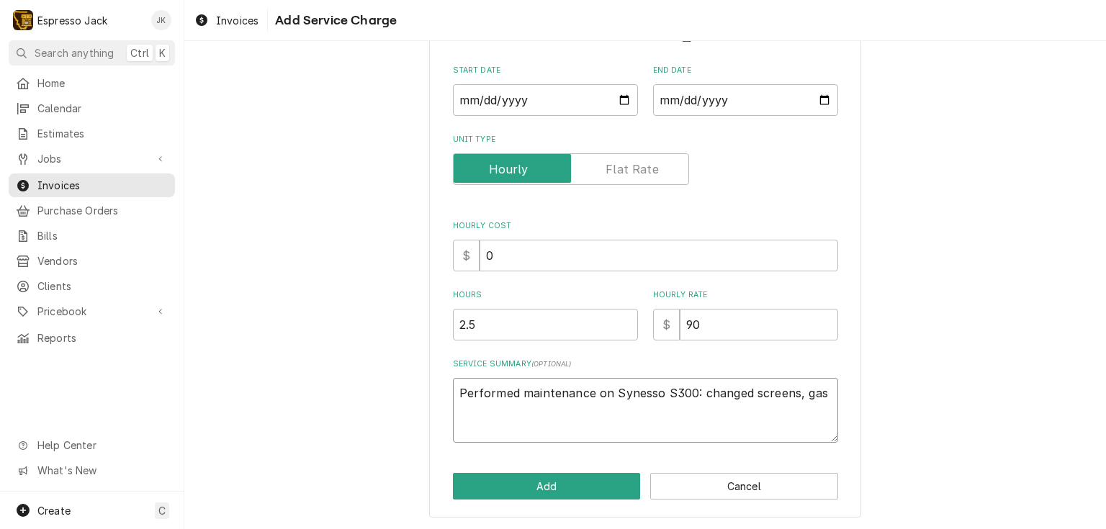
type textarea "x"
type textarea "Performed maintenance on Synesso S300: changed screens, ga"
type textarea "x"
type textarea "Performed maintenance on Synesso S300: changed screens, g"
type textarea "x"
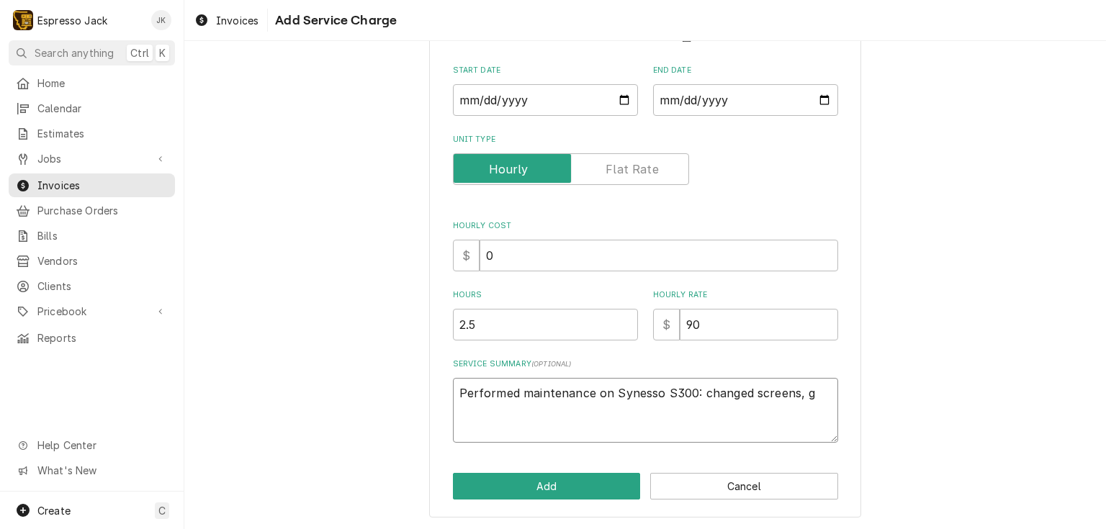
type textarea "Performed maintenance on Synesso S300: changed screens,"
type textarea "x"
type textarea "Performed maintenance on Synesso S300: changed screens,"
type textarea "x"
type textarea "Performed maintenance on Synesso S300: changed screens"
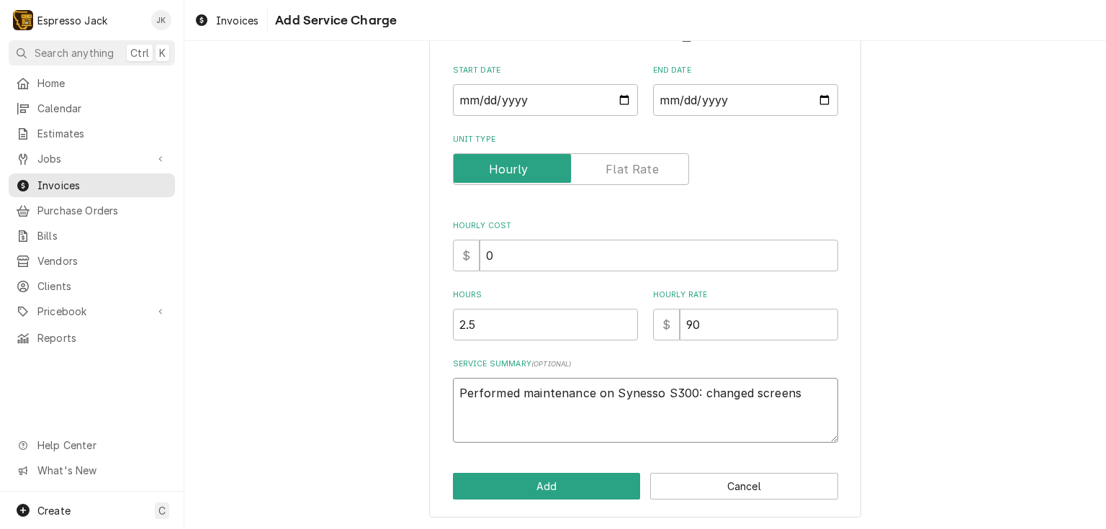
type textarea "x"
type textarea "Performed maintenance on Synesso S300: changed screen"
type textarea "x"
type textarea "Performed maintenance on Synesso S300: changed scree"
type textarea "x"
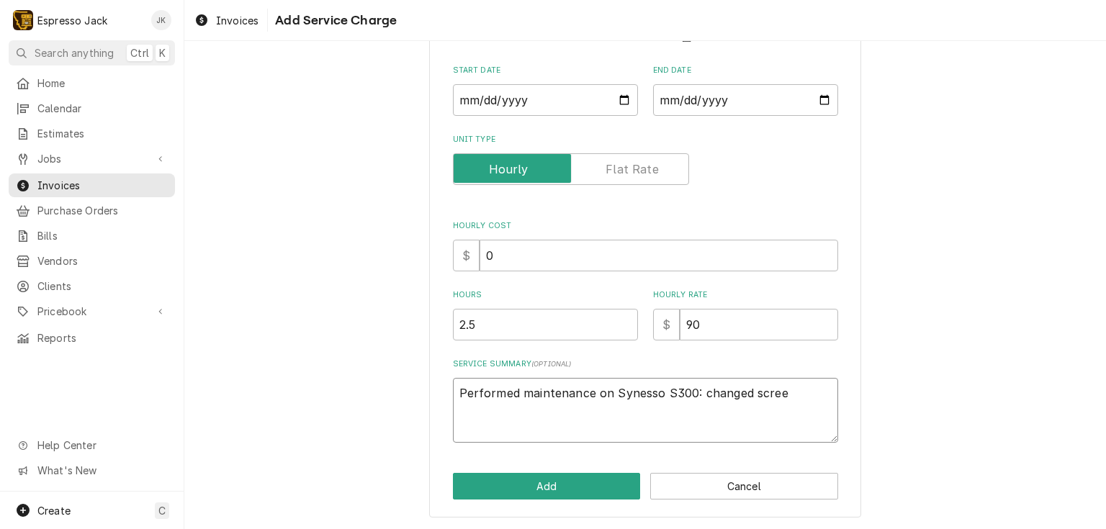
type textarea "Performed maintenance on Synesso S300: changed scre"
type textarea "x"
type textarea "Performed maintenance on Synesso S300: changed scr"
type textarea "x"
type textarea "Performed maintenance on Synesso S300: changed sc"
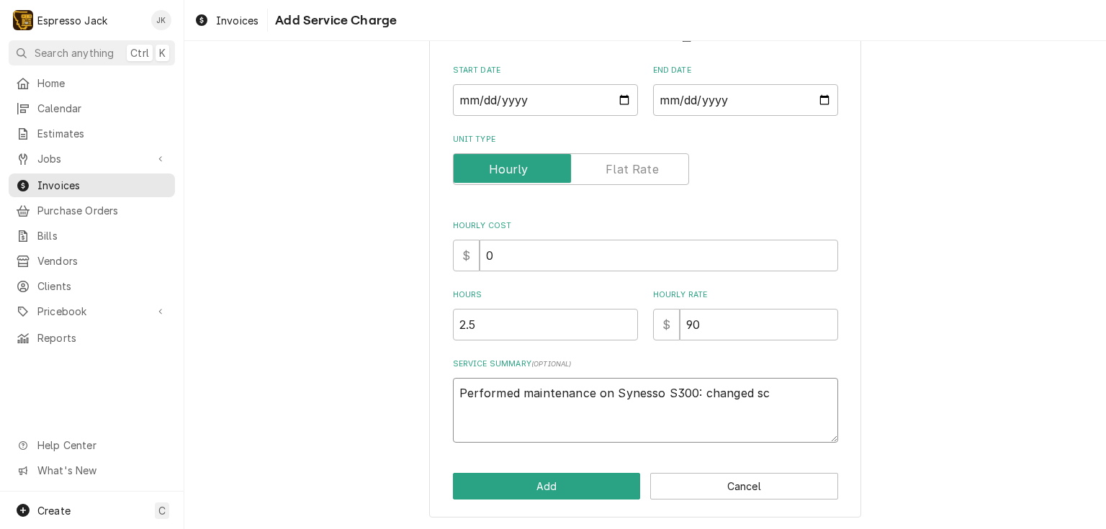
type textarea "x"
type textarea "Performed maintenance on Synesso S300: changed s"
type textarea "x"
type textarea "Performed maintenance on Synesso S300: changed"
type textarea "x"
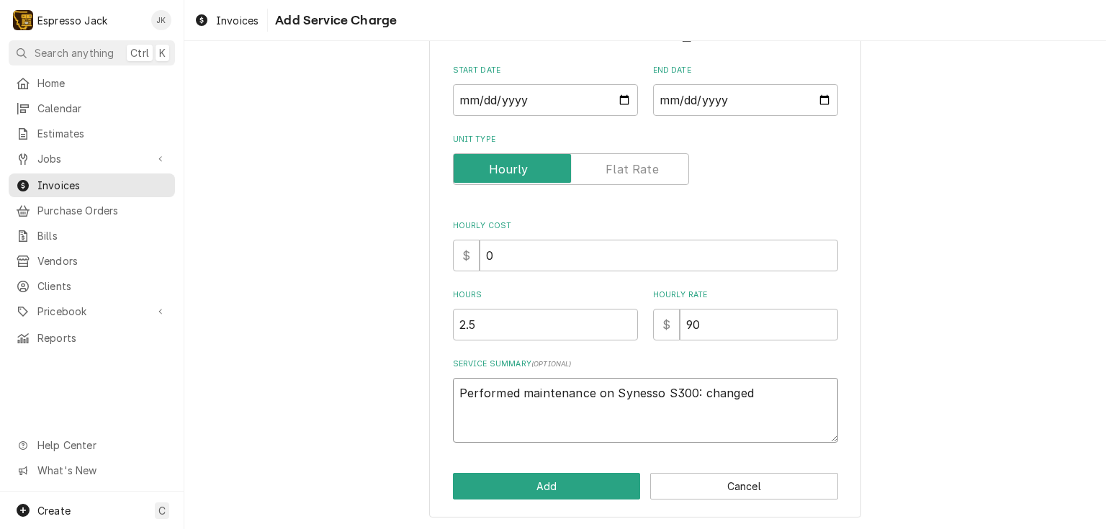
type textarea "Performed maintenance on Synesso S300: changed"
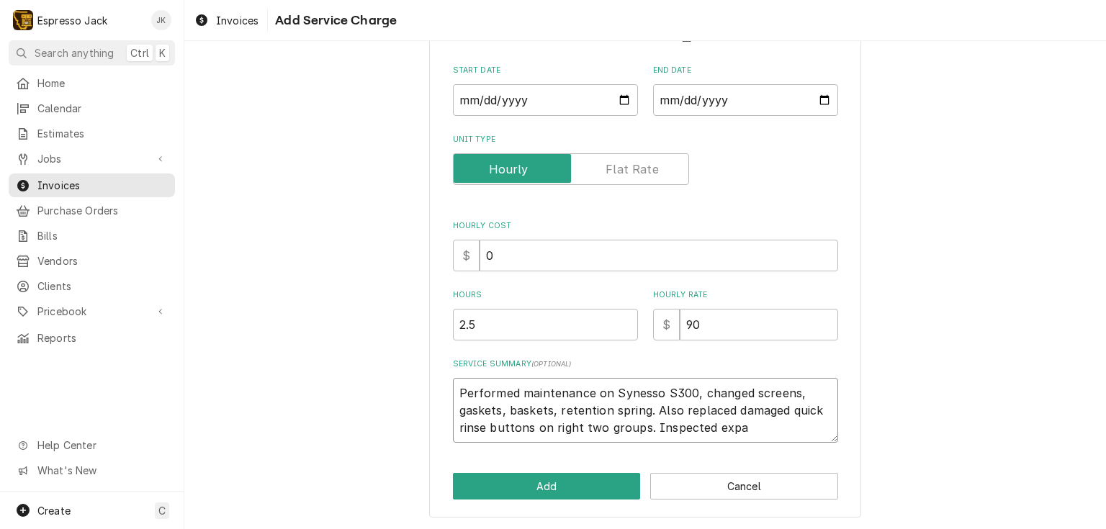
drag, startPoint x: 748, startPoint y: 428, endPoint x: 646, endPoint y: 425, distance: 102.3
click at [645, 426] on textarea "Performed maintenance on Synesso S300, changed screens, gaskets, baskets, reten…" at bounding box center [645, 410] width 385 height 65
click at [649, 413] on textarea "Performed maintenance on Synesso S300, changed screens, gaskets, baskets, reten…" at bounding box center [645, 410] width 385 height 65
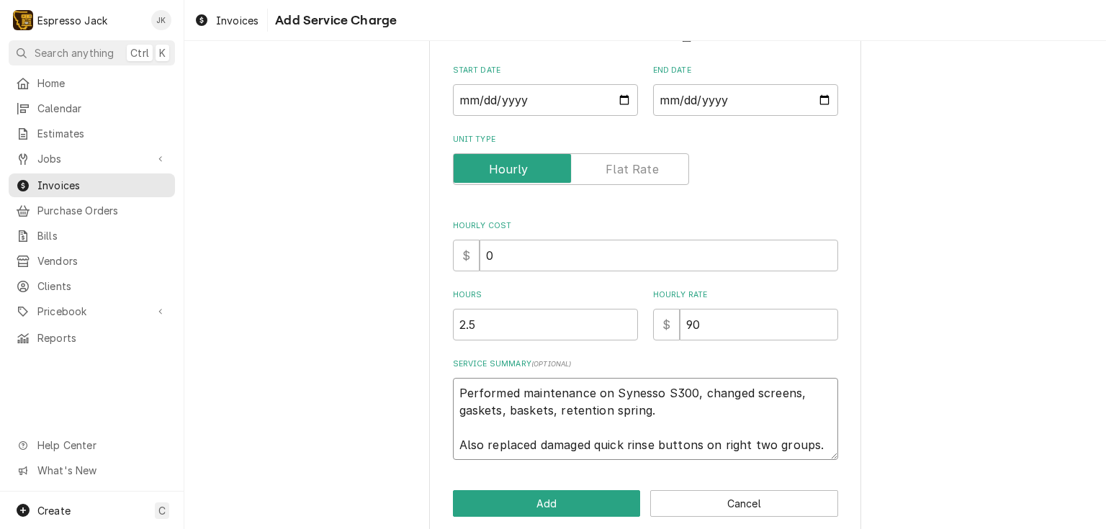
click at [667, 413] on textarea "Performed maintenance on Synesso S300, changed screens, gaskets, baskets, reten…" at bounding box center [645, 419] width 385 height 82
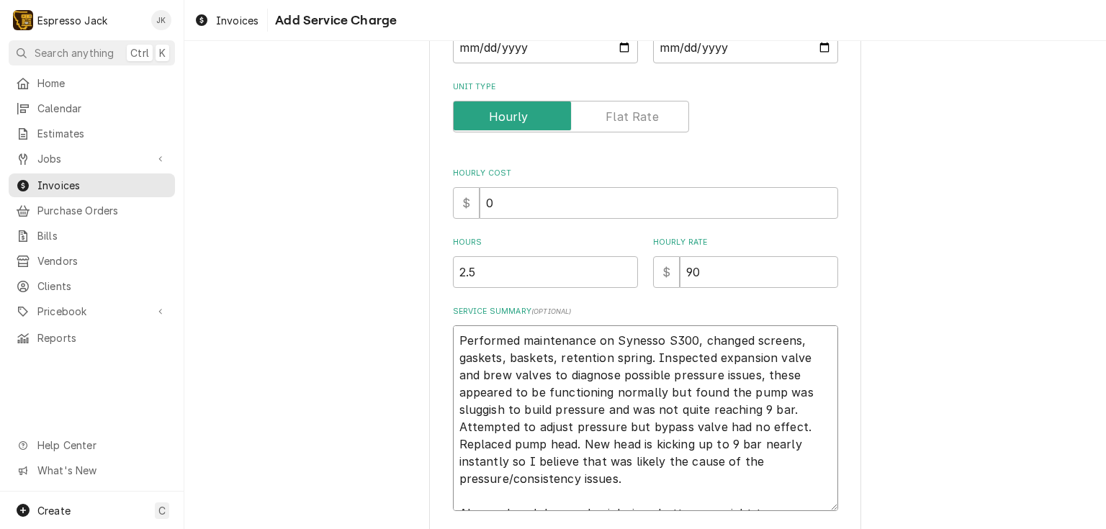
scroll to position [199, 0]
click at [800, 469] on textarea "Performed maintenance on Synesso S300, changed screens, gaskets, baskets, reten…" at bounding box center [645, 419] width 385 height 186
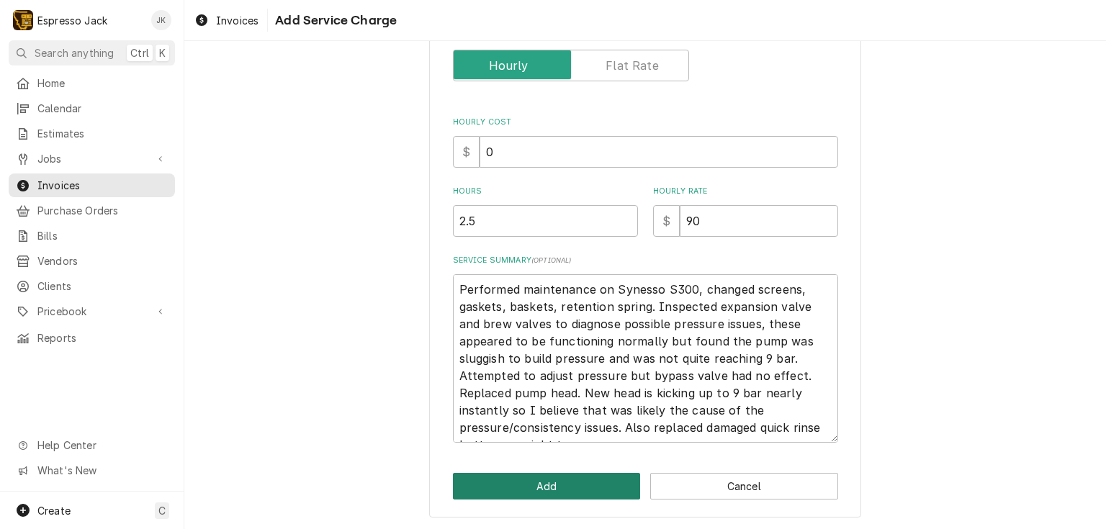
click at [570, 484] on button "Add" at bounding box center [547, 486] width 188 height 27
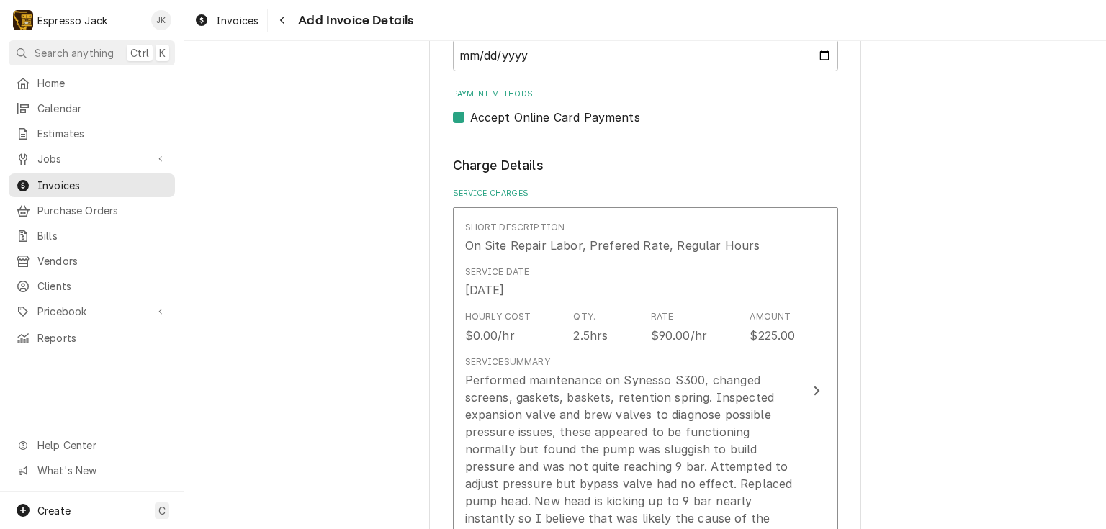
scroll to position [862, 0]
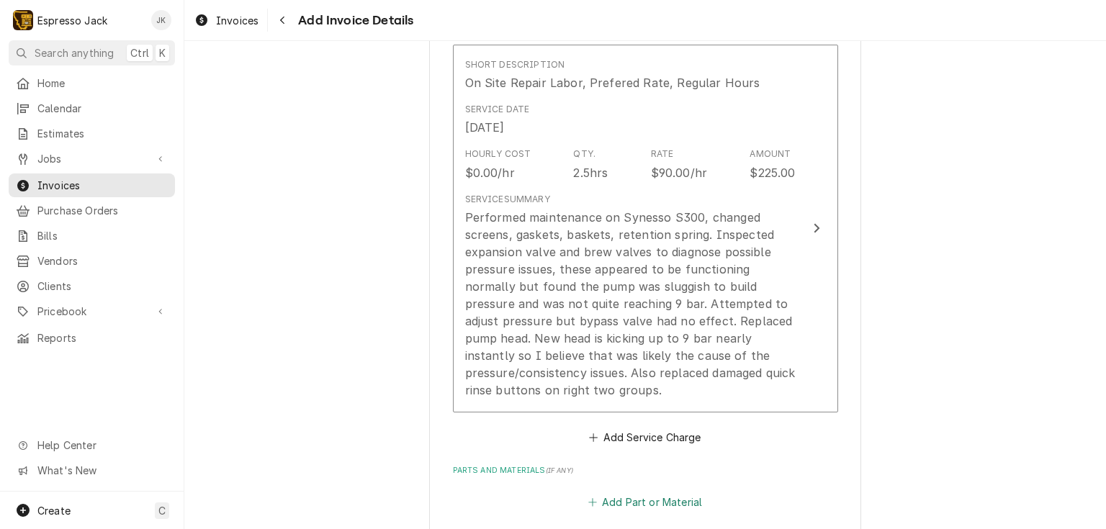
click at [663, 503] on button "Add Part or Material" at bounding box center [644, 502] width 119 height 20
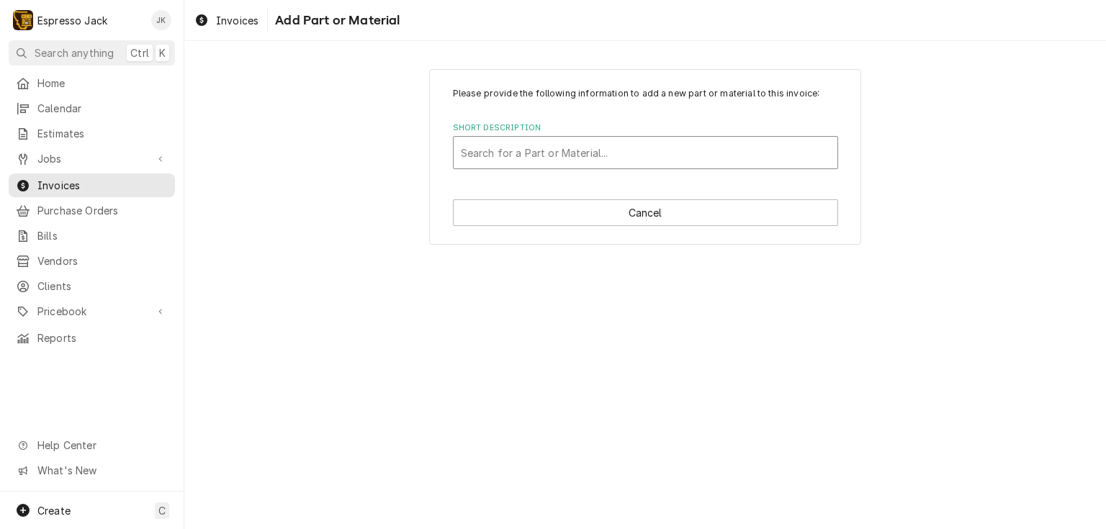
drag, startPoint x: 606, startPoint y: 148, endPoint x: 610, endPoint y: 136, distance: 12.3
click at [606, 147] on div "Short Description" at bounding box center [645, 153] width 369 height 26
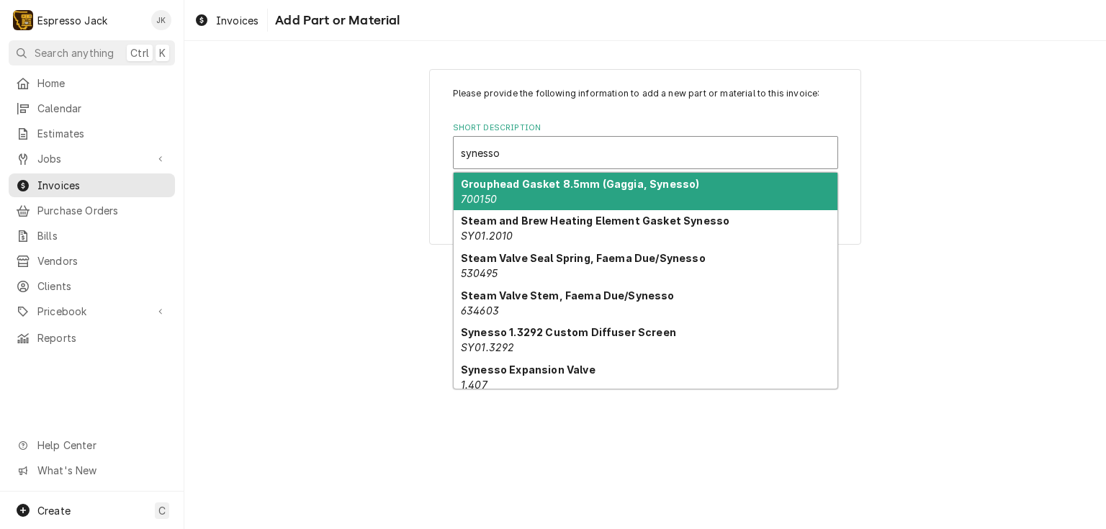
click at [634, 190] on div "Grouphead Gasket 8.5mm (Gaggia, Synesso) 700150" at bounding box center [645, 191] width 384 height 37
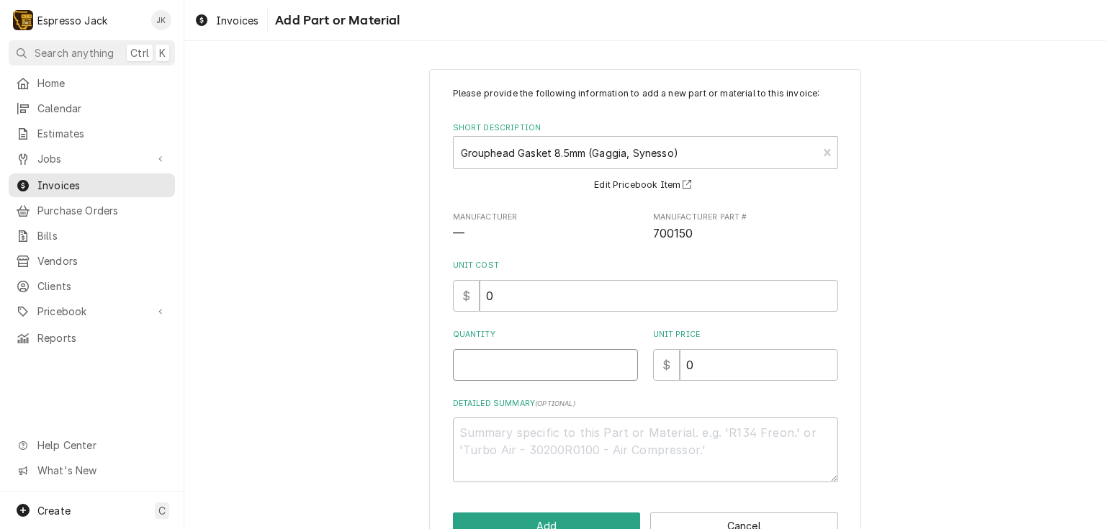
click at [531, 367] on input "Quantity" at bounding box center [545, 365] width 185 height 32
click at [708, 130] on label "Short Description" at bounding box center [645, 128] width 385 height 12
click at [707, 144] on div "Short Description" at bounding box center [636, 153] width 350 height 26
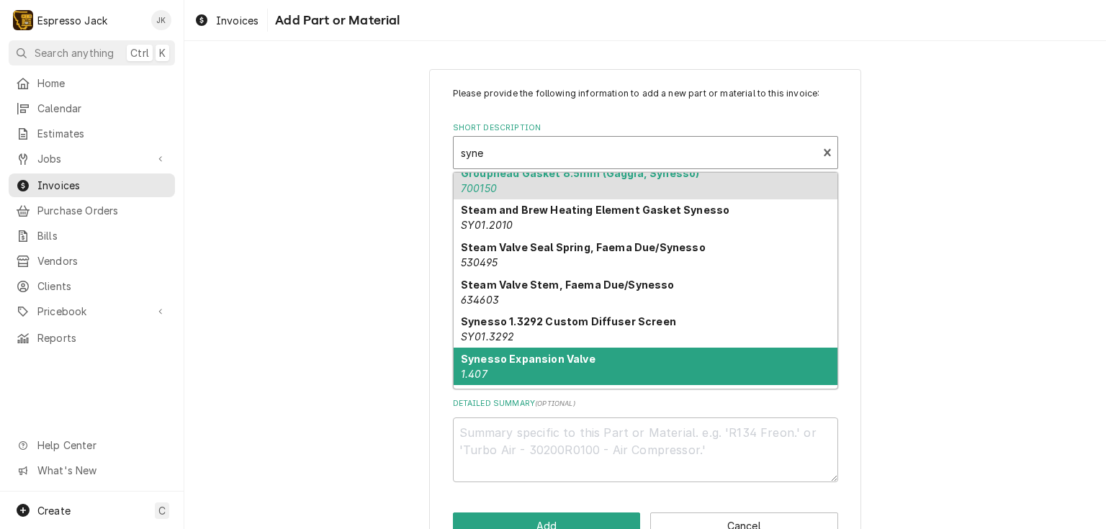
scroll to position [38, 0]
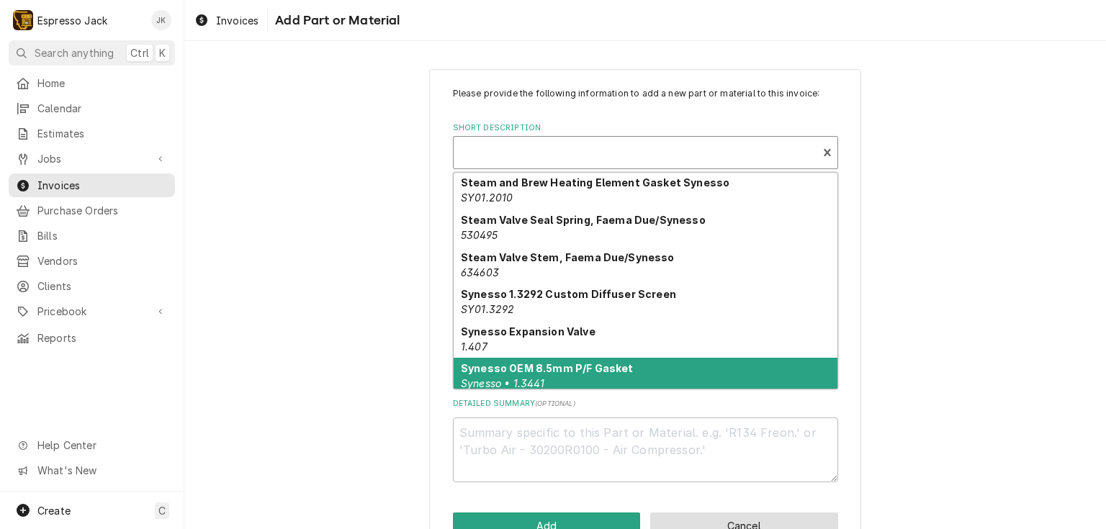
click at [734, 515] on button "Cancel" at bounding box center [744, 526] width 188 height 27
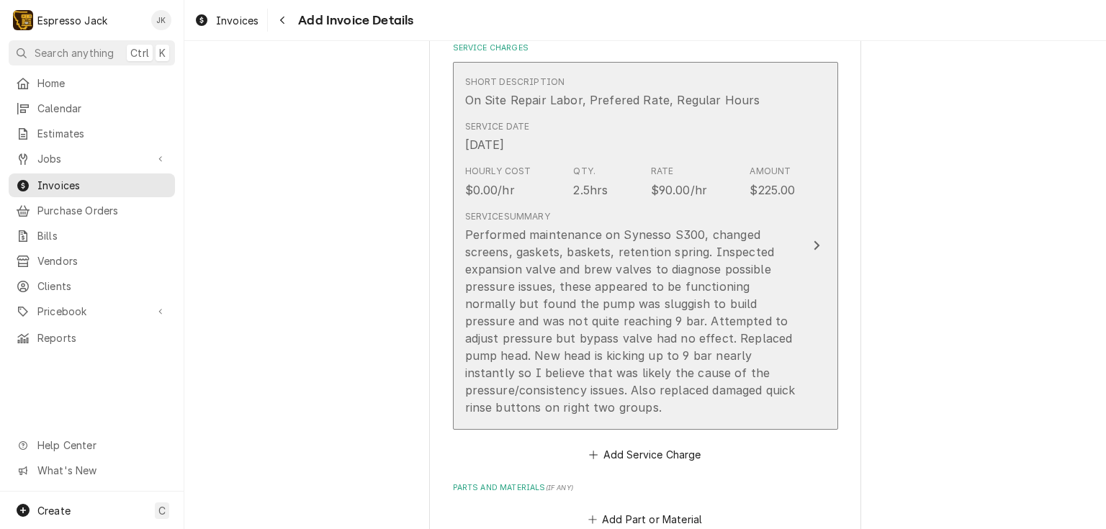
scroll to position [844, 0]
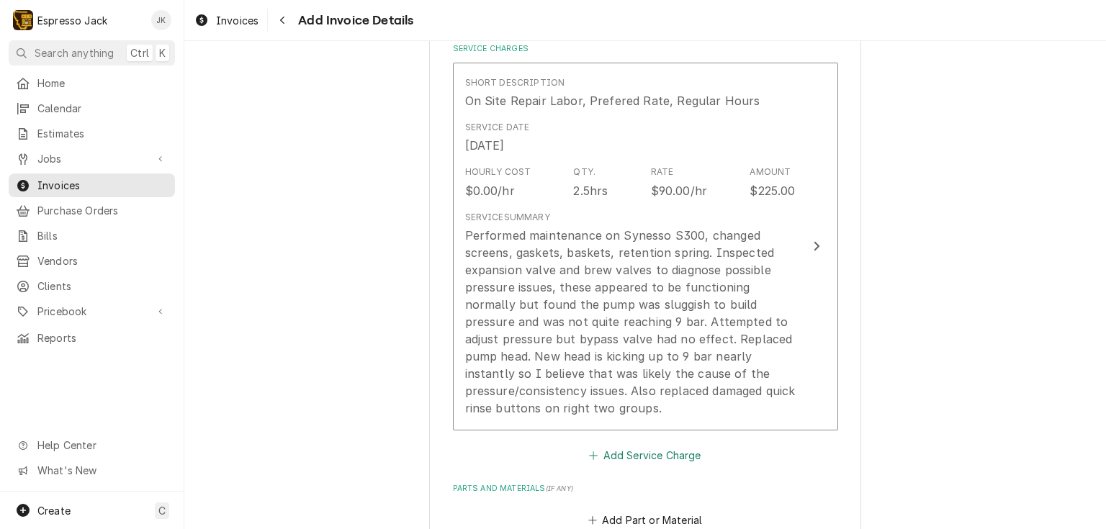
drag, startPoint x: 667, startPoint y: 451, endPoint x: 875, endPoint y: 441, distance: 208.3
click at [875, 441] on div "Please provide the following information to create your invoice: Client Details…" at bounding box center [644, 218] width 921 height 2012
click at [680, 515] on button "Add Part or Material" at bounding box center [644, 520] width 119 height 20
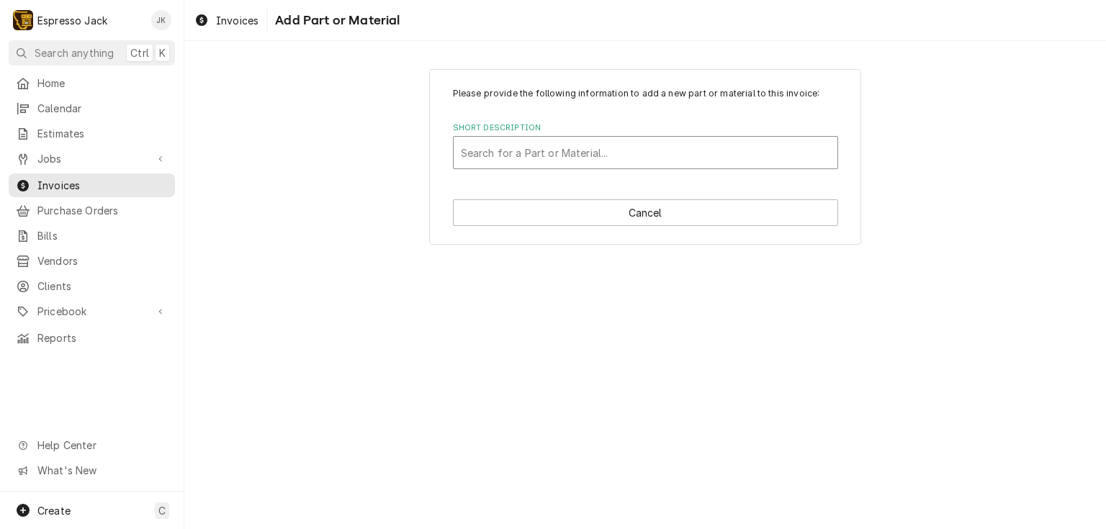
click at [605, 145] on div "Short Description" at bounding box center [645, 153] width 369 height 26
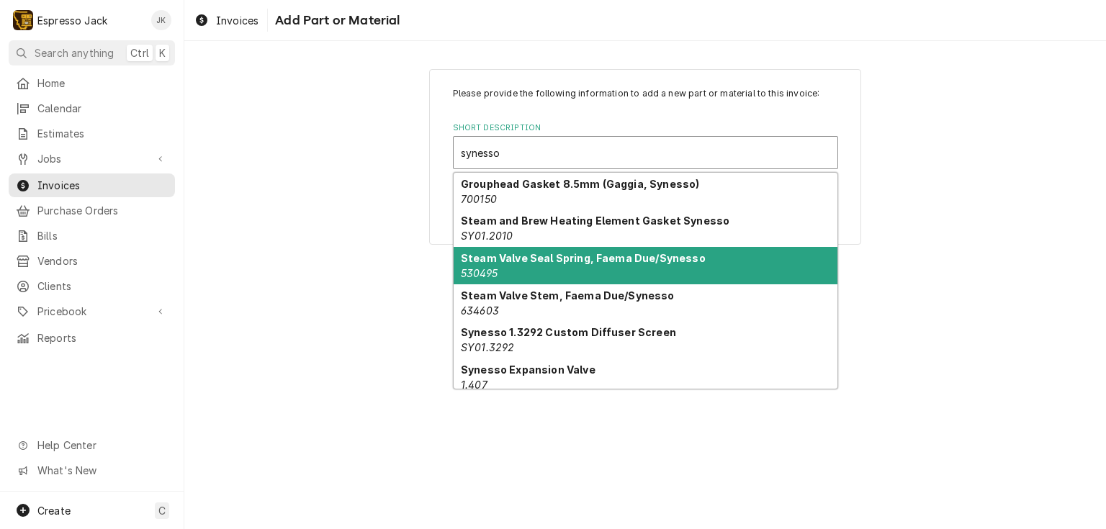
scroll to position [69, 0]
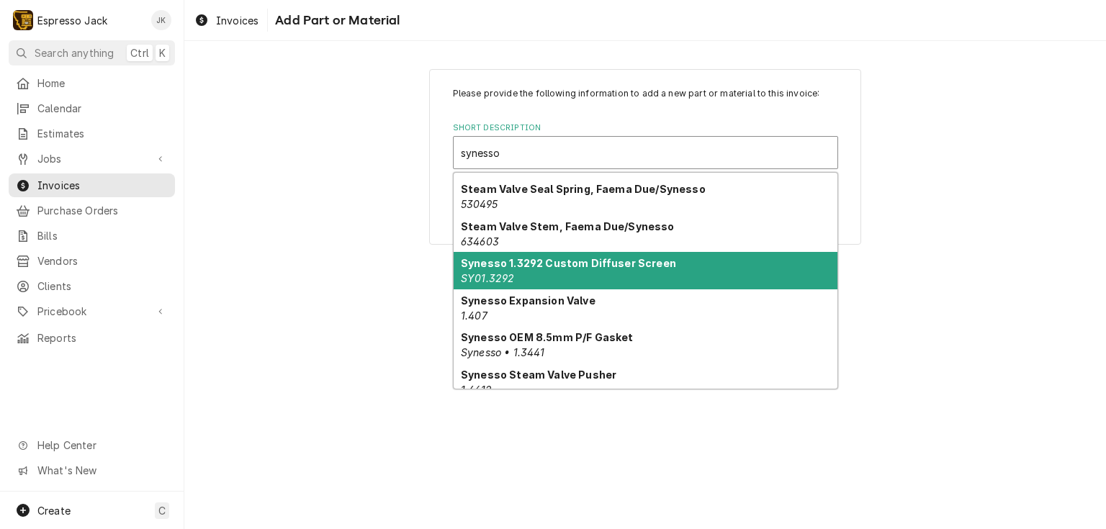
click at [639, 274] on div "Synesso 1.3292 Custom Diffuser Screen SY01.3292" at bounding box center [645, 270] width 384 height 37
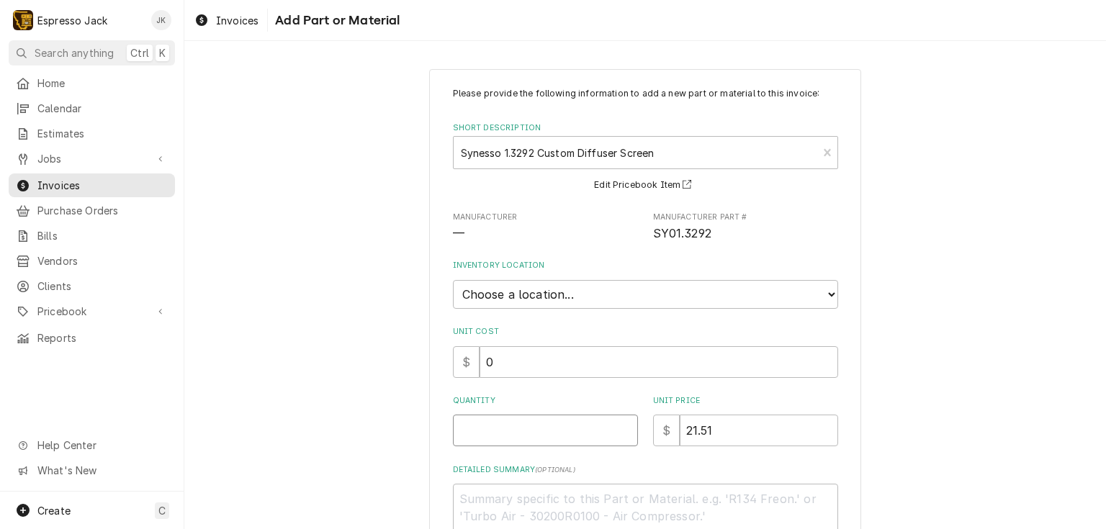
click at [495, 436] on input "Quantity" at bounding box center [545, 431] width 185 height 32
drag, startPoint x: 445, startPoint y: 425, endPoint x: 315, endPoint y: 412, distance: 130.2
click at [316, 412] on div "Please provide the following information to add a new part or material to this …" at bounding box center [644, 346] width 921 height 580
click at [366, 382] on div "Please provide the following information to add a new part or material to this …" at bounding box center [644, 346] width 921 height 580
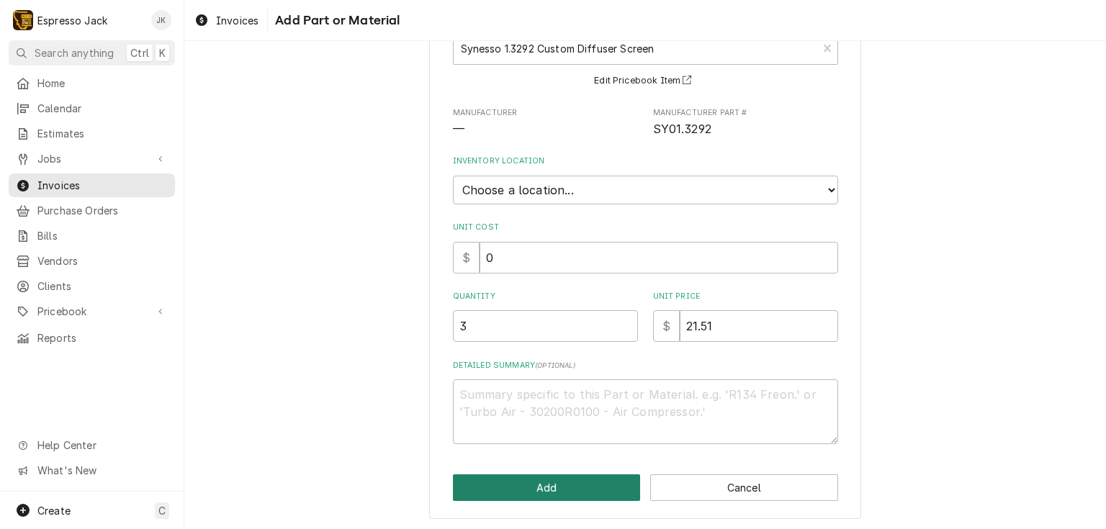
click at [541, 484] on button "Add" at bounding box center [547, 487] width 188 height 27
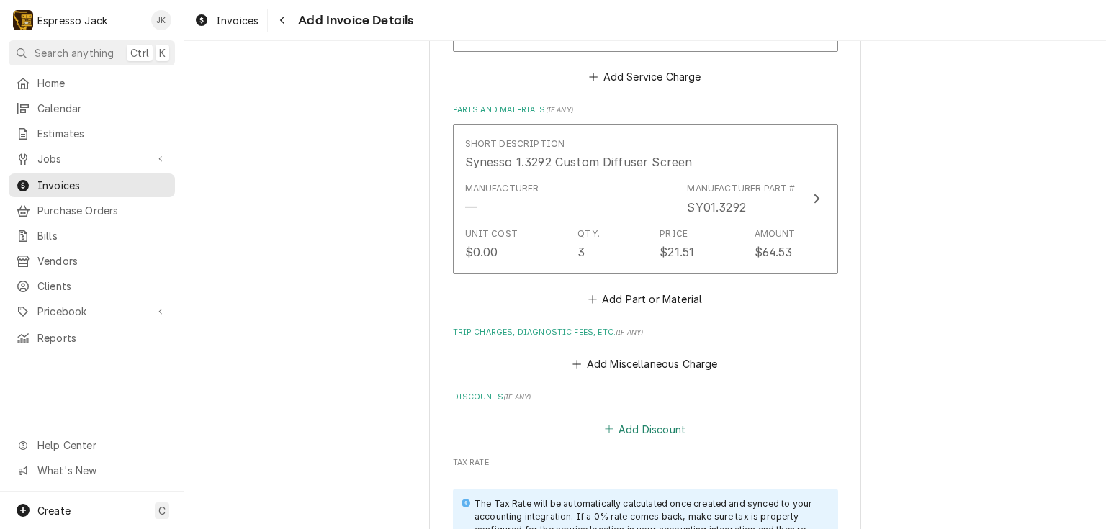
scroll to position [1242, 0]
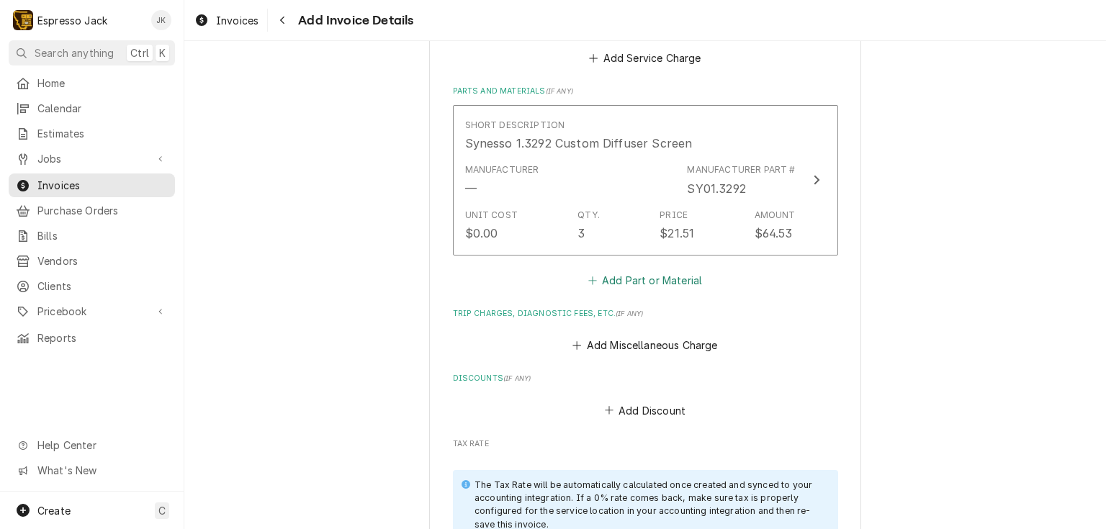
click at [666, 271] on button "Add Part or Material" at bounding box center [644, 280] width 119 height 20
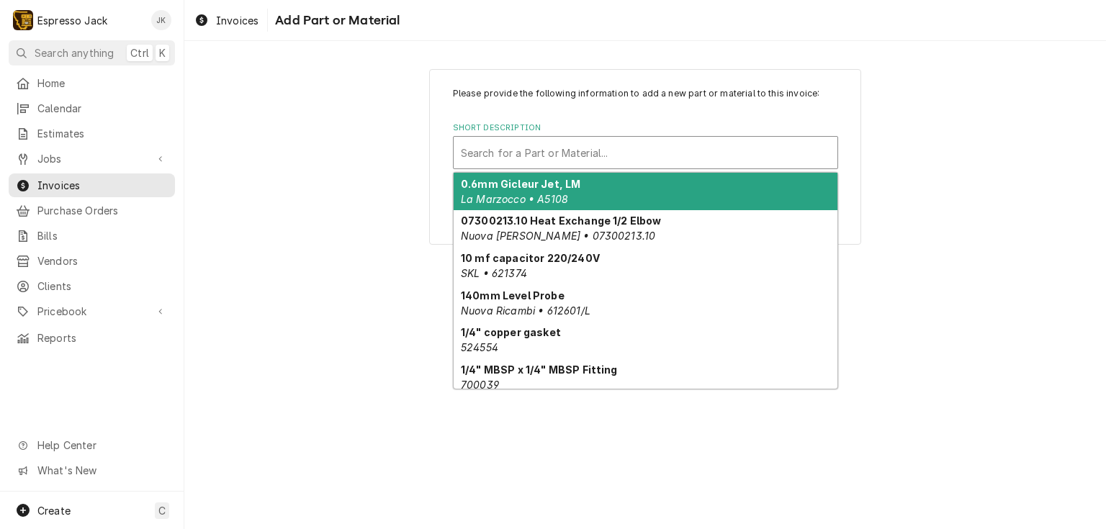
drag, startPoint x: 645, startPoint y: 168, endPoint x: 648, endPoint y: 153, distance: 16.1
click at [646, 162] on div "Search for a Part or Material..." at bounding box center [645, 152] width 385 height 33
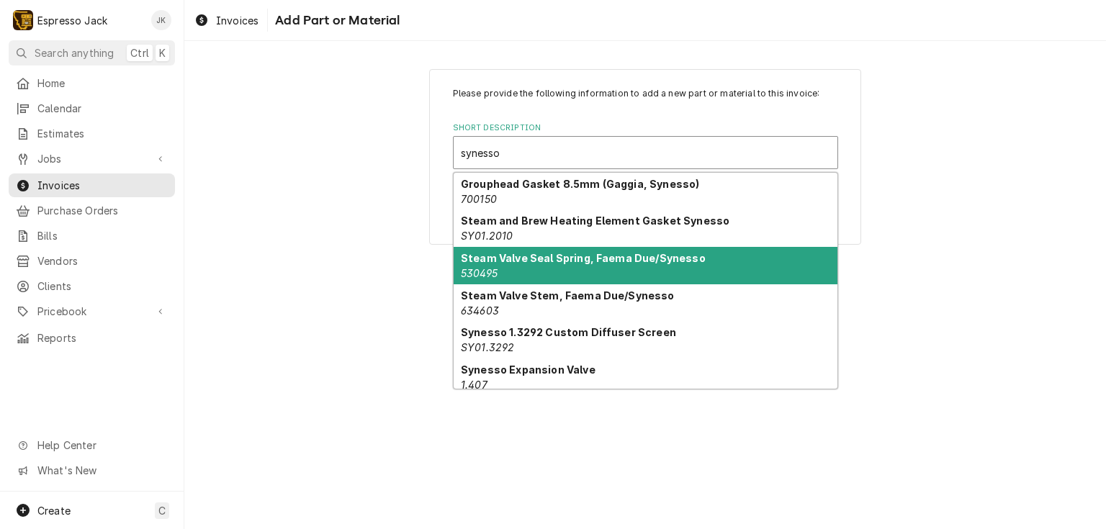
scroll to position [140, 0]
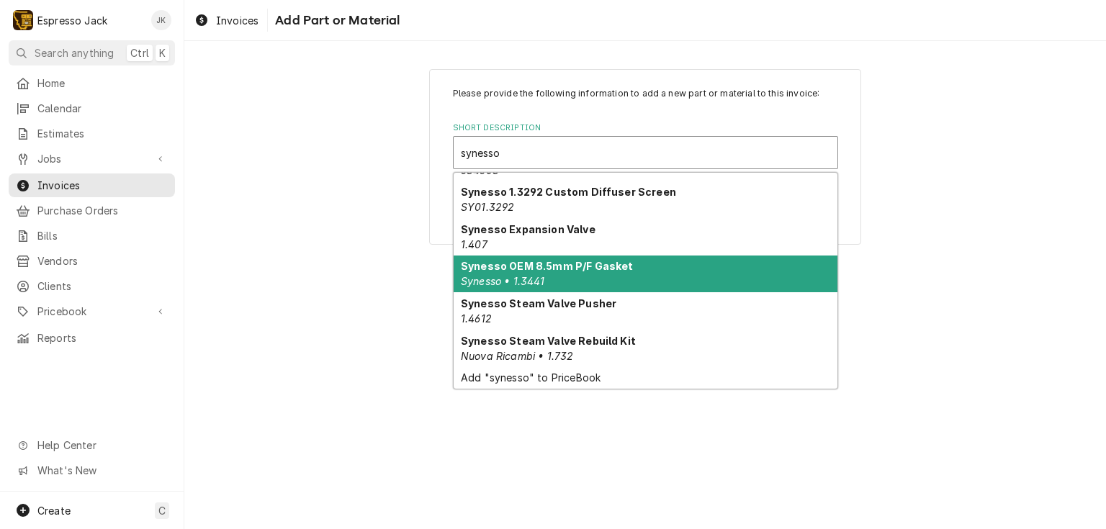
click at [727, 282] on div "Synesso OEM 8.5mm P/F Gasket Synesso • 1.3441" at bounding box center [645, 274] width 384 height 37
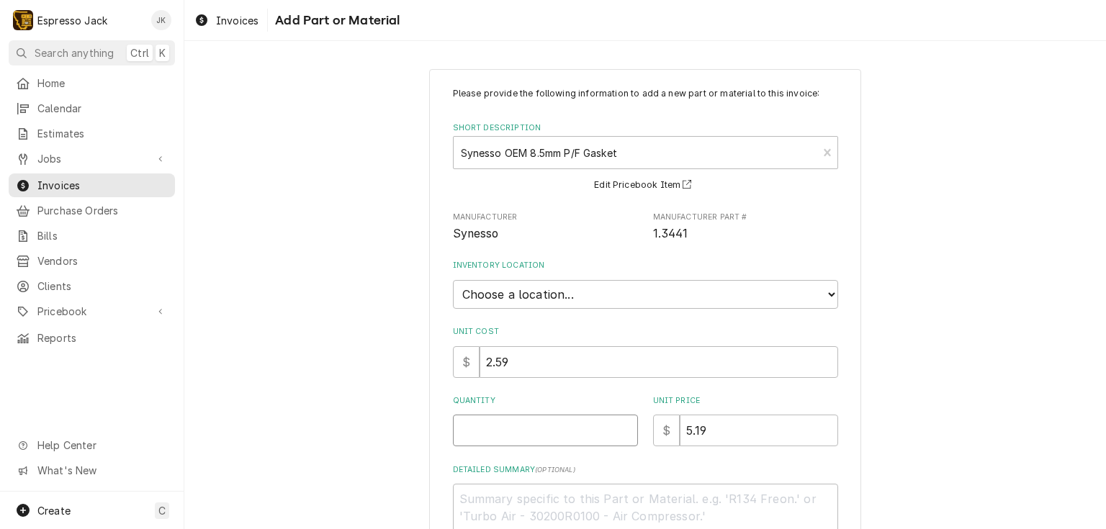
click at [538, 430] on input "Quantity" at bounding box center [545, 431] width 185 height 32
click at [339, 311] on div "Please provide the following information to add a new part or material to this …" at bounding box center [644, 346] width 921 height 580
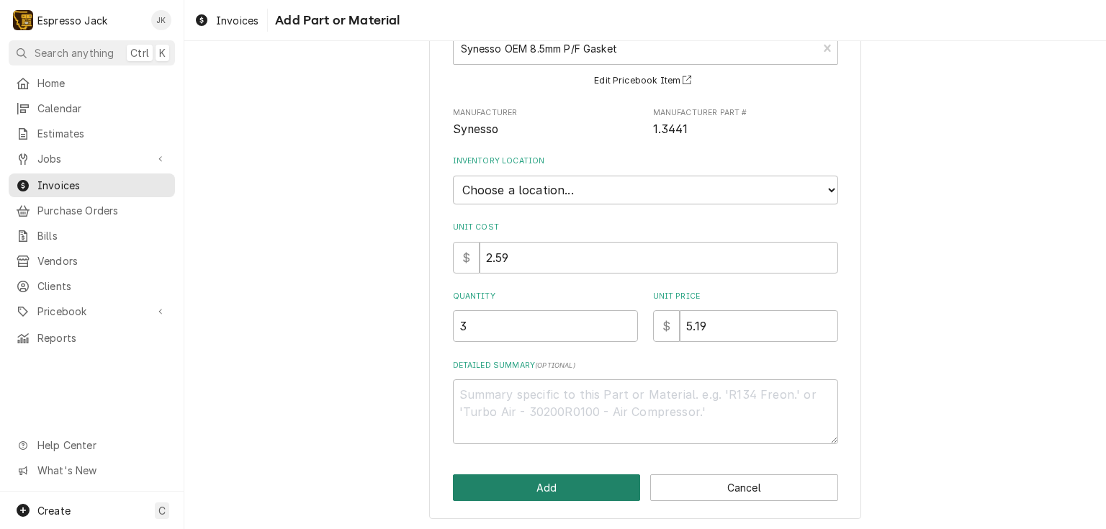
click at [523, 476] on button "Add" at bounding box center [547, 487] width 188 height 27
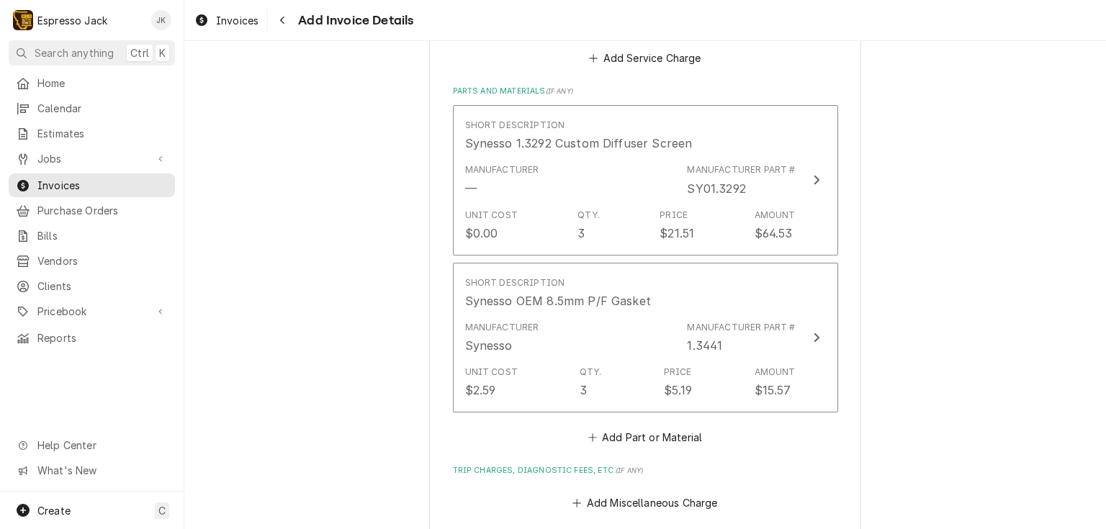
scroll to position [1241, 0]
click at [628, 432] on button "Add Part or Material" at bounding box center [644, 438] width 119 height 20
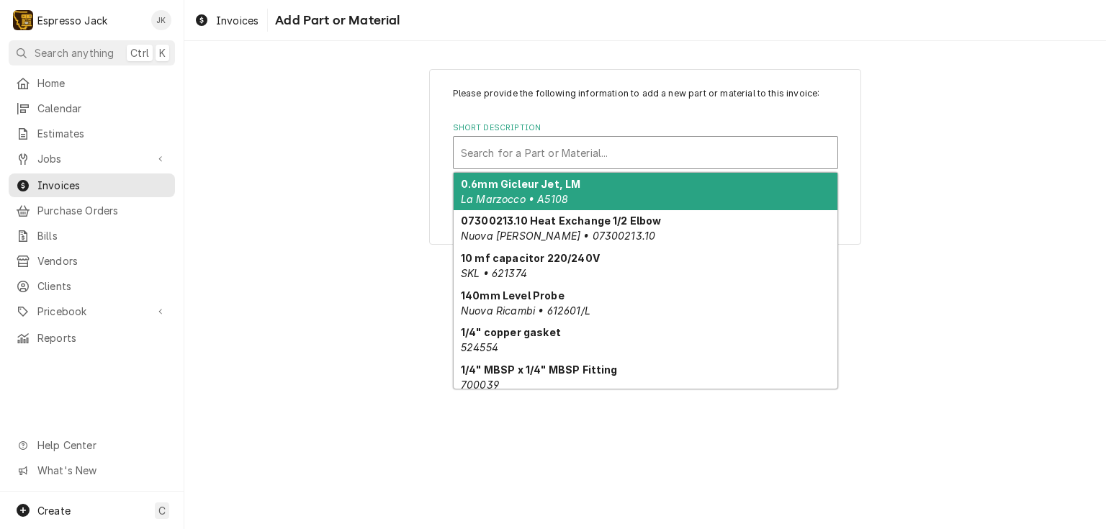
click at [582, 150] on div "Short Description" at bounding box center [645, 153] width 369 height 26
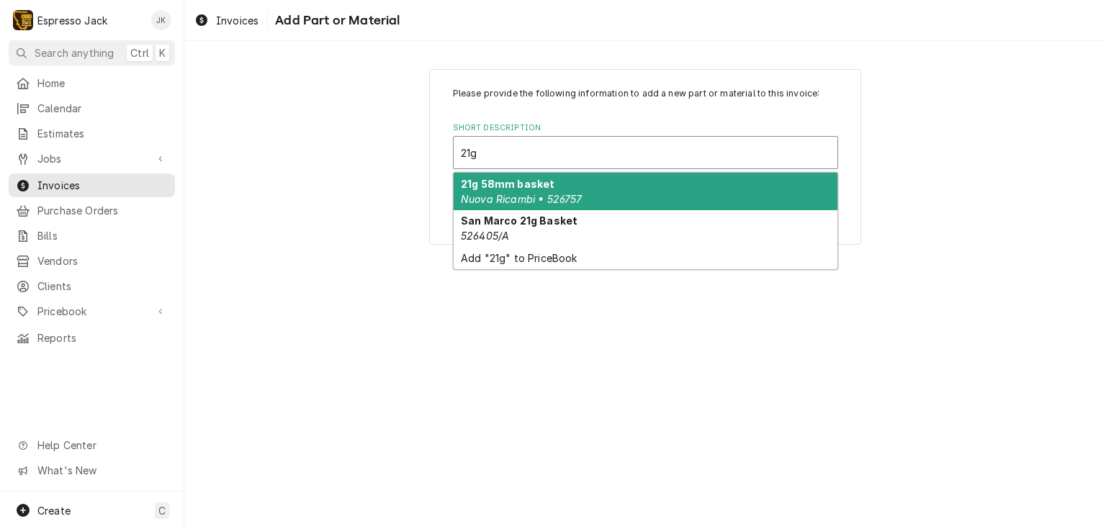
click at [590, 195] on div "21g 58mm basket Nuova Ricambi • 526757" at bounding box center [645, 191] width 384 height 37
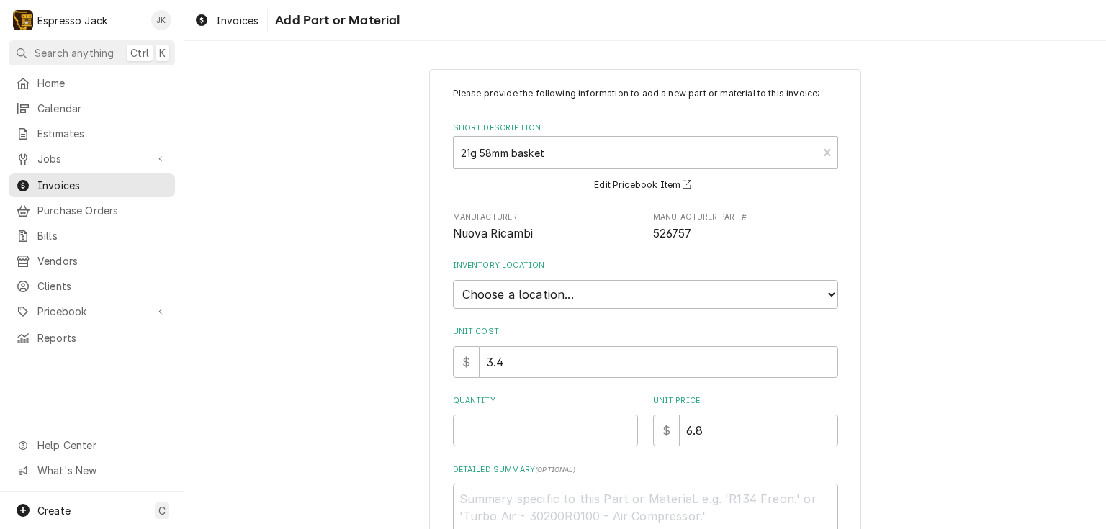
click at [559, 453] on div "Please provide the following information to add a new part or material to this …" at bounding box center [645, 317] width 385 height 461
click at [559, 443] on input "Quantity" at bounding box center [545, 431] width 185 height 32
click at [297, 376] on div "Please provide the following information to add a new part or material to this …" at bounding box center [644, 346] width 921 height 580
drag, startPoint x: 471, startPoint y: 431, endPoint x: 412, endPoint y: 428, distance: 59.1
click at [415, 430] on div "Please provide the following information to add a new part or material to this …" at bounding box center [644, 346] width 921 height 580
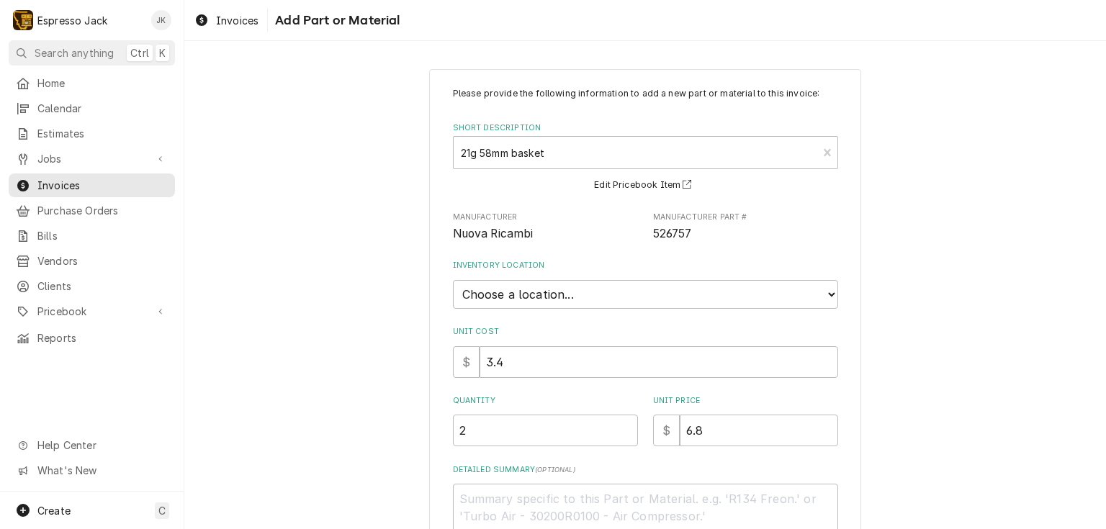
click at [423, 415] on div "Please provide the following information to add a new part or material to this …" at bounding box center [644, 346] width 921 height 580
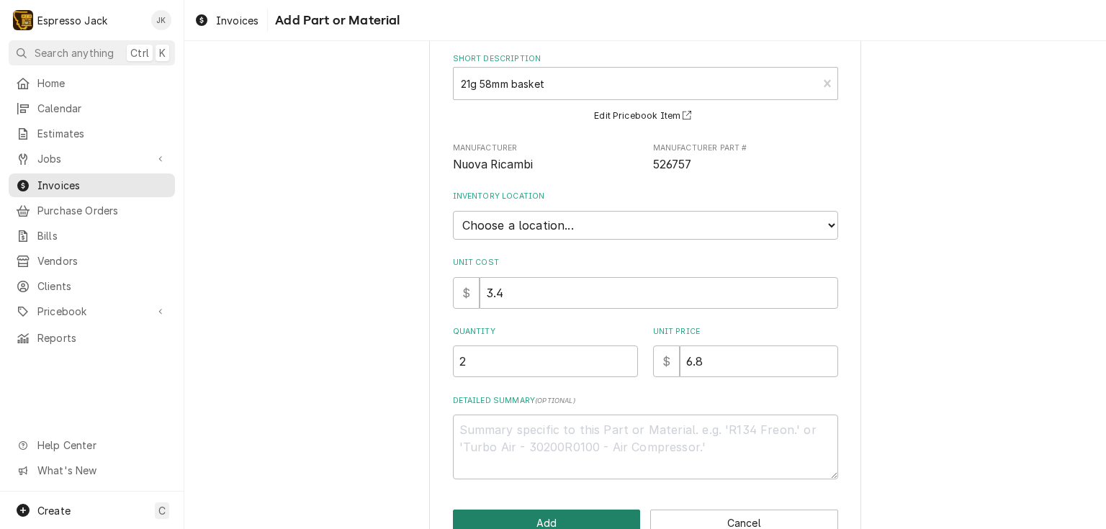
click at [537, 514] on button "Add" at bounding box center [547, 523] width 188 height 27
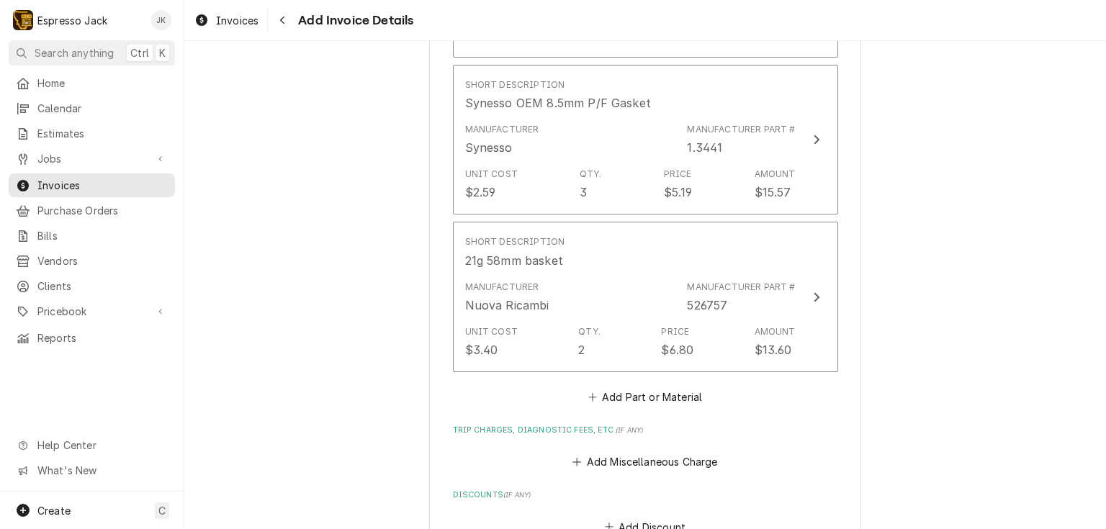
scroll to position [1448, 0]
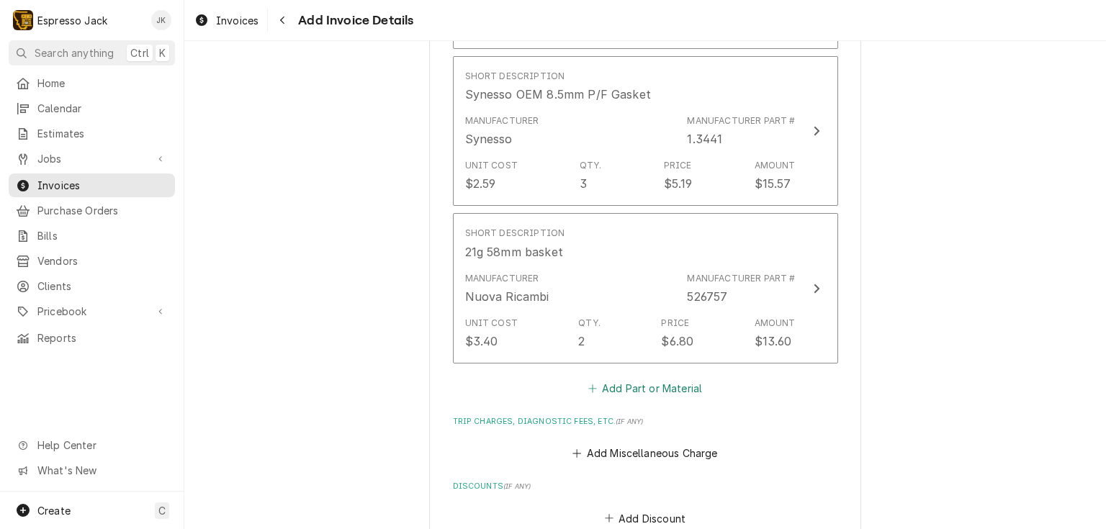
click at [635, 383] on button "Add Part or Material" at bounding box center [644, 388] width 119 height 20
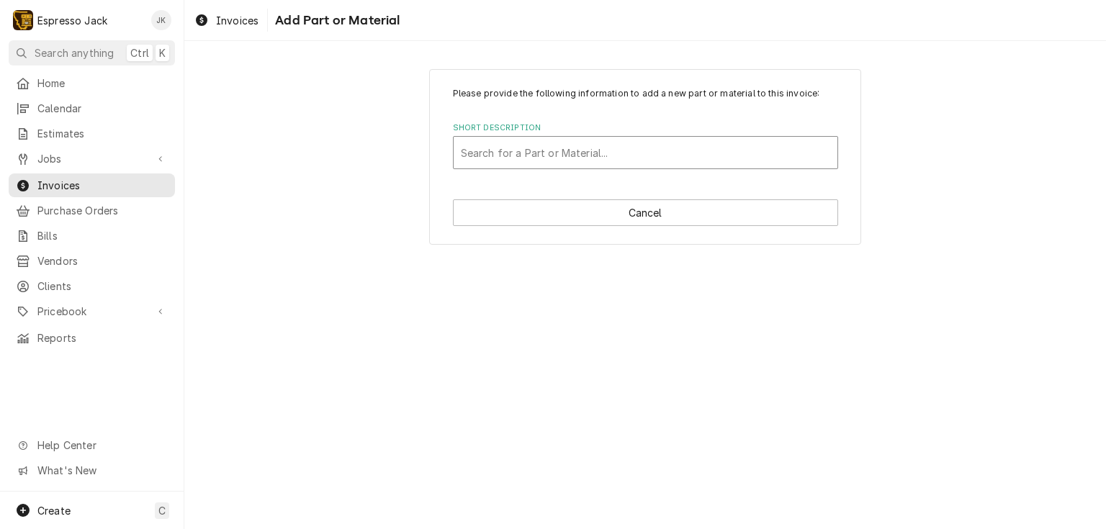
click at [559, 161] on div "Short Description" at bounding box center [645, 153] width 369 height 26
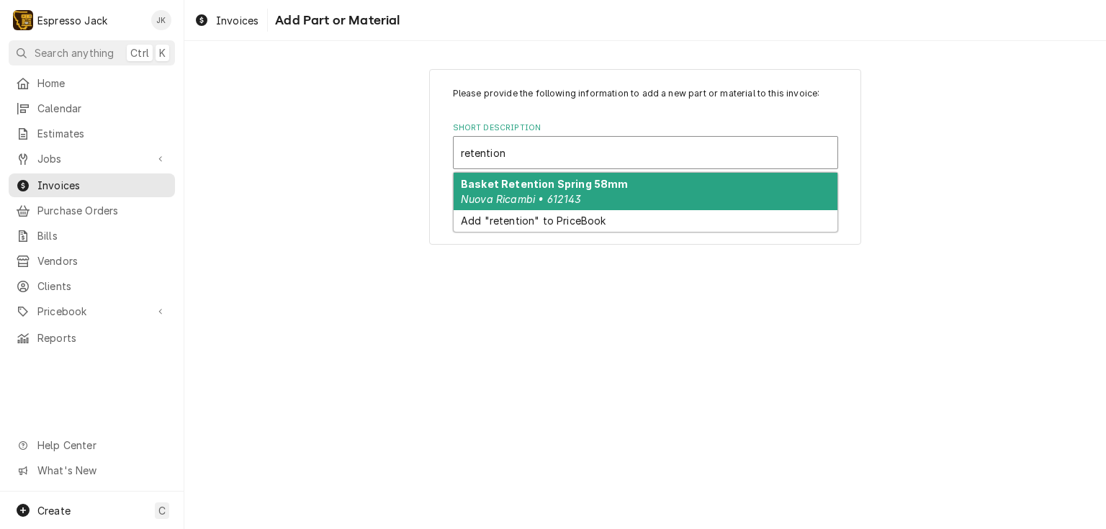
click at [598, 181] on strong "Basket Retention Spring 58mm" at bounding box center [544, 184] width 167 height 12
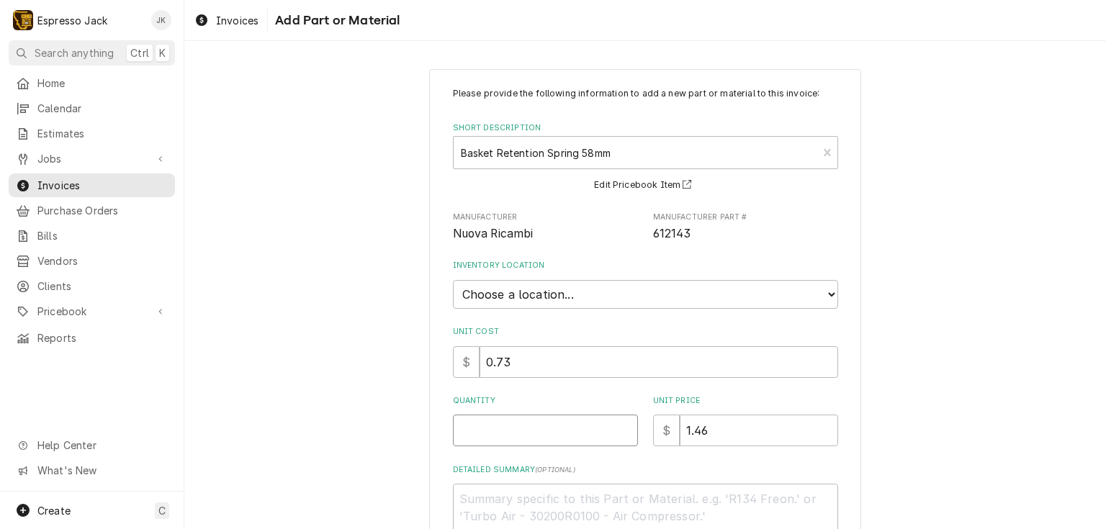
click at [515, 438] on input "Quantity" at bounding box center [545, 431] width 185 height 32
click at [431, 389] on div "Please provide the following information to add a new part or material to this …" at bounding box center [645, 346] width 432 height 555
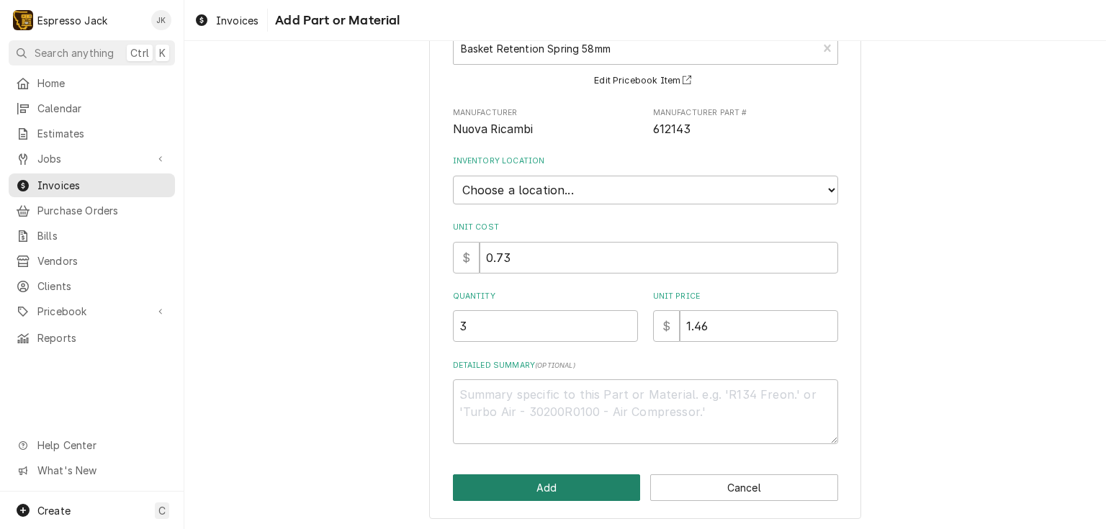
click at [507, 492] on button "Add" at bounding box center [547, 487] width 188 height 27
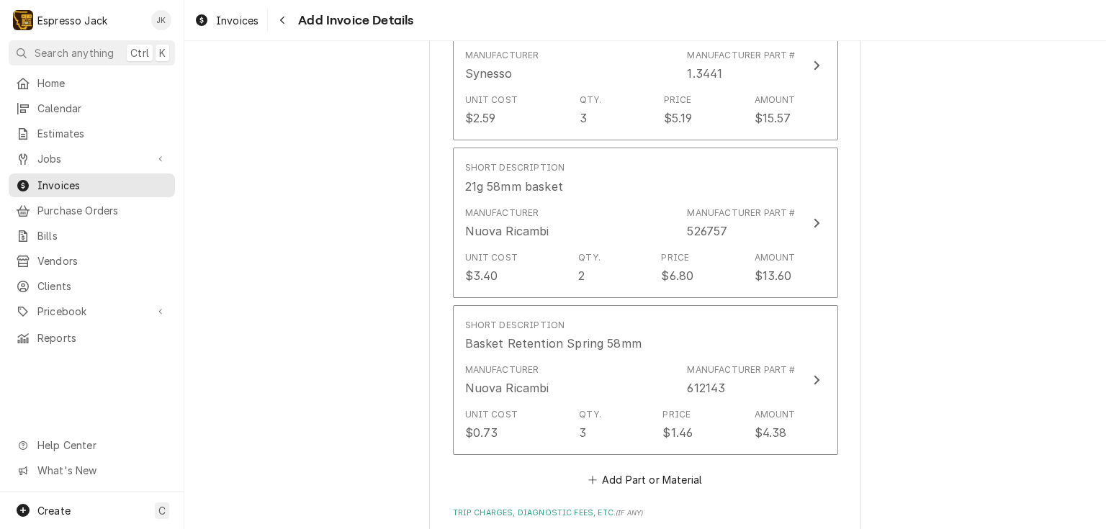
scroll to position [1517, 0]
click at [646, 477] on button "Add Part or Material" at bounding box center [644, 477] width 119 height 20
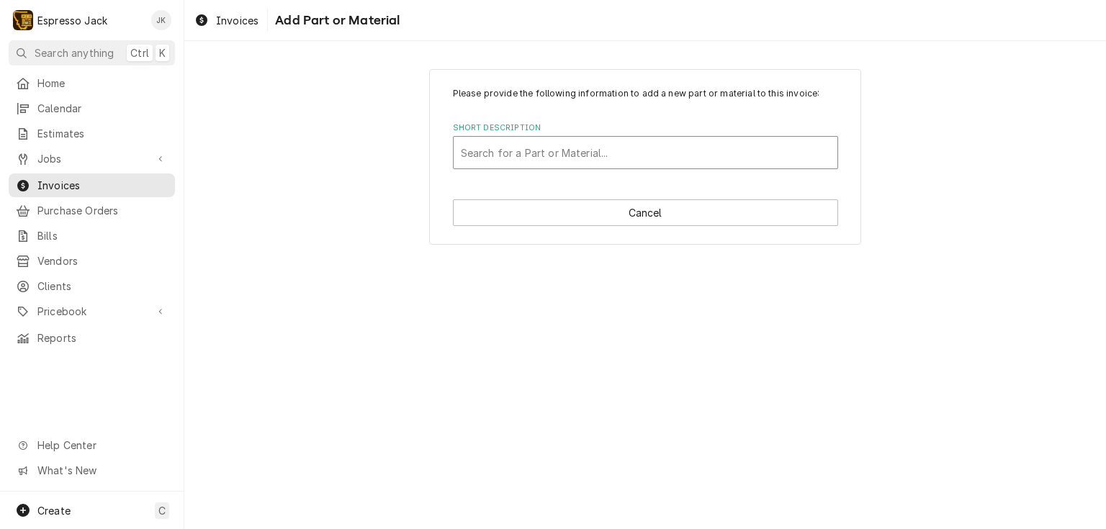
click at [544, 158] on div "Short Description" at bounding box center [645, 153] width 369 height 26
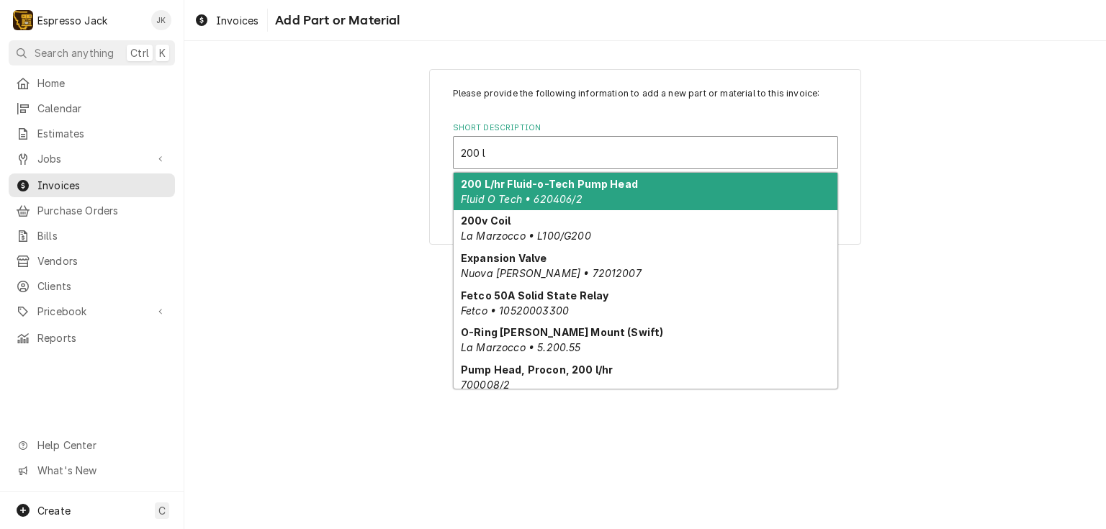
click at [542, 189] on div "200 L/hr Fluid-o-Tech Pump Head Fluid O Tech • 620406/2" at bounding box center [645, 191] width 384 height 37
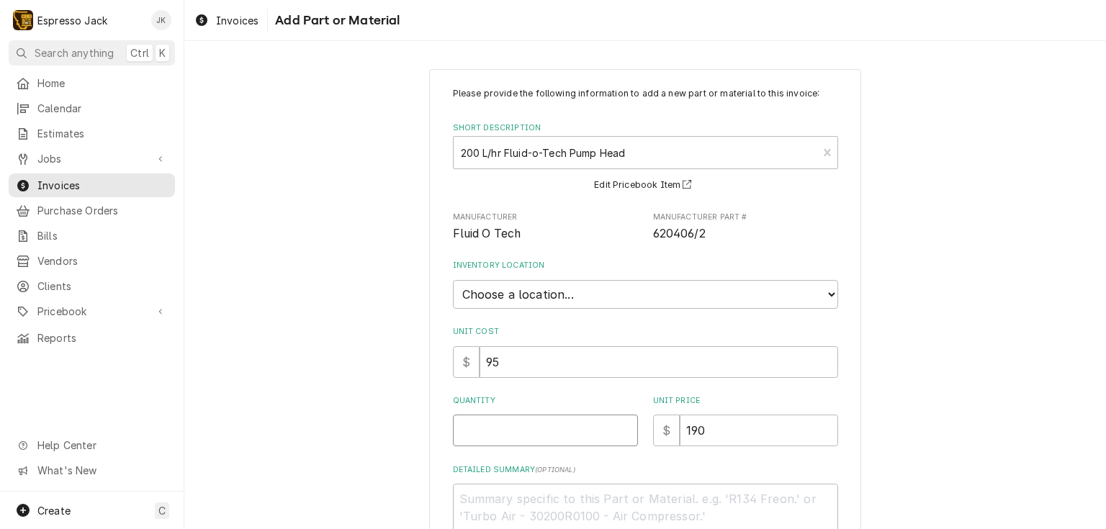
click at [494, 429] on input "Quantity" at bounding box center [545, 431] width 185 height 32
click at [311, 368] on div "Please provide the following information to add a new part or material to this …" at bounding box center [644, 346] width 921 height 580
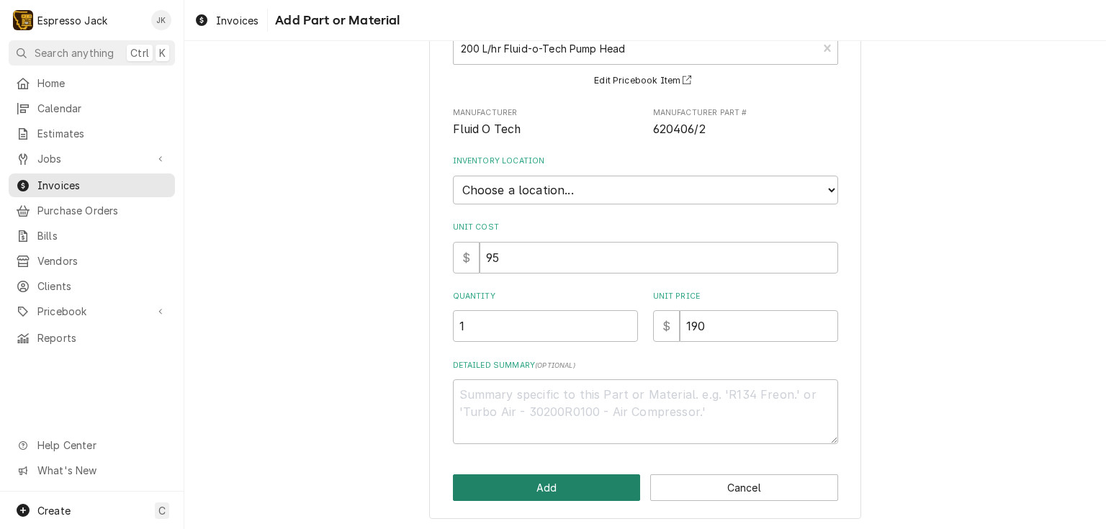
click at [558, 485] on button "Add" at bounding box center [547, 487] width 188 height 27
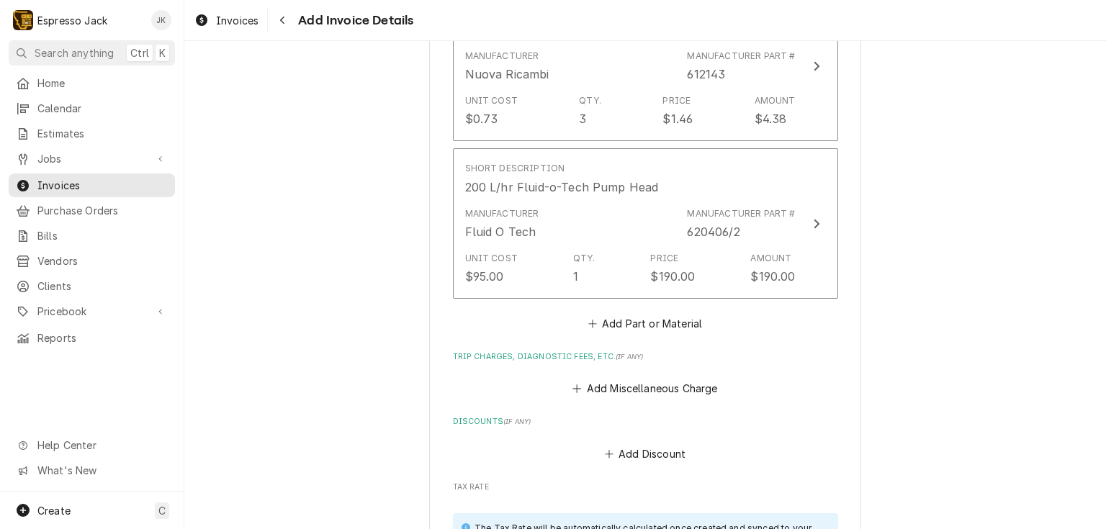
scroll to position [1723, 0]
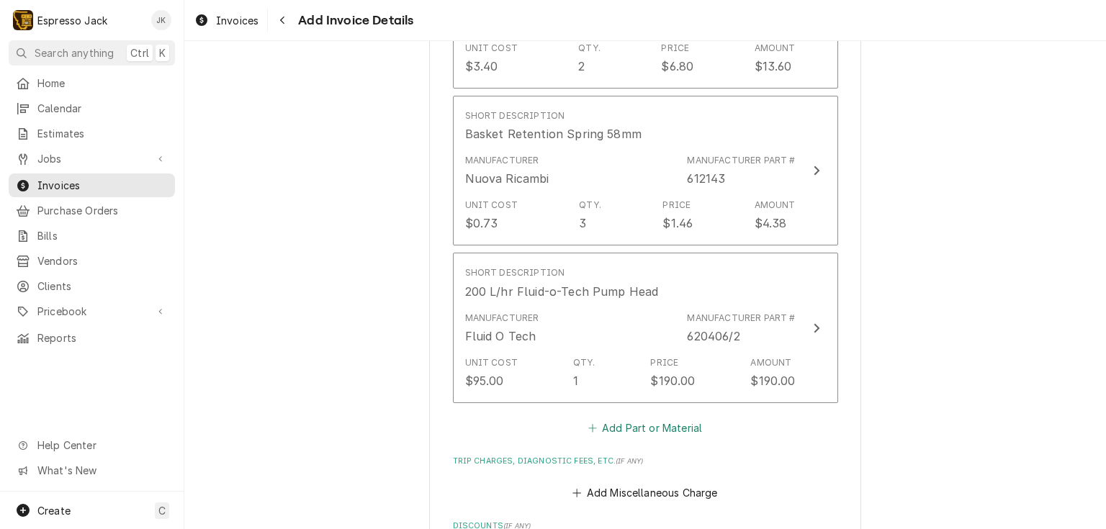
click at [628, 432] on button "Add Part or Material" at bounding box center [644, 428] width 119 height 20
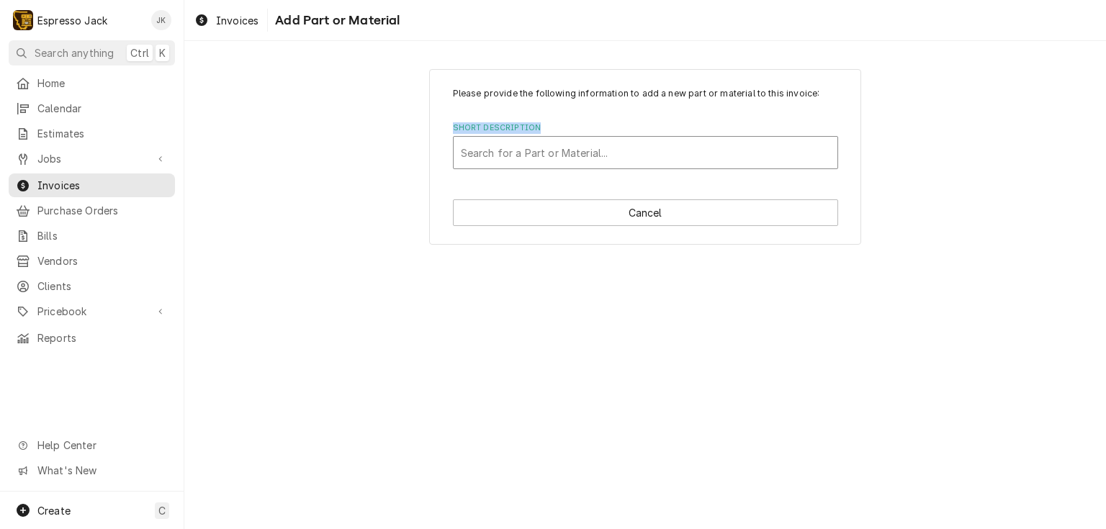
drag, startPoint x: 589, startPoint y: 121, endPoint x: 590, endPoint y: 140, distance: 18.8
click at [588, 123] on div "Please provide the following information to add a new part or material to this …" at bounding box center [645, 128] width 385 height 82
click at [591, 146] on div "Short Description" at bounding box center [645, 153] width 369 height 26
click at [601, 145] on div "Short Description" at bounding box center [645, 153] width 369 height 26
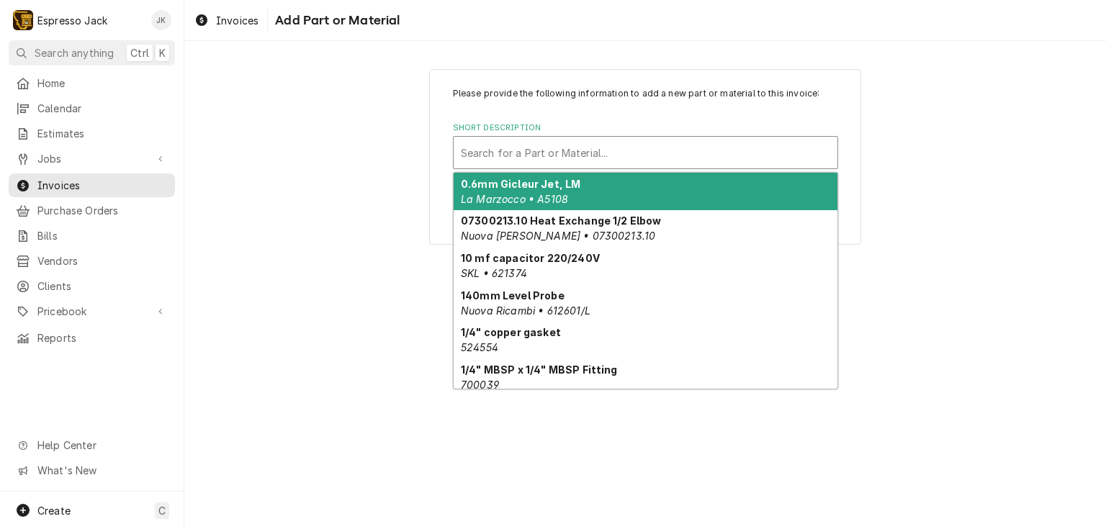
paste input "Synesso 1.2317 Purge and Tea Water Push Button"
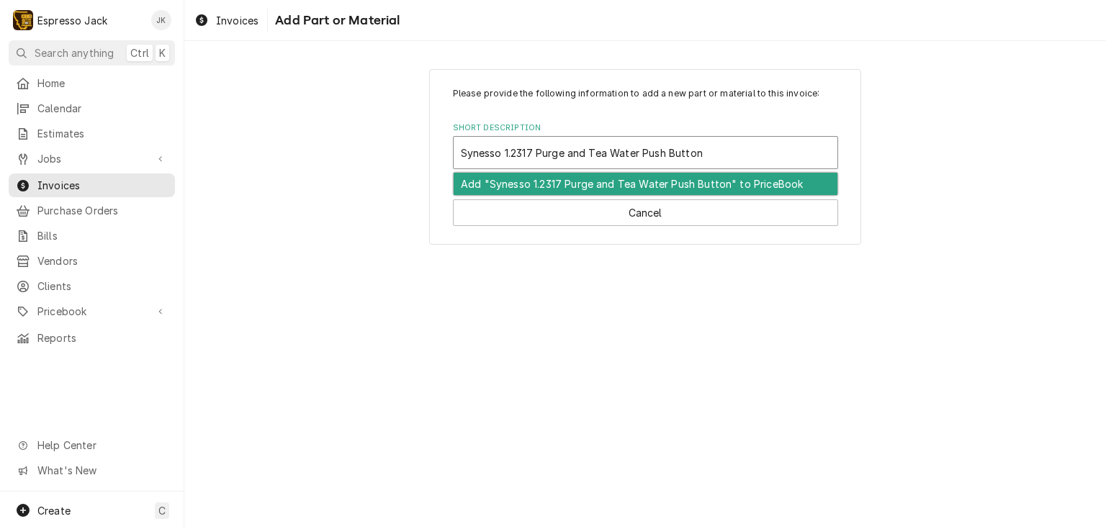
click at [642, 181] on div "Add "Synesso 1.2317 Purge and Tea Water Push Button" to PriceBook" at bounding box center [645, 184] width 384 height 22
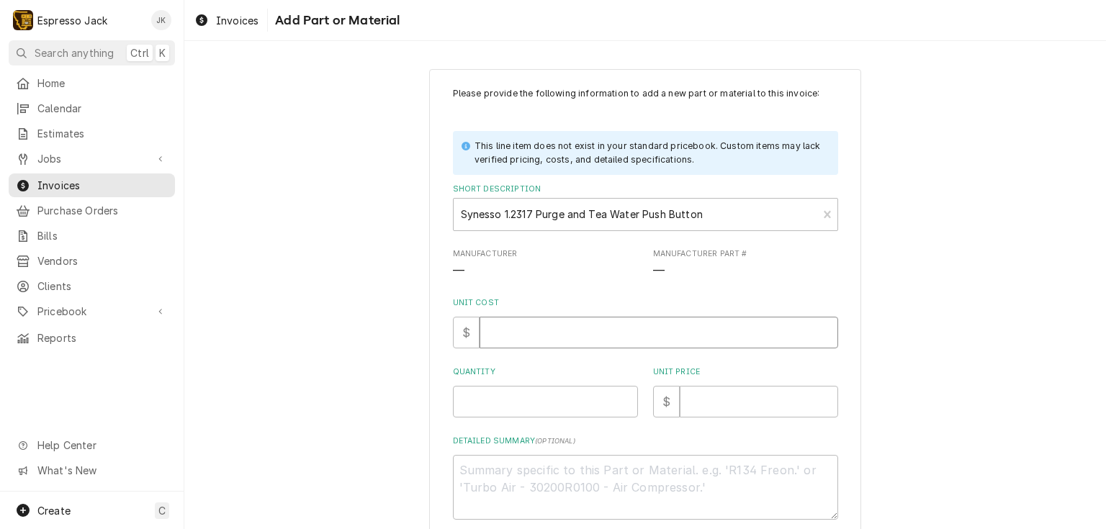
click at [539, 328] on input "Unit Cost" at bounding box center [658, 333] width 358 height 32
click at [722, 407] on input "Unit Price" at bounding box center [759, 402] width 158 height 32
paste input "17.78"
click at [548, 308] on div "Unit Cost $" at bounding box center [645, 322] width 385 height 51
click at [541, 319] on input "Unit Cost" at bounding box center [658, 333] width 358 height 32
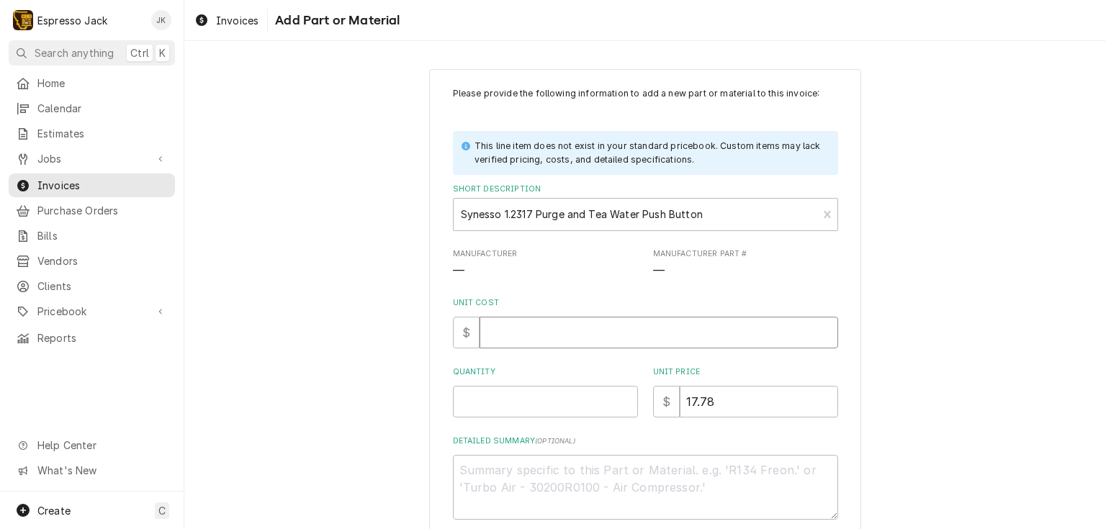
paste input "8.89"
click at [485, 391] on input "Quantity" at bounding box center [545, 402] width 185 height 32
click at [407, 369] on div "Please provide the following information to add a new part or material to this …" at bounding box center [644, 331] width 921 height 551
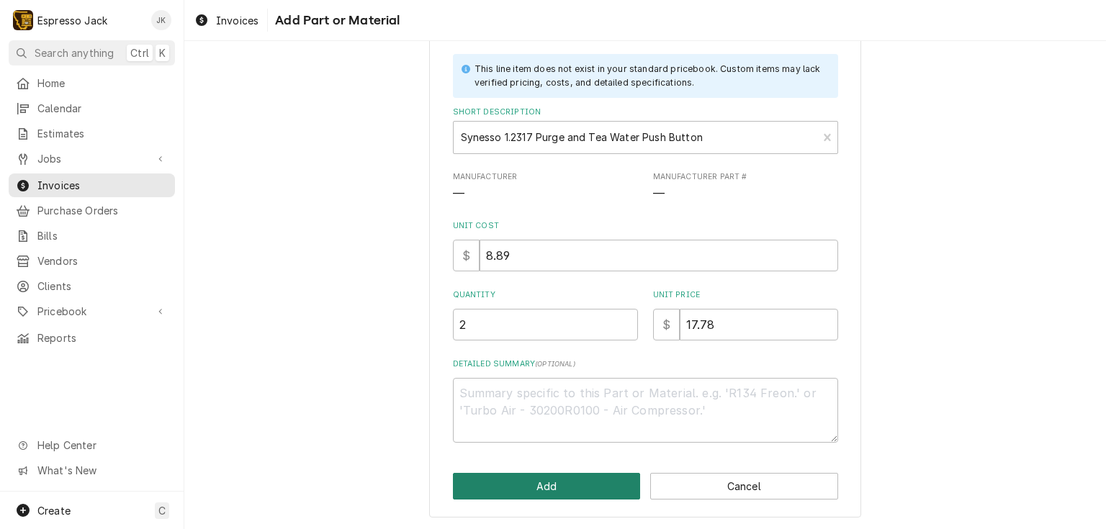
click at [570, 495] on button "Add" at bounding box center [547, 486] width 188 height 27
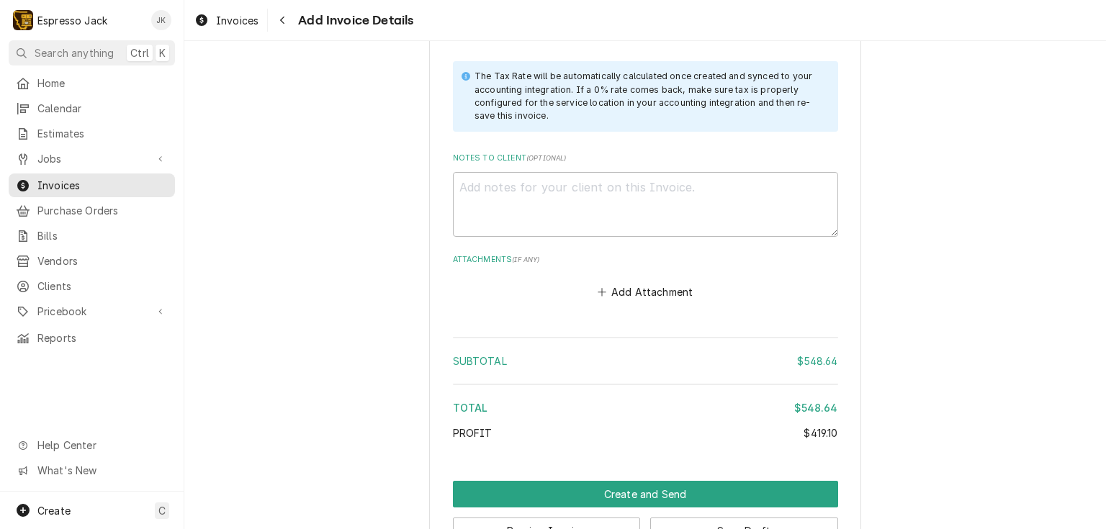
scroll to position [2571, 0]
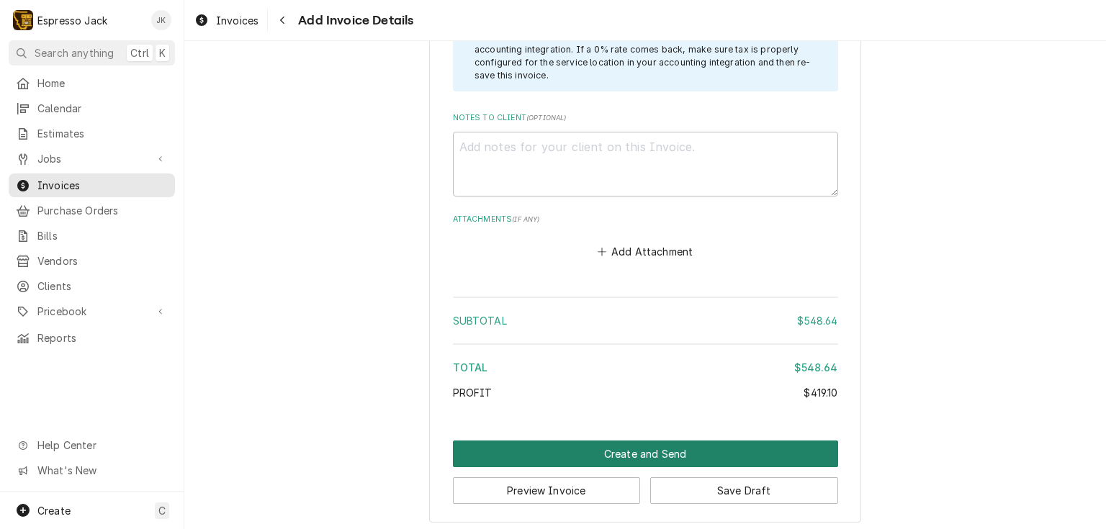
click at [764, 460] on button "Create and Send" at bounding box center [645, 454] width 385 height 27
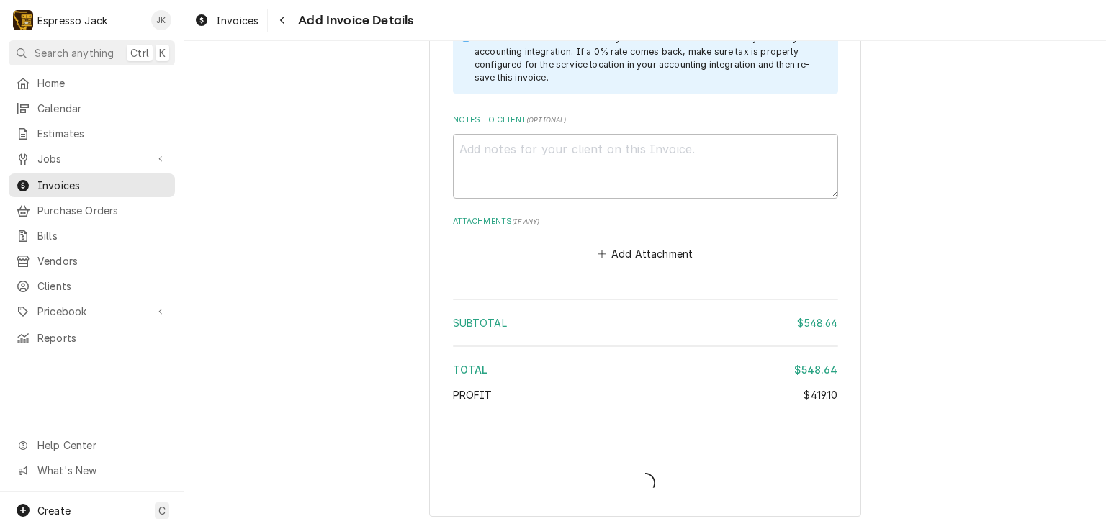
scroll to position [2565, 0]
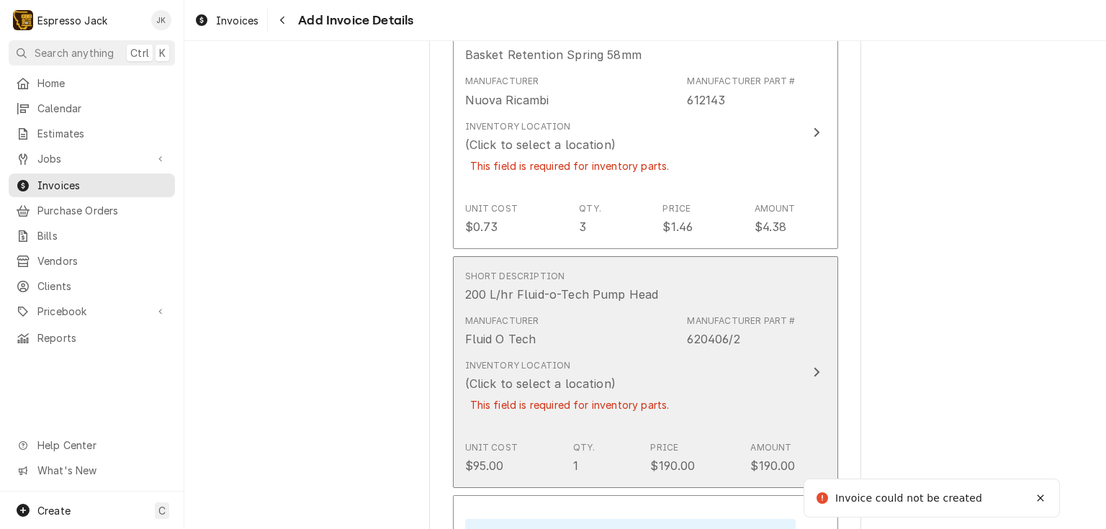
click at [682, 314] on div "Manufacturer Fluid O Tech Manufacturer Part # 620406/2" at bounding box center [630, 331] width 330 height 45
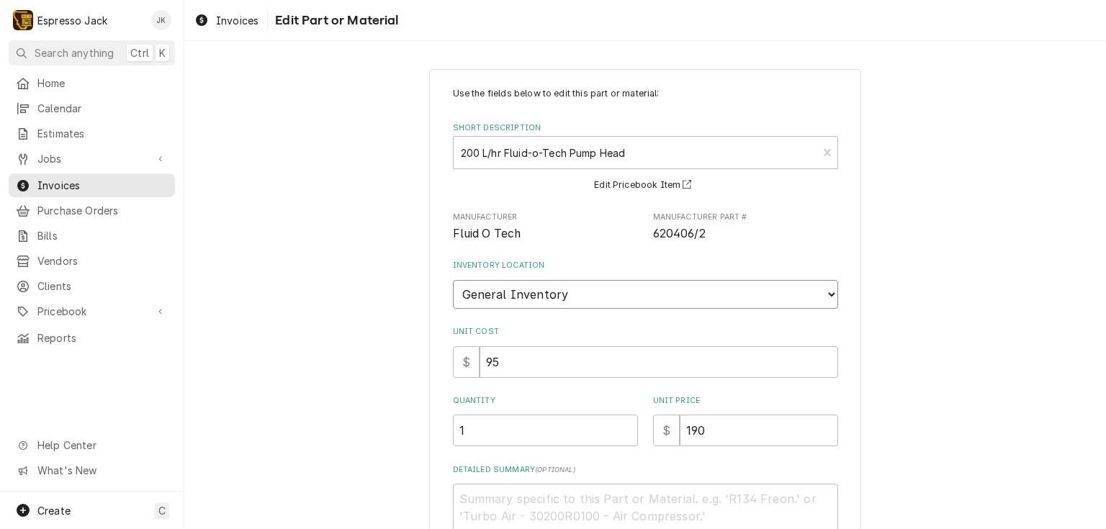
click at [453, 280] on select "Choose a location... General Inventory" at bounding box center [645, 294] width 385 height 29
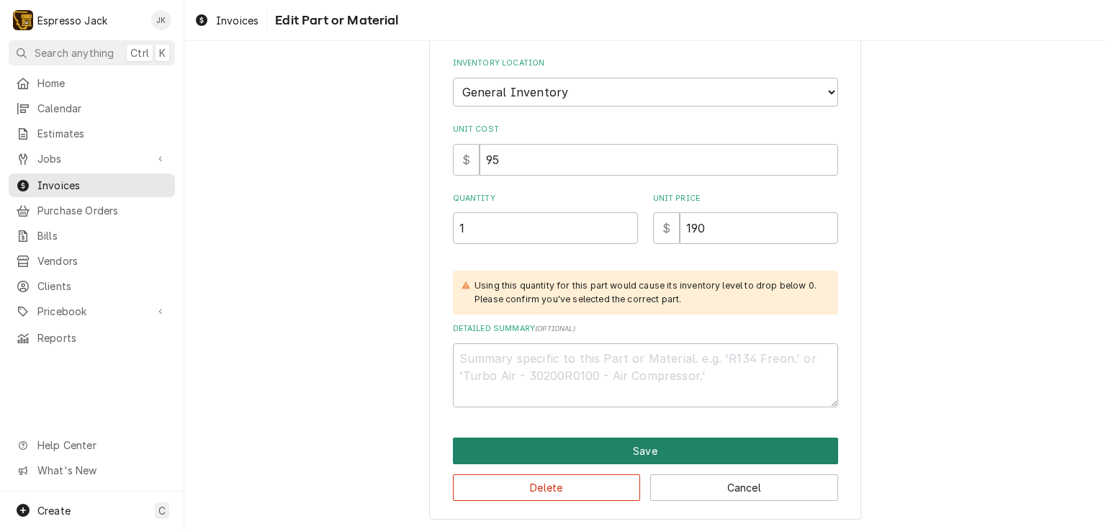
click at [573, 446] on button "Save" at bounding box center [645, 451] width 385 height 27
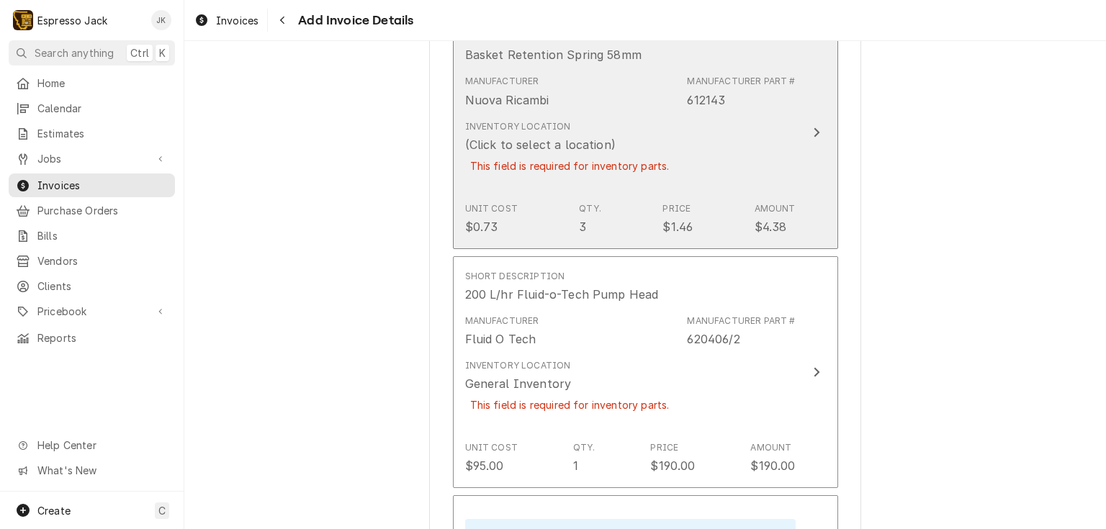
click at [724, 185] on div "Inventory Location (Click to select a location) This field is required for inve…" at bounding box center [630, 155] width 330 height 82
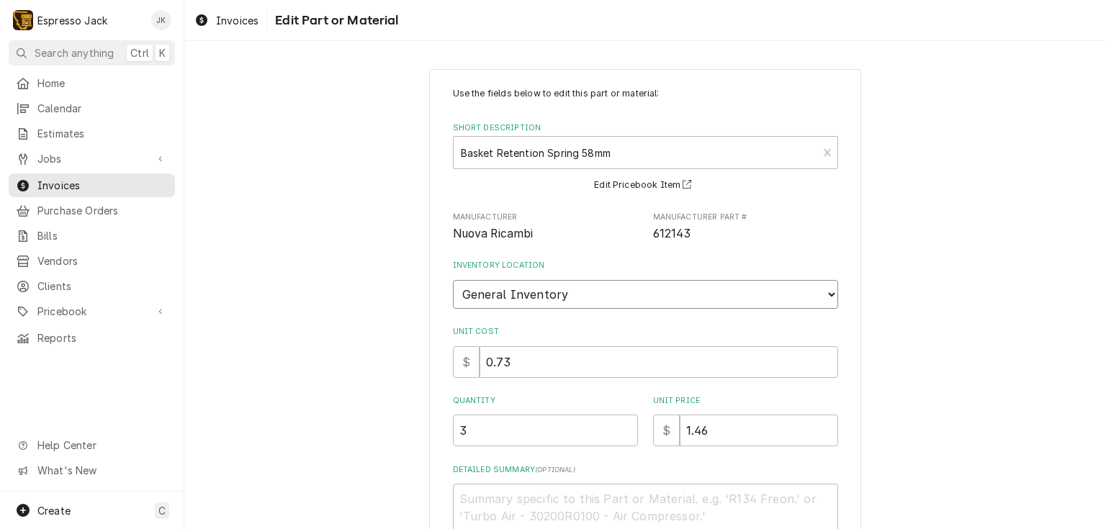
click at [453, 280] on select "Choose a location... General Inventory" at bounding box center [645, 294] width 385 height 29
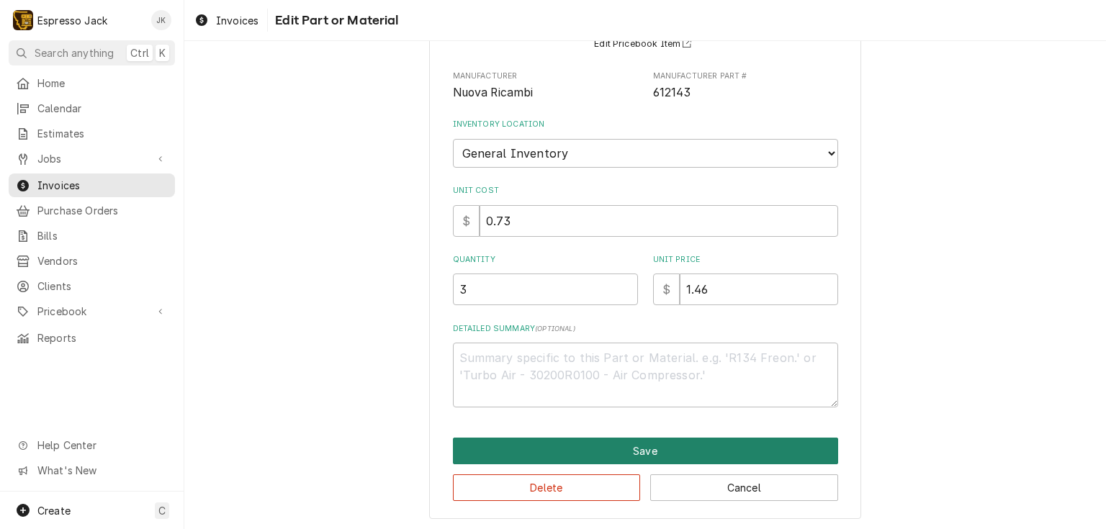
drag, startPoint x: 537, startPoint y: 432, endPoint x: 533, endPoint y: 443, distance: 12.3
click at [537, 432] on div "Use the fields below to edit this part or material: Short Description Basket Re…" at bounding box center [645, 224] width 432 height 592
click at [533, 443] on button "Save" at bounding box center [645, 451] width 385 height 27
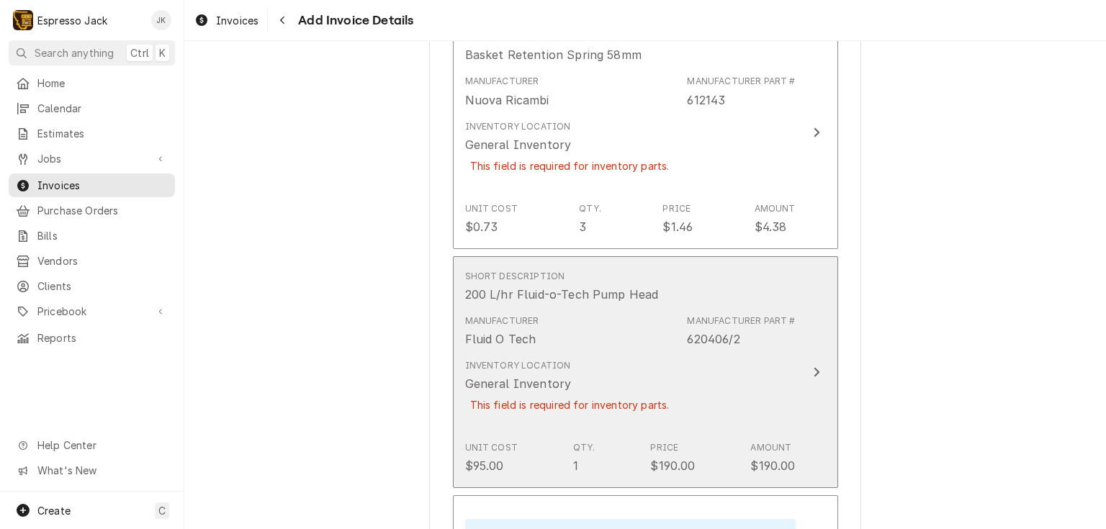
scroll to position [2081, 0]
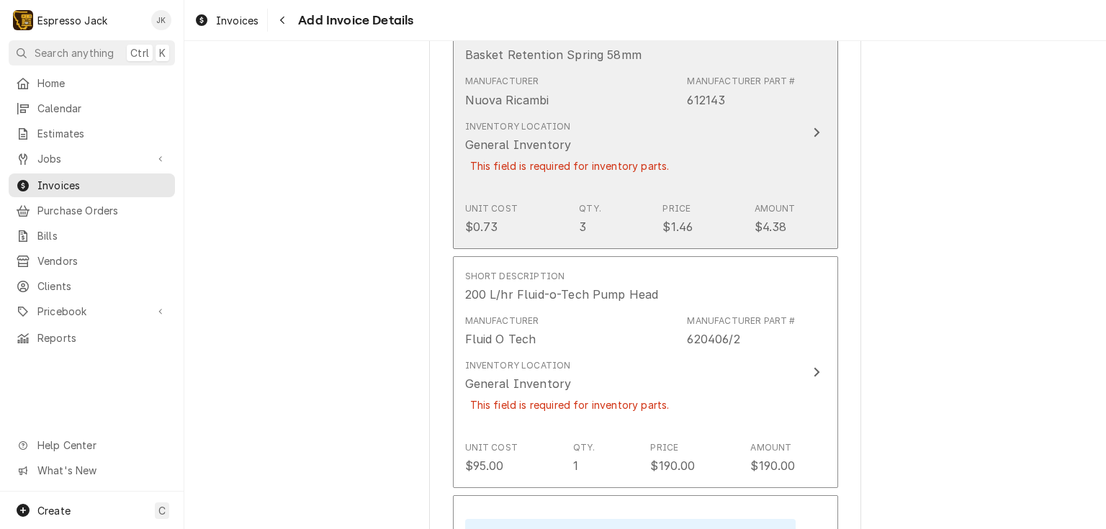
click at [682, 169] on div "Inventory Location General Inventory This field is required for inventory parts." at bounding box center [630, 155] width 330 height 82
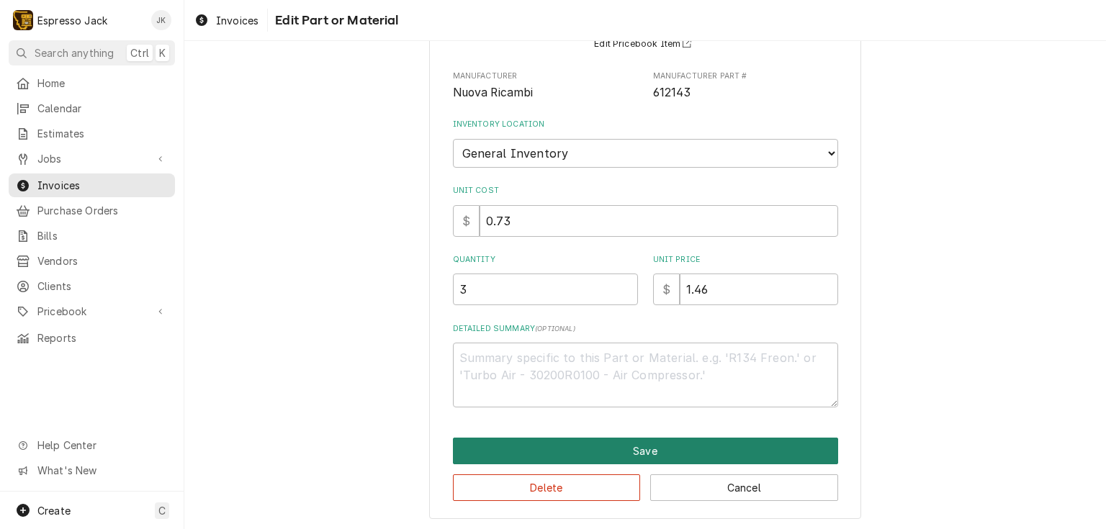
click at [764, 456] on button "Save" at bounding box center [645, 451] width 385 height 27
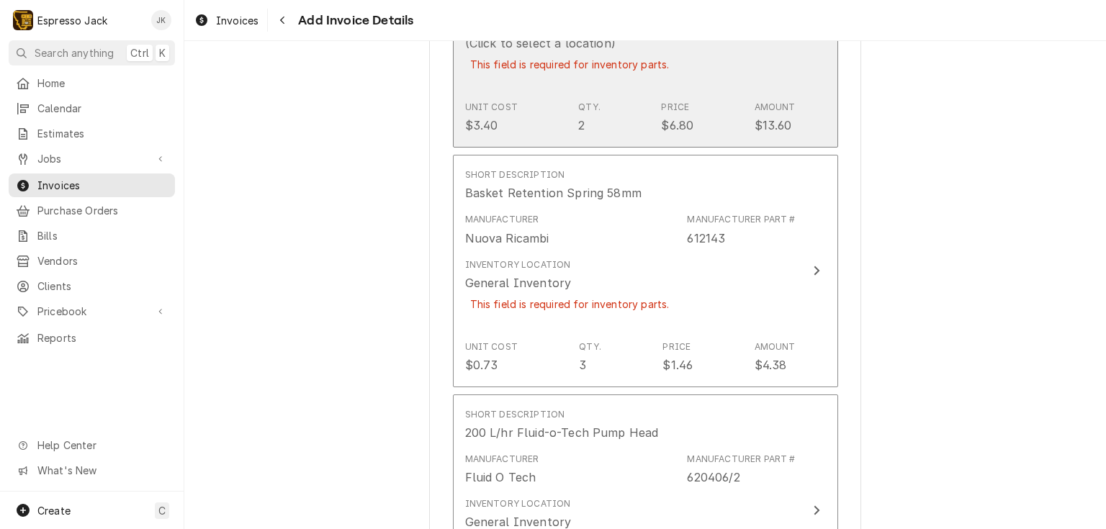
click at [662, 101] on div "Price" at bounding box center [675, 107] width 28 height 13
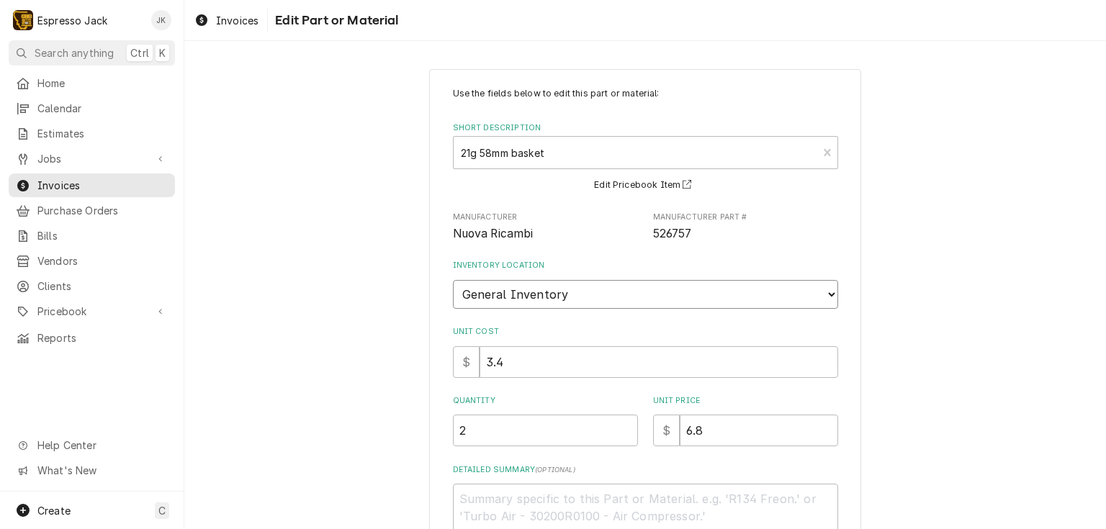
click at [453, 280] on select "Choose a location... General Inventory" at bounding box center [645, 294] width 385 height 29
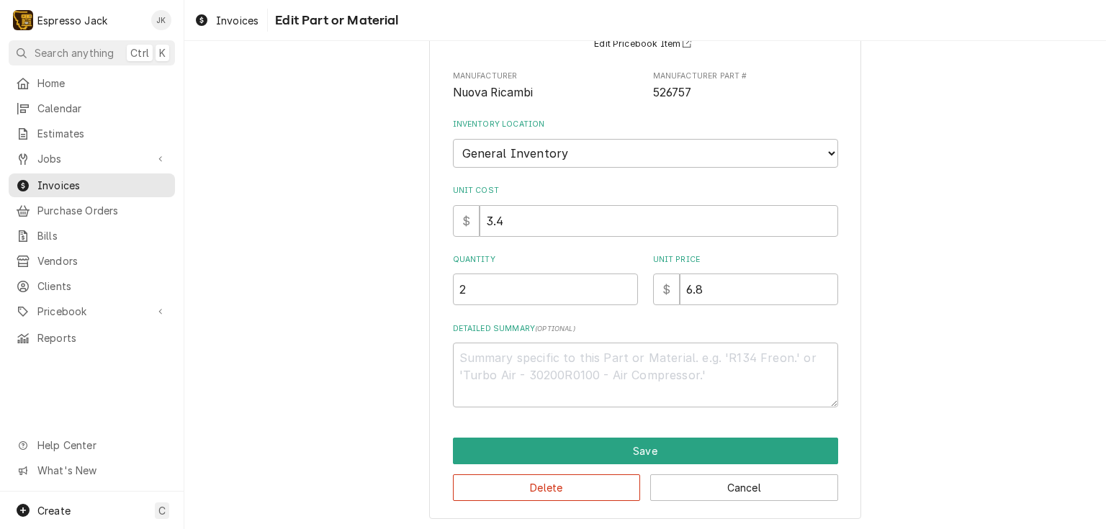
drag, startPoint x: 576, startPoint y: 432, endPoint x: 572, endPoint y: 445, distance: 13.4
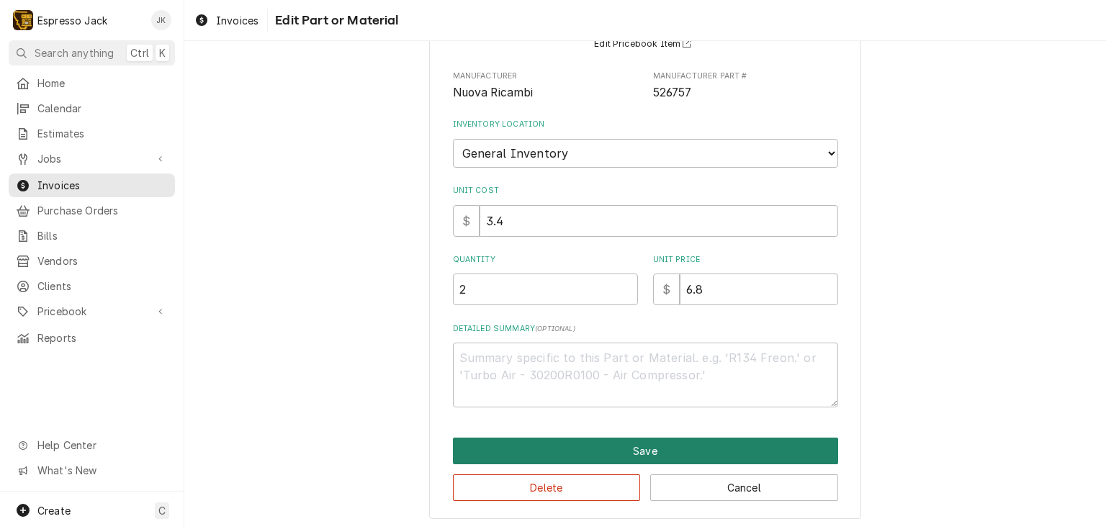
click at [576, 433] on div "Use the fields below to edit this part or material: Short Description 21g 58mm …" at bounding box center [645, 224] width 432 height 592
click at [573, 445] on button "Save" at bounding box center [645, 451] width 385 height 27
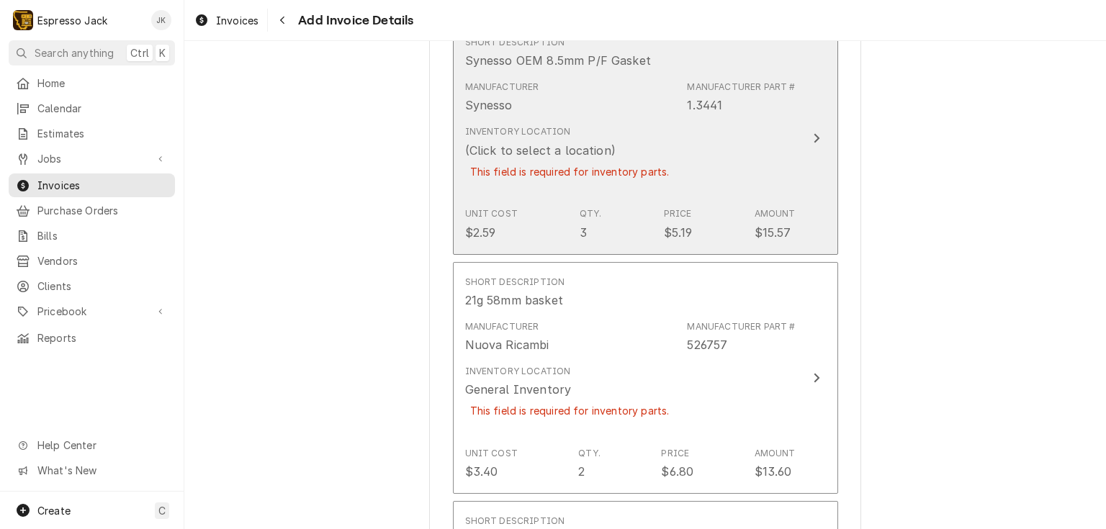
click at [715, 189] on div "Inventory Location (Click to select a location) This field is required for inve…" at bounding box center [630, 160] width 330 height 82
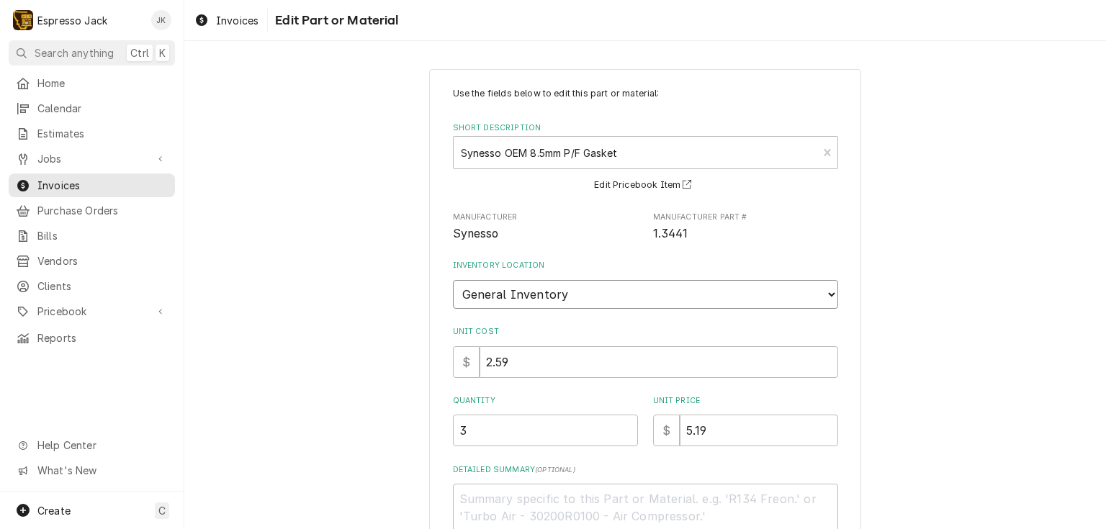
click at [453, 280] on select "Choose a location... General Inventory" at bounding box center [645, 294] width 385 height 29
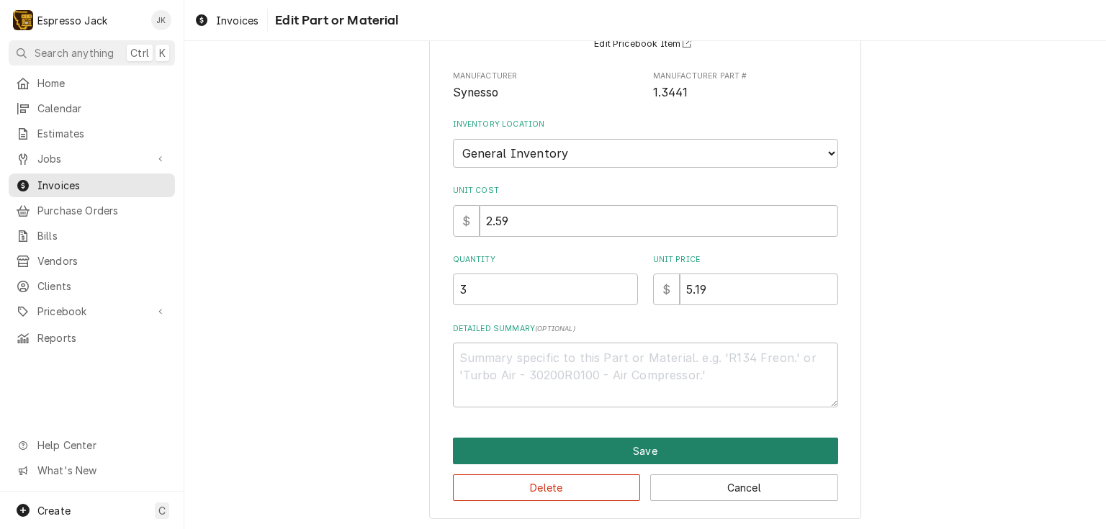
click at [654, 449] on button "Save" at bounding box center [645, 451] width 385 height 27
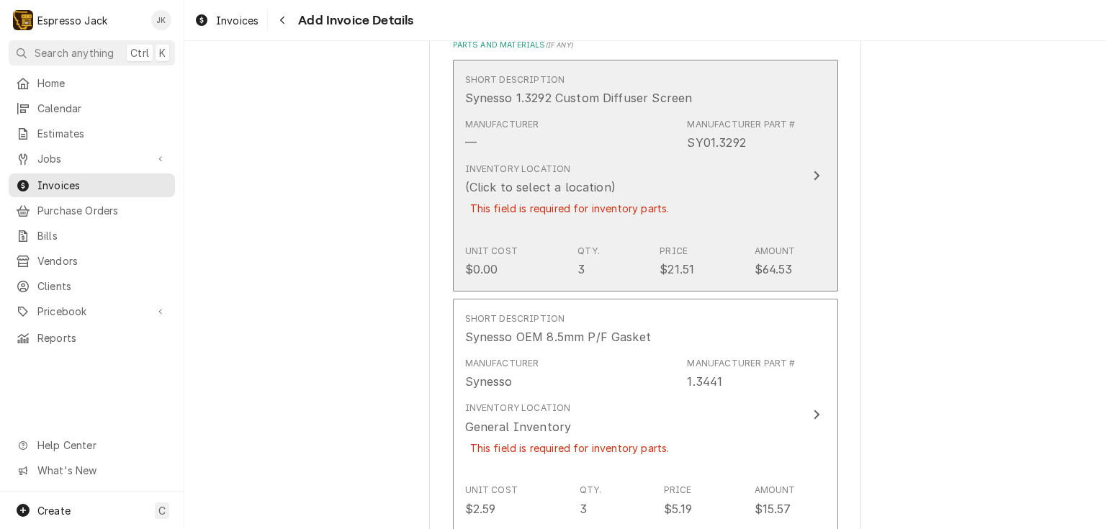
click at [720, 225] on div "Inventory Location (Click to select a location) This field is required for inve…" at bounding box center [630, 198] width 330 height 82
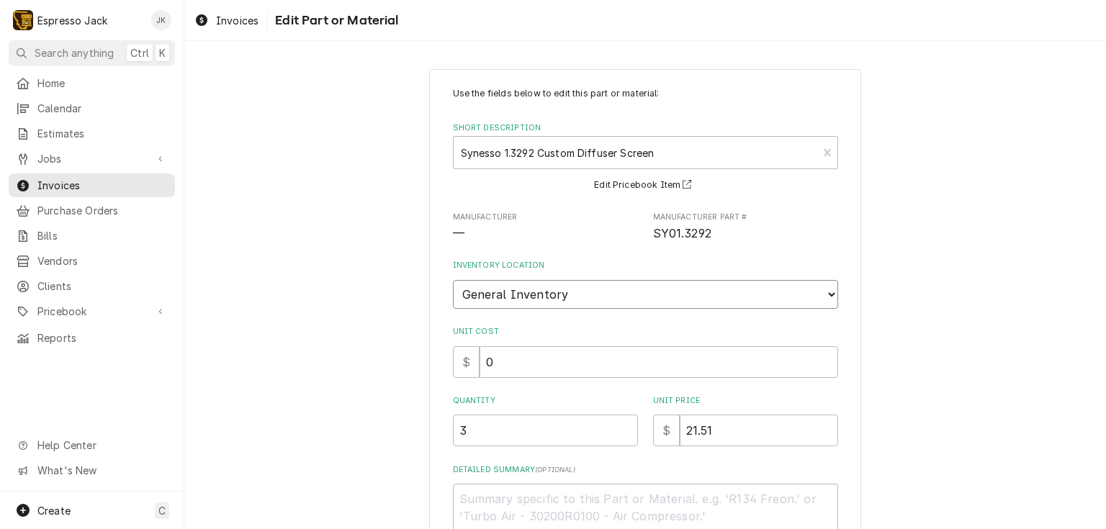
click at [453, 280] on select "Choose a location... General Inventory" at bounding box center [645, 294] width 385 height 29
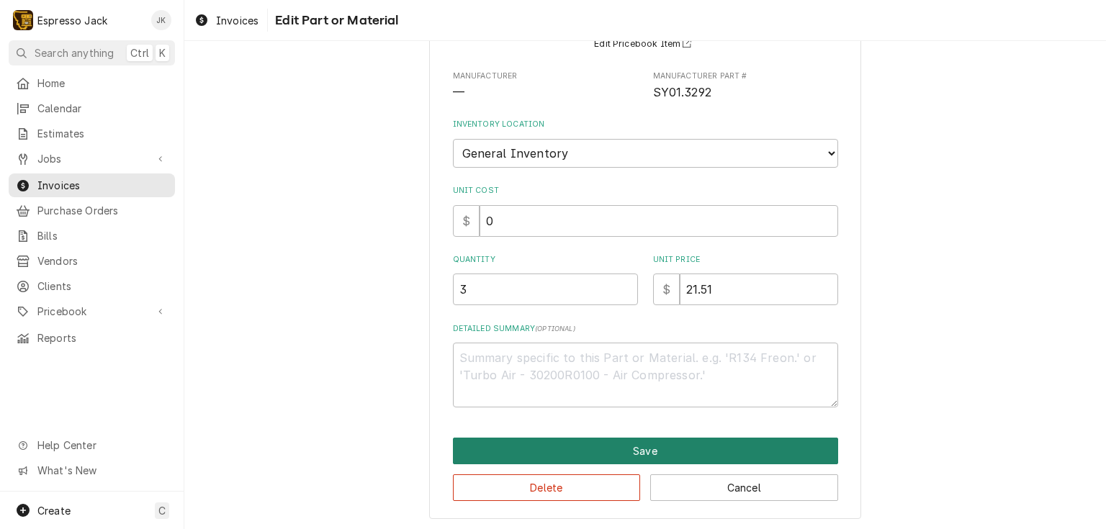
click at [533, 441] on button "Save" at bounding box center [645, 451] width 385 height 27
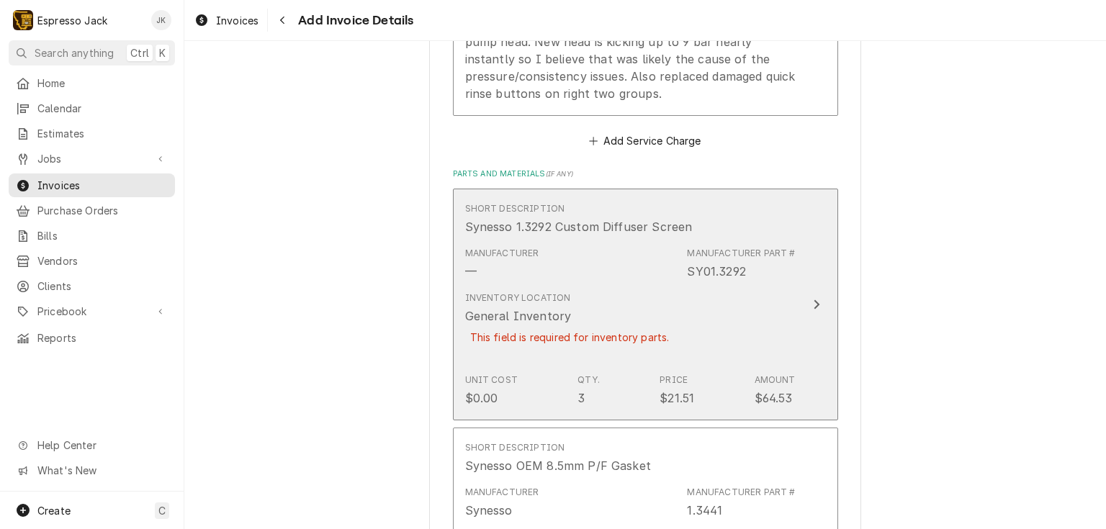
scroll to position [1181, 0]
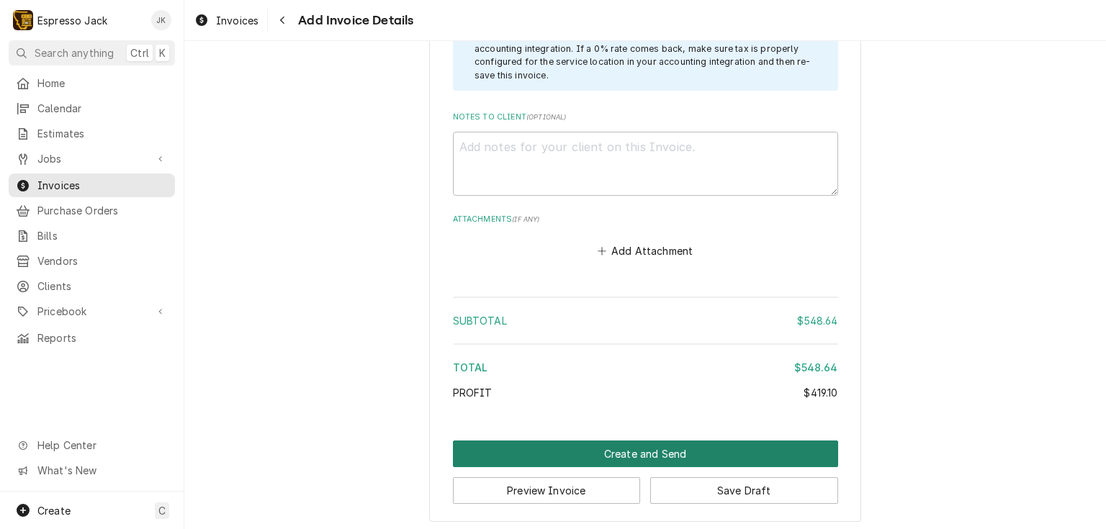
click at [743, 460] on button "Create and Send" at bounding box center [645, 454] width 385 height 27
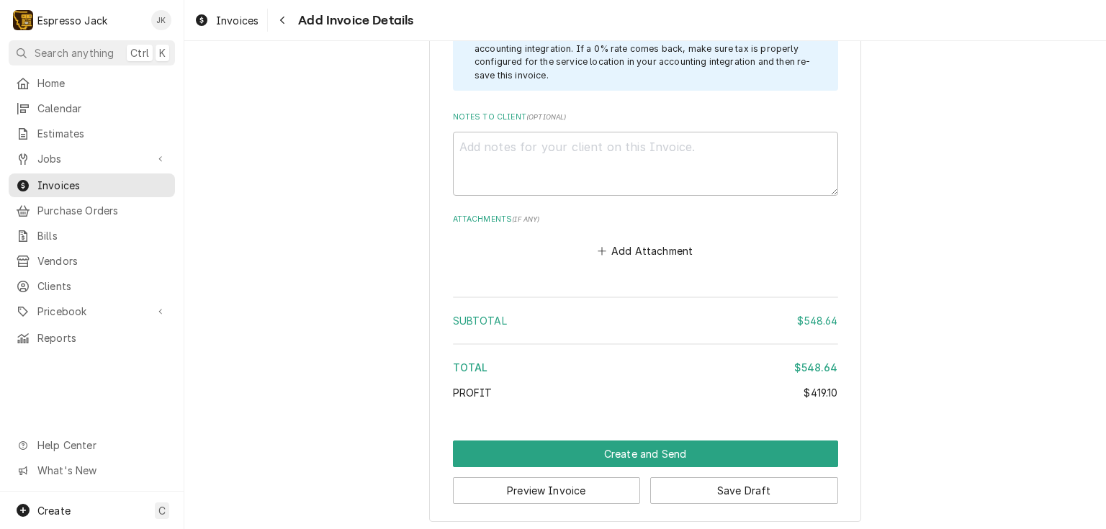
scroll to position [2974, 0]
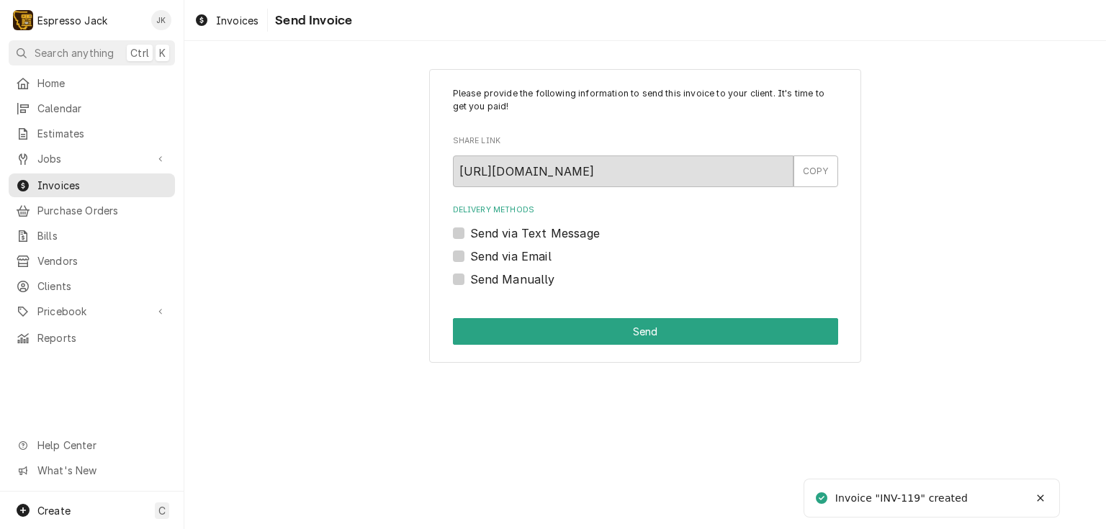
drag, startPoint x: 502, startPoint y: 242, endPoint x: 500, endPoint y: 250, distance: 8.8
click at [502, 243] on div "Delivery Methods Send via Text Message Send via Email Send Manually" at bounding box center [645, 245] width 385 height 83
click at [500, 248] on label "Send via Email" at bounding box center [510, 256] width 81 height 17
click at [500, 248] on input "Send via Email" at bounding box center [662, 264] width 385 height 32
checkbox input "true"
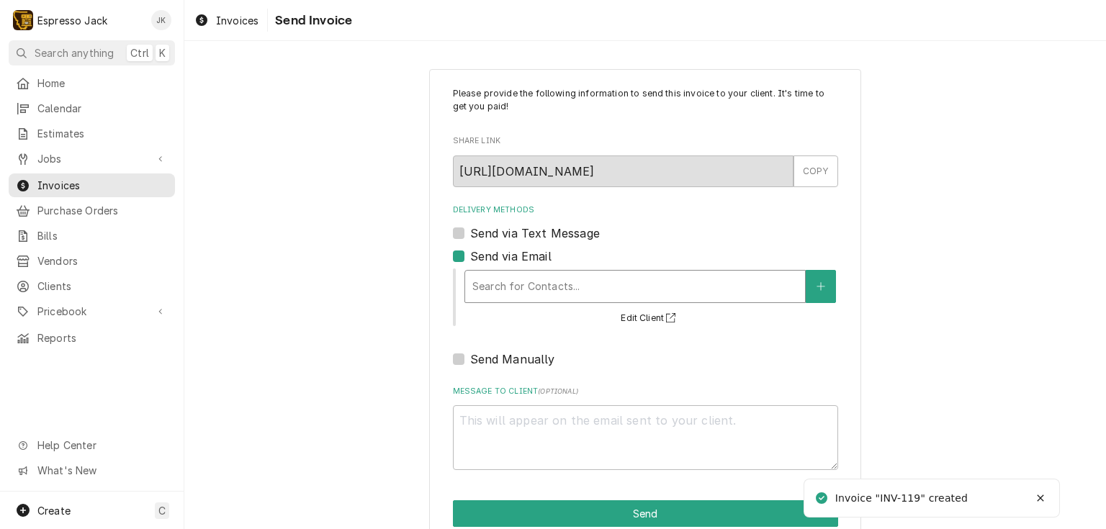
drag, startPoint x: 507, startPoint y: 274, endPoint x: 508, endPoint y: 286, distance: 11.5
click at [507, 276] on div "Delivery Methods" at bounding box center [634, 287] width 325 height 26
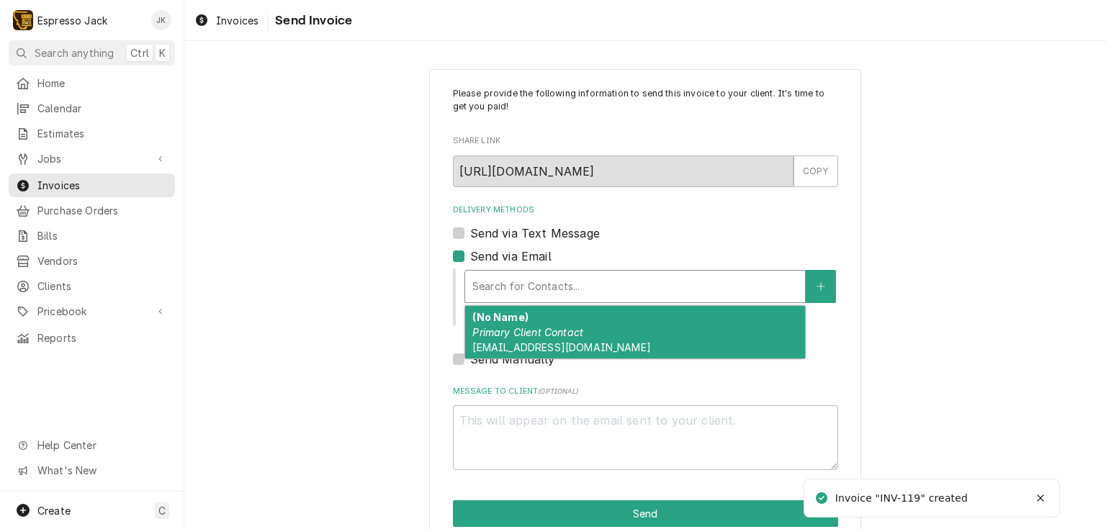
click at [538, 342] on span "clydecoffeeroasting@gmail.com" at bounding box center [561, 347] width 178 height 12
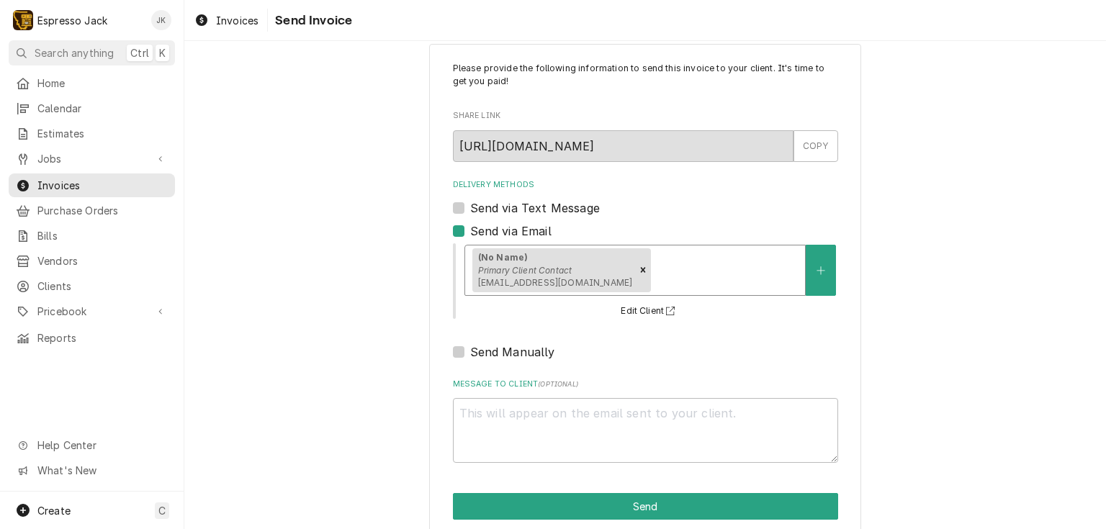
scroll to position [45, 0]
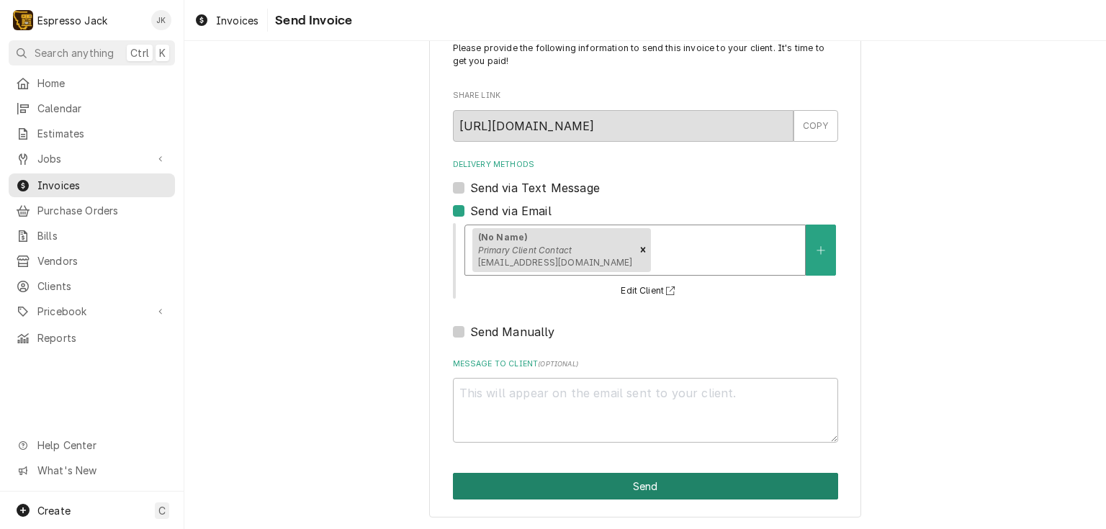
click at [510, 492] on button "Send" at bounding box center [645, 486] width 385 height 27
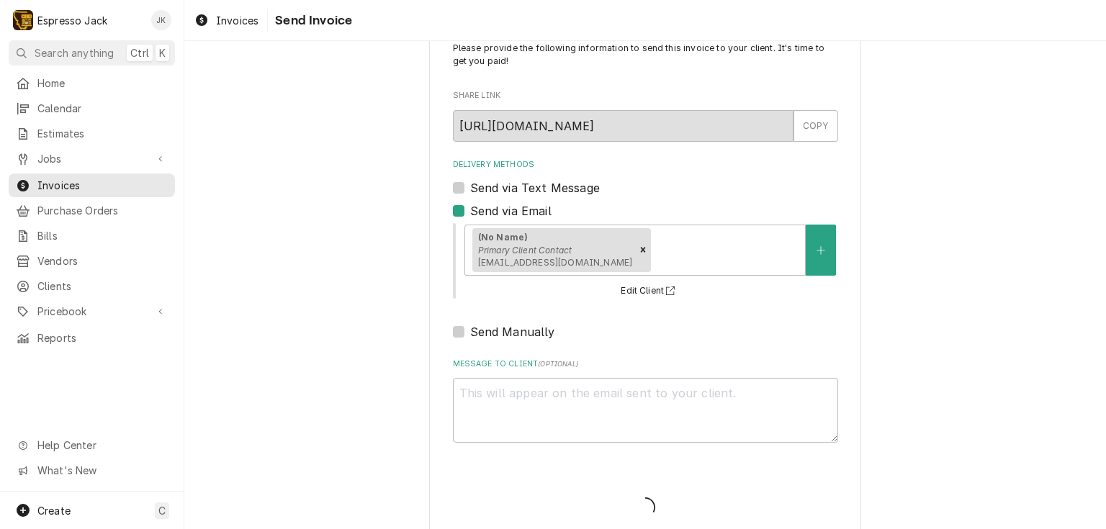
type textarea "x"
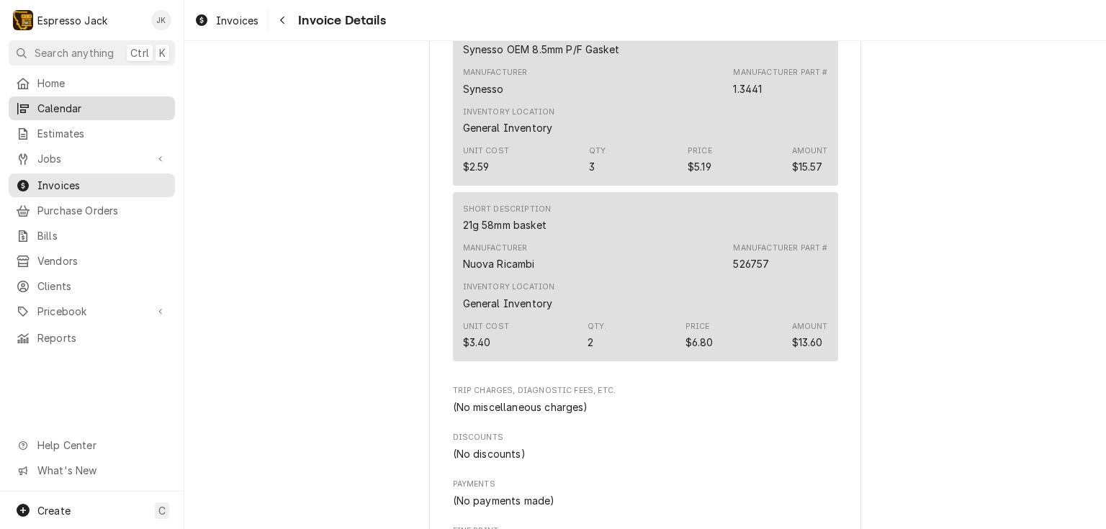
scroll to position [1866, 0]
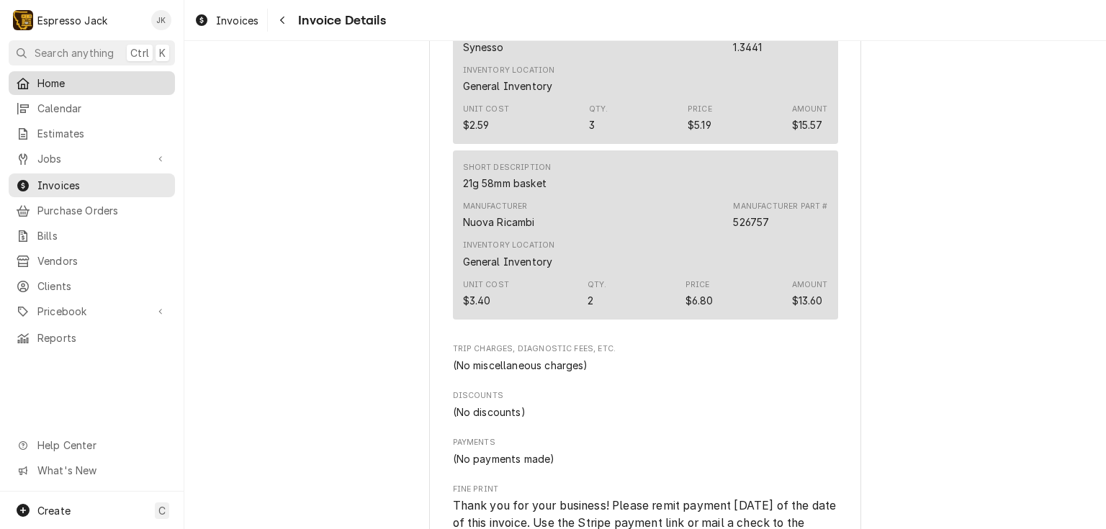
click at [76, 89] on div "Home" at bounding box center [92, 83] width 161 height 18
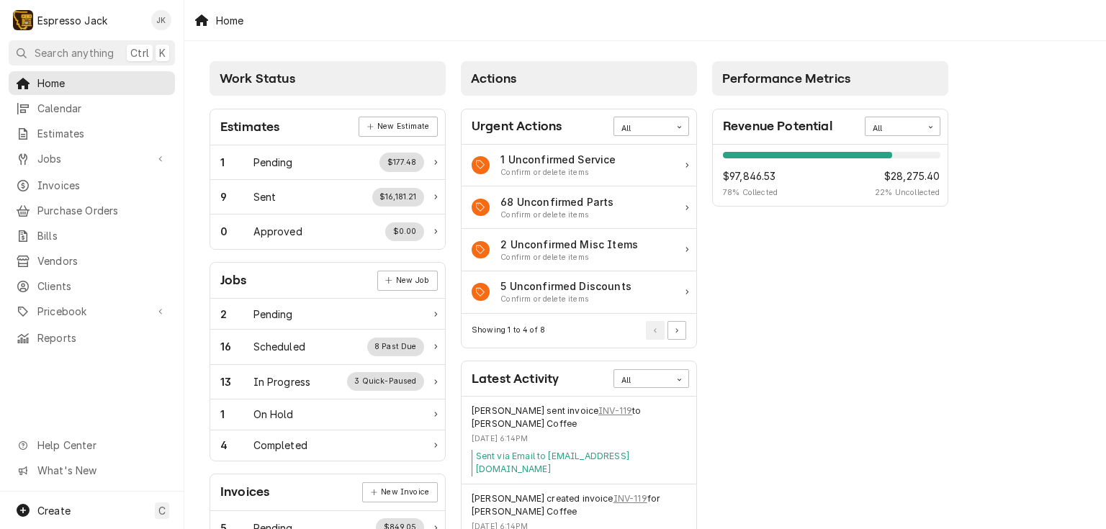
click at [925, 104] on div "Revenue Potential All 78% $97,846.53 78 % Collected $28,275.40 22 % Uncollected" at bounding box center [830, 151] width 236 height 111
click at [920, 135] on div "All" at bounding box center [893, 126] width 56 height 19
click at [915, 164] on div "Today" at bounding box center [902, 163] width 74 height 17
click at [916, 128] on div "Today" at bounding box center [893, 126] width 56 height 19
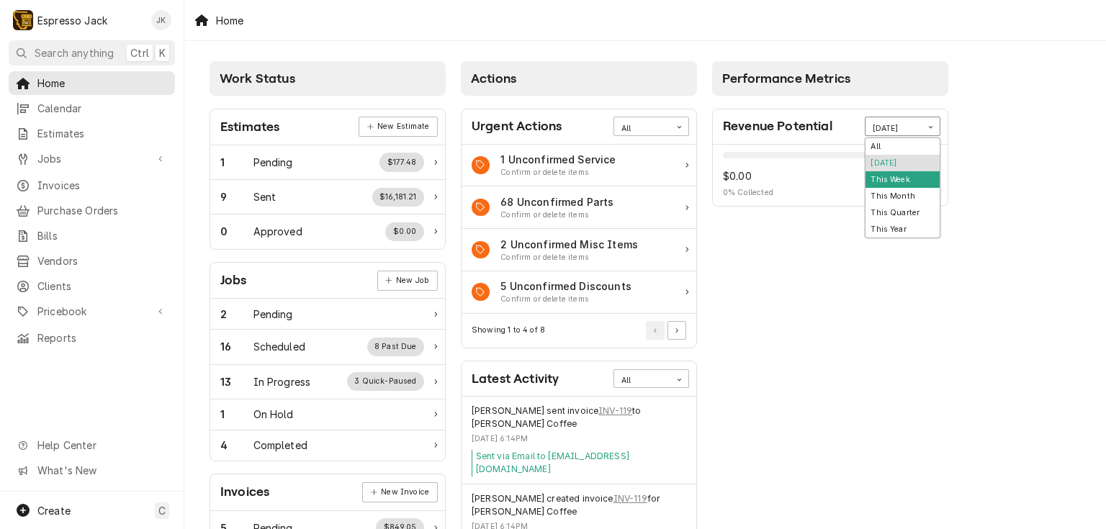
click at [904, 174] on div "This Week" at bounding box center [902, 179] width 74 height 17
click at [916, 121] on div "This Week" at bounding box center [893, 126] width 56 height 19
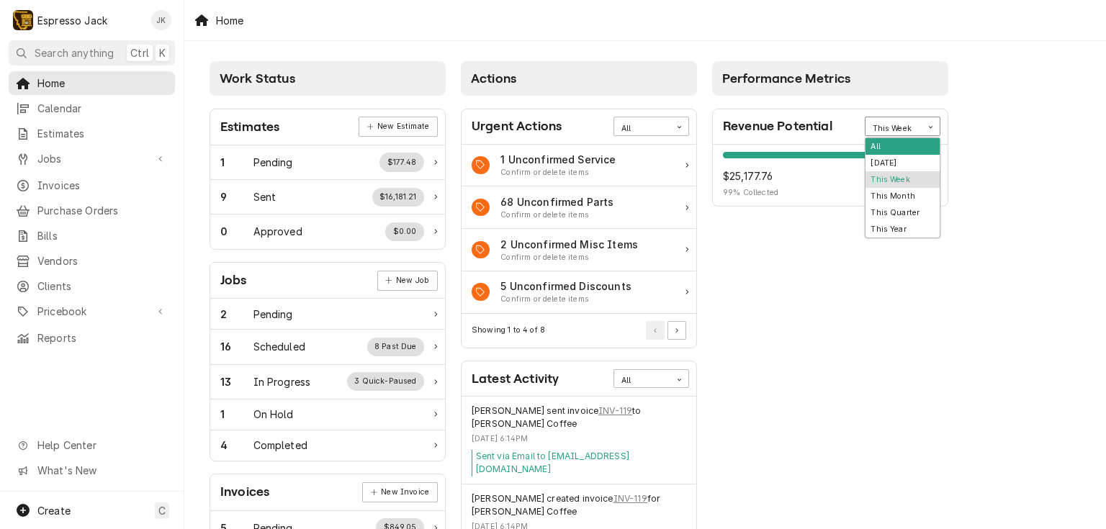
click at [906, 139] on div "All" at bounding box center [902, 146] width 74 height 17
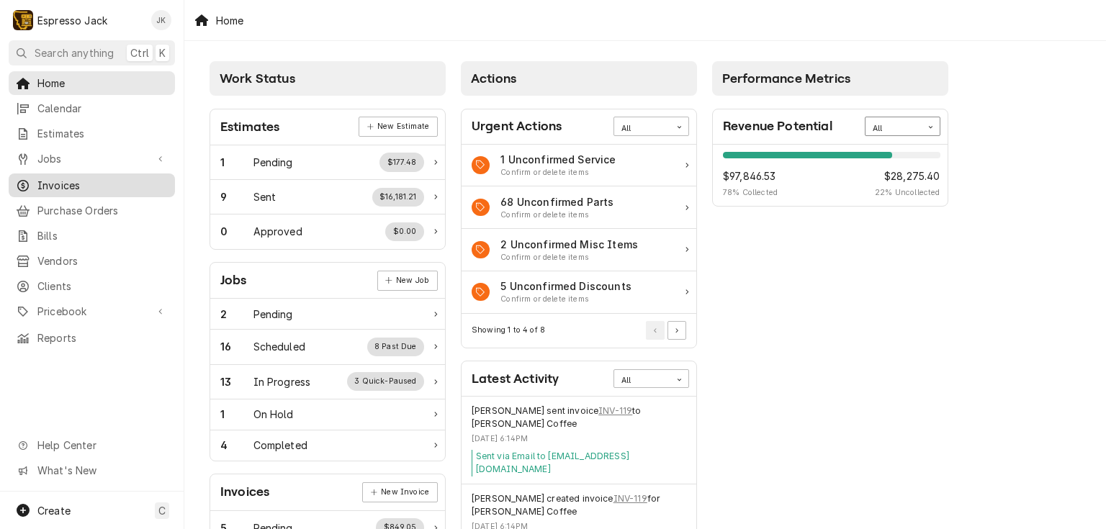
click at [61, 173] on link "Invoices" at bounding box center [92, 185] width 166 height 24
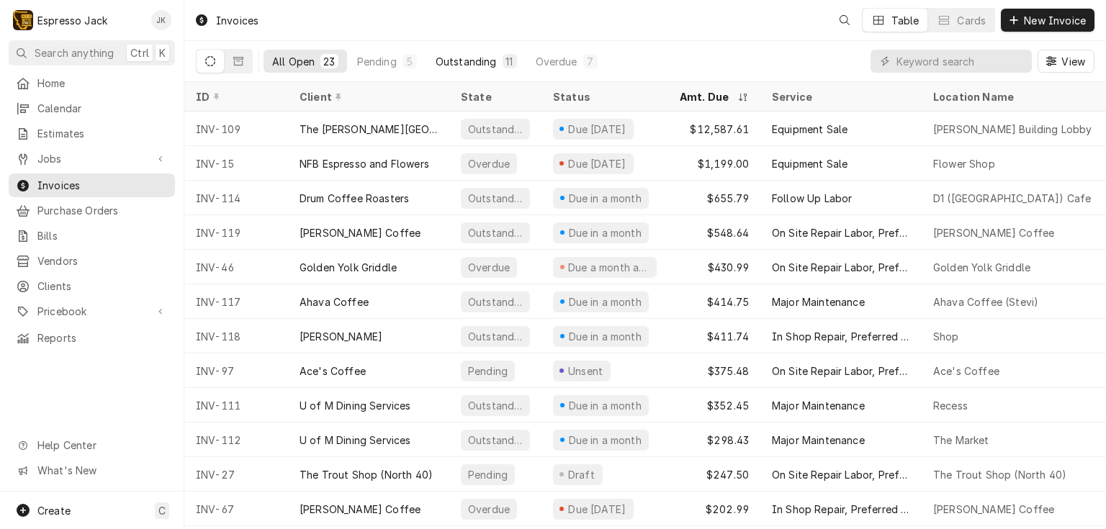
click at [481, 60] on div "Outstanding" at bounding box center [465, 61] width 61 height 15
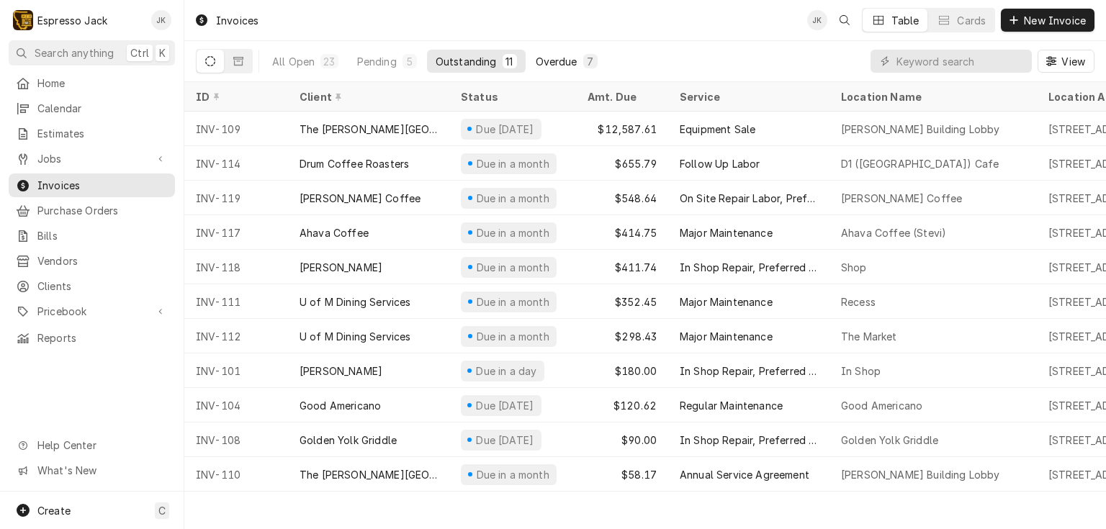
click at [564, 63] on div "Overdue" at bounding box center [557, 61] width 42 height 15
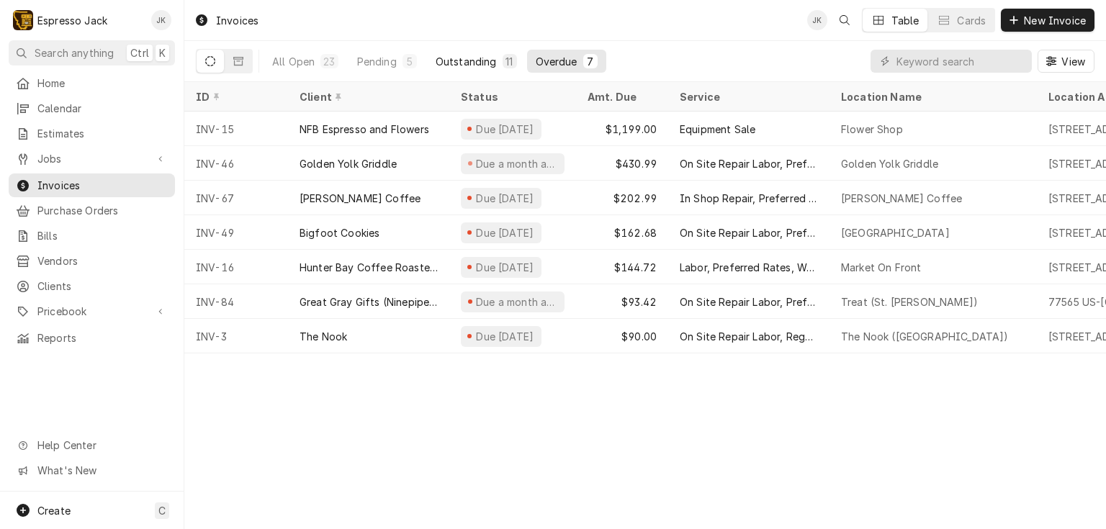
click at [495, 55] on div "Outstanding" at bounding box center [465, 61] width 61 height 15
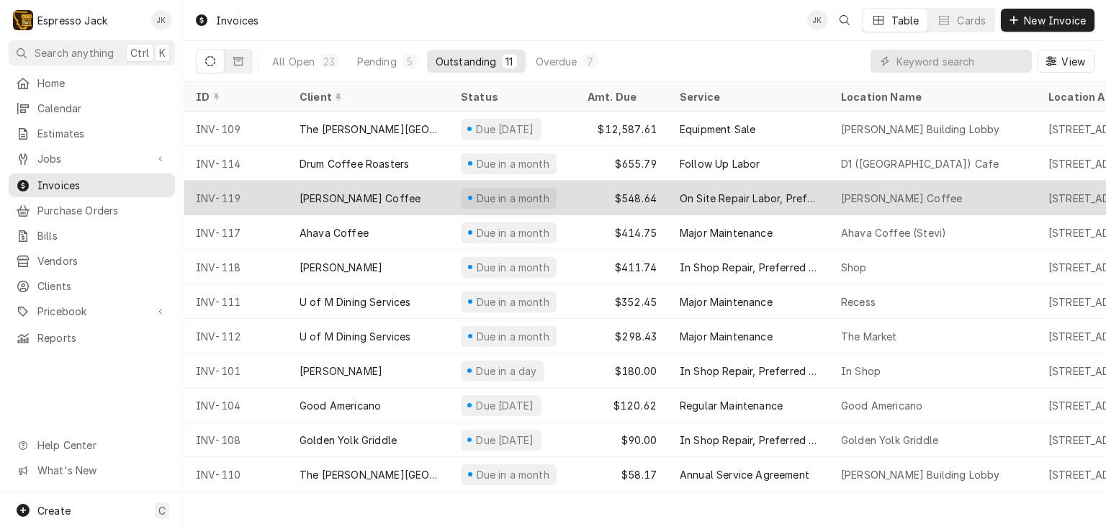
click at [371, 196] on div "[PERSON_NAME] Coffee" at bounding box center [368, 198] width 161 height 35
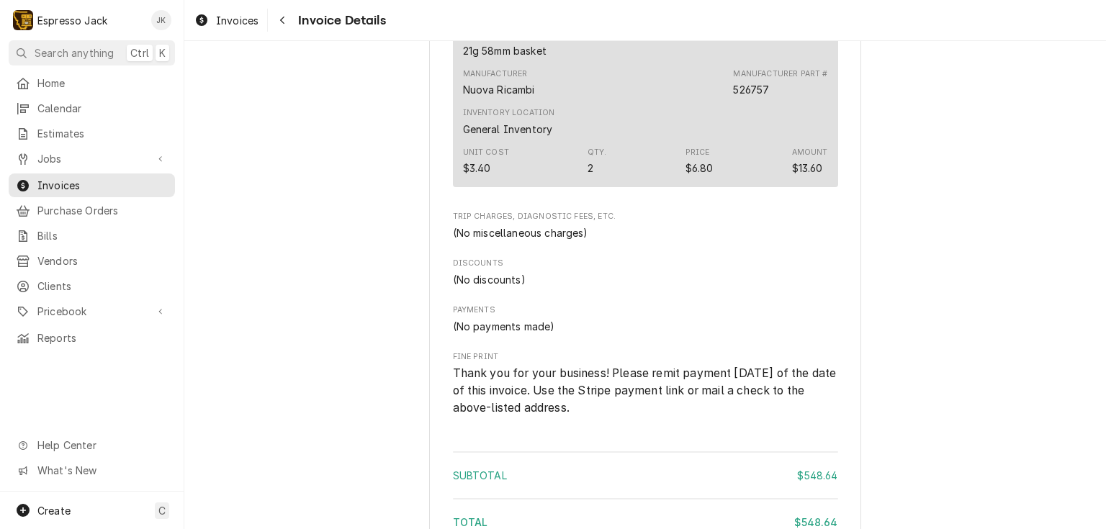
scroll to position [2004, 0]
